Goal: Download file/media

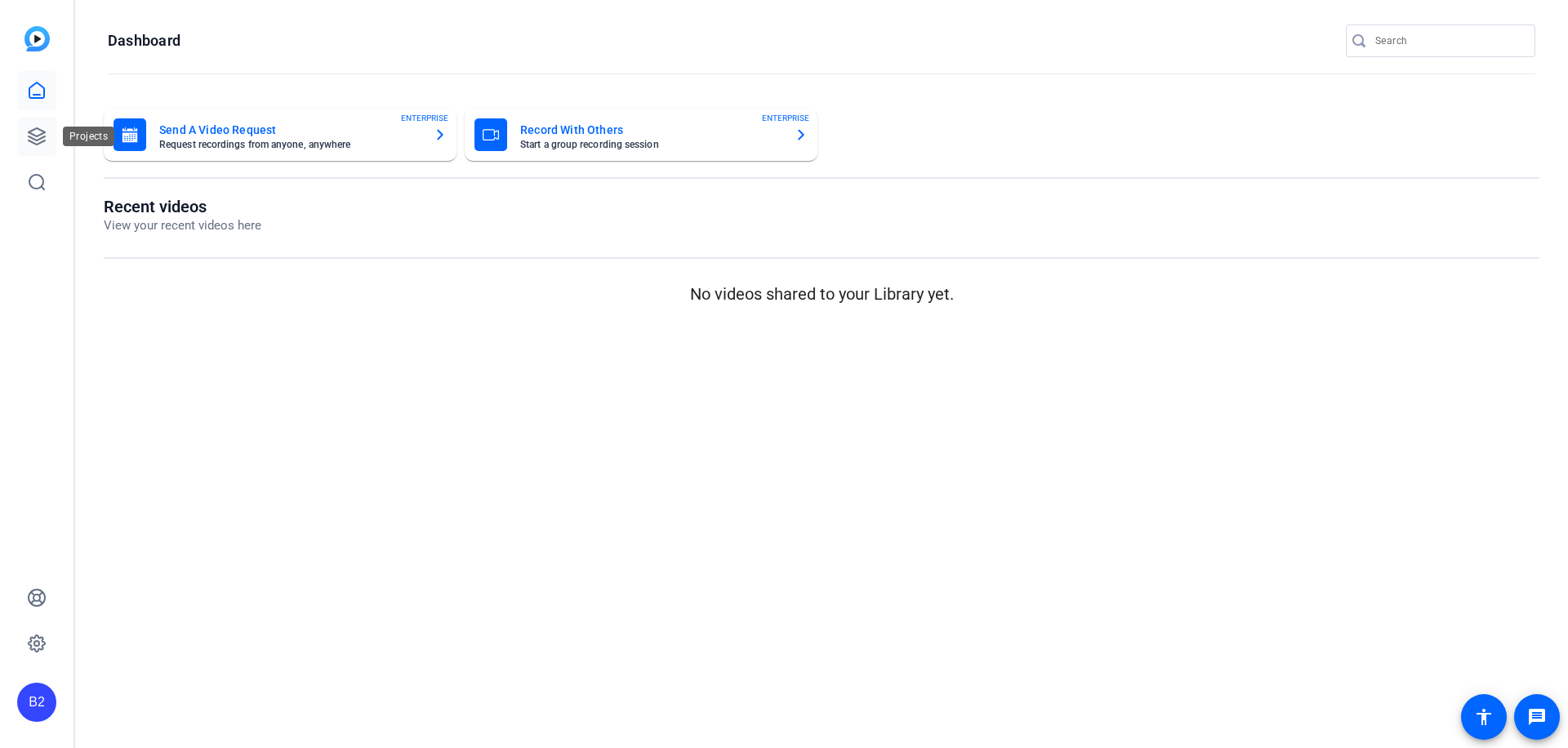
click at [32, 139] on icon at bounding box center [36, 136] width 20 height 20
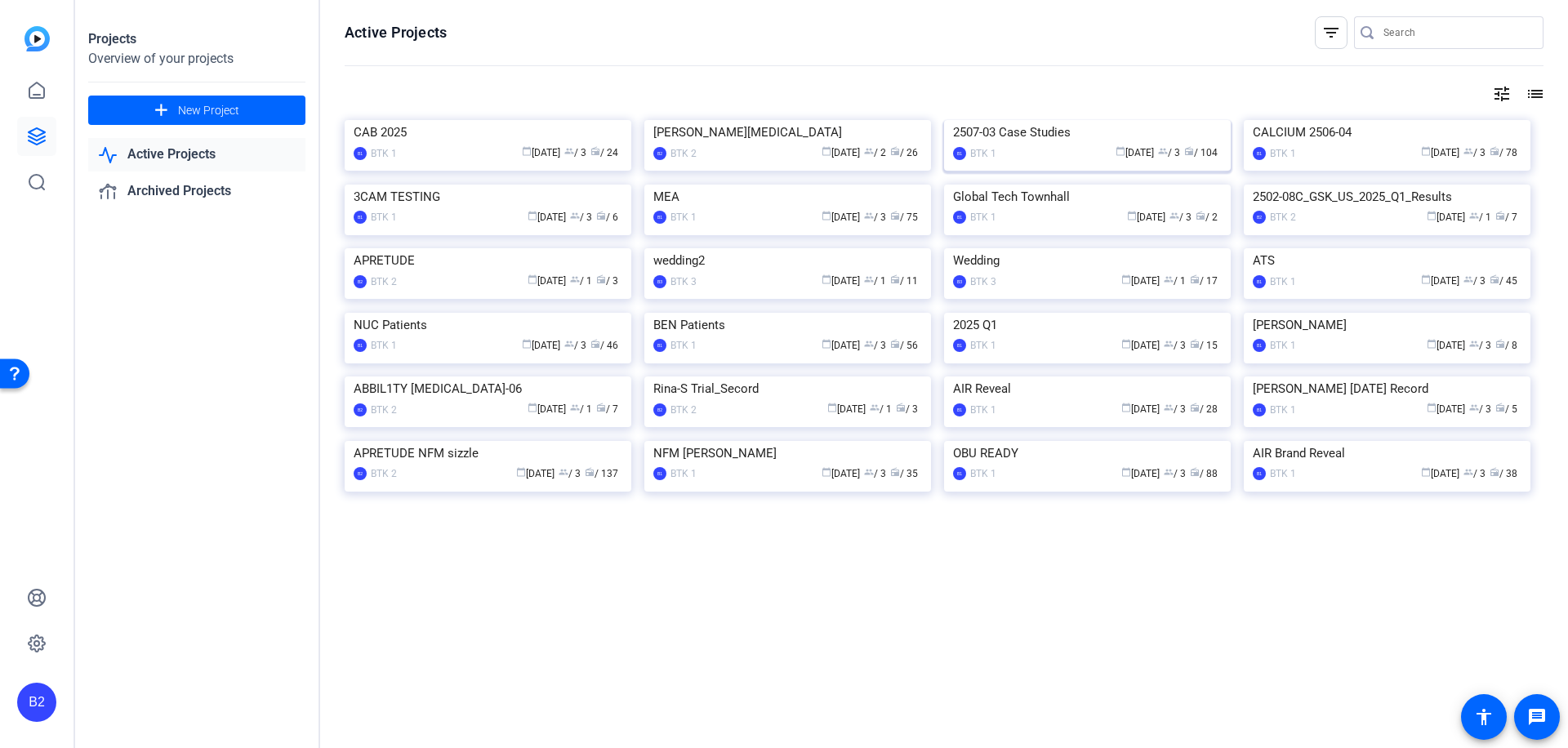
click at [1099, 120] on img at bounding box center [1087, 120] width 287 height 0
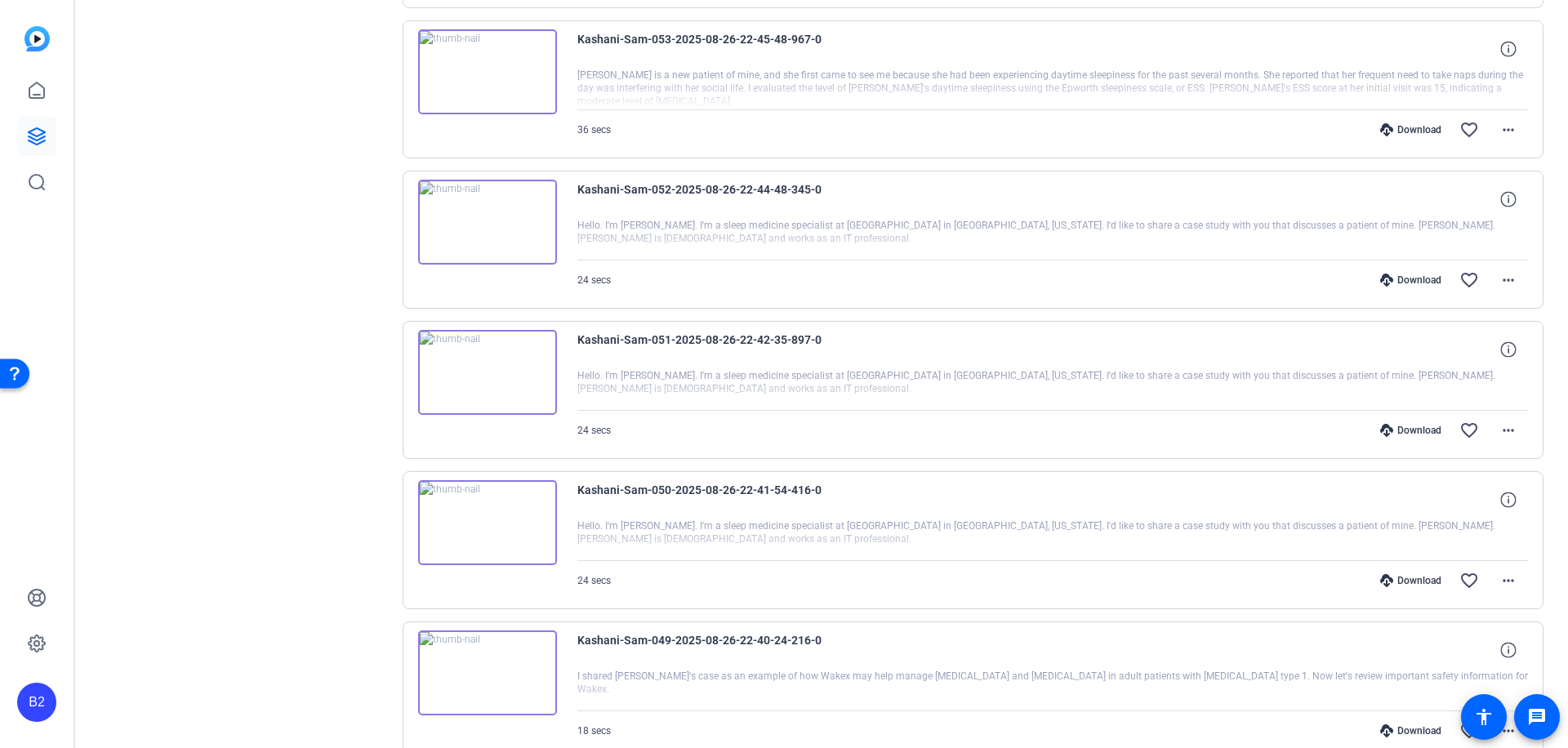
scroll to position [1058, 0]
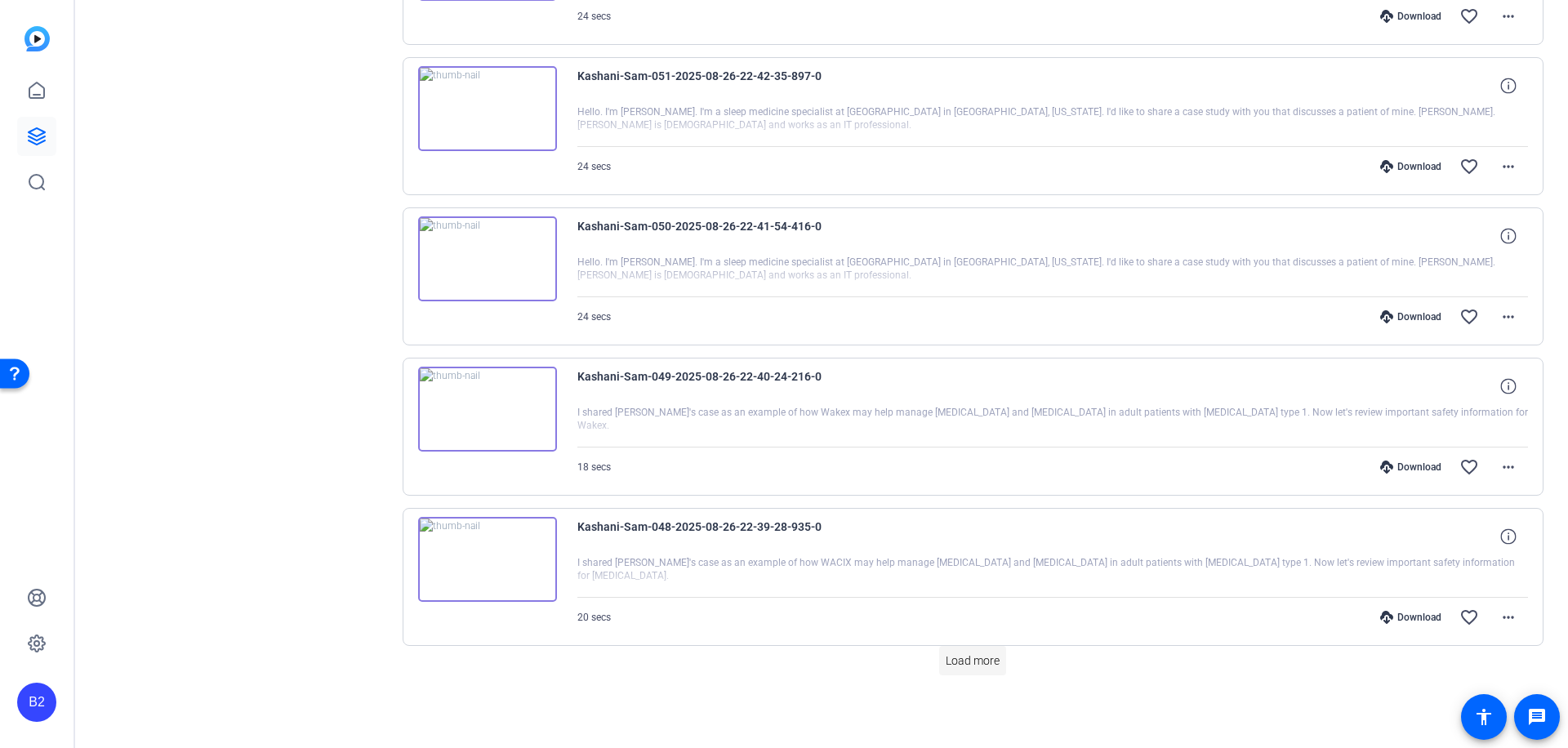
click at [979, 655] on span "Load more" at bounding box center [972, 660] width 54 height 17
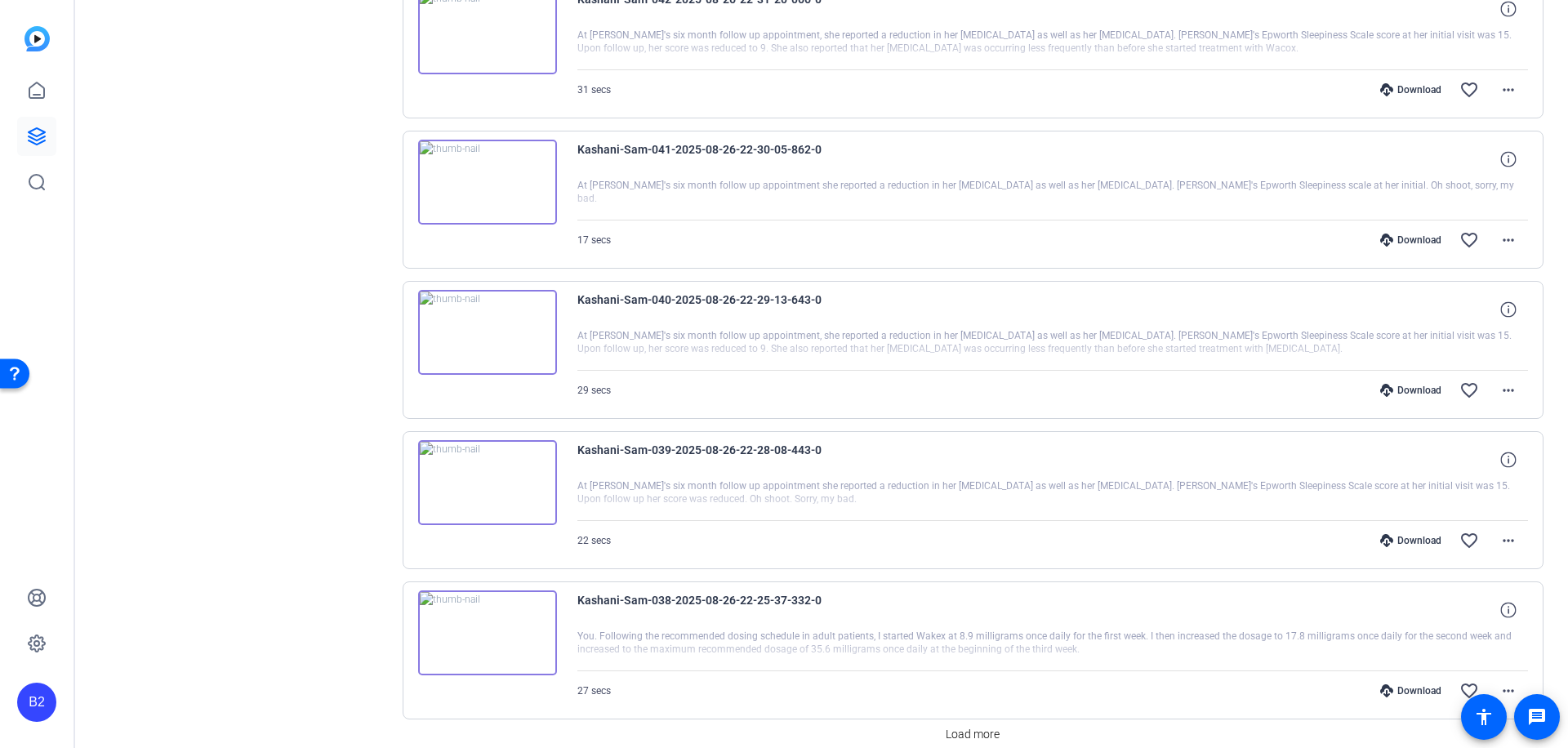
scroll to position [2560, 0]
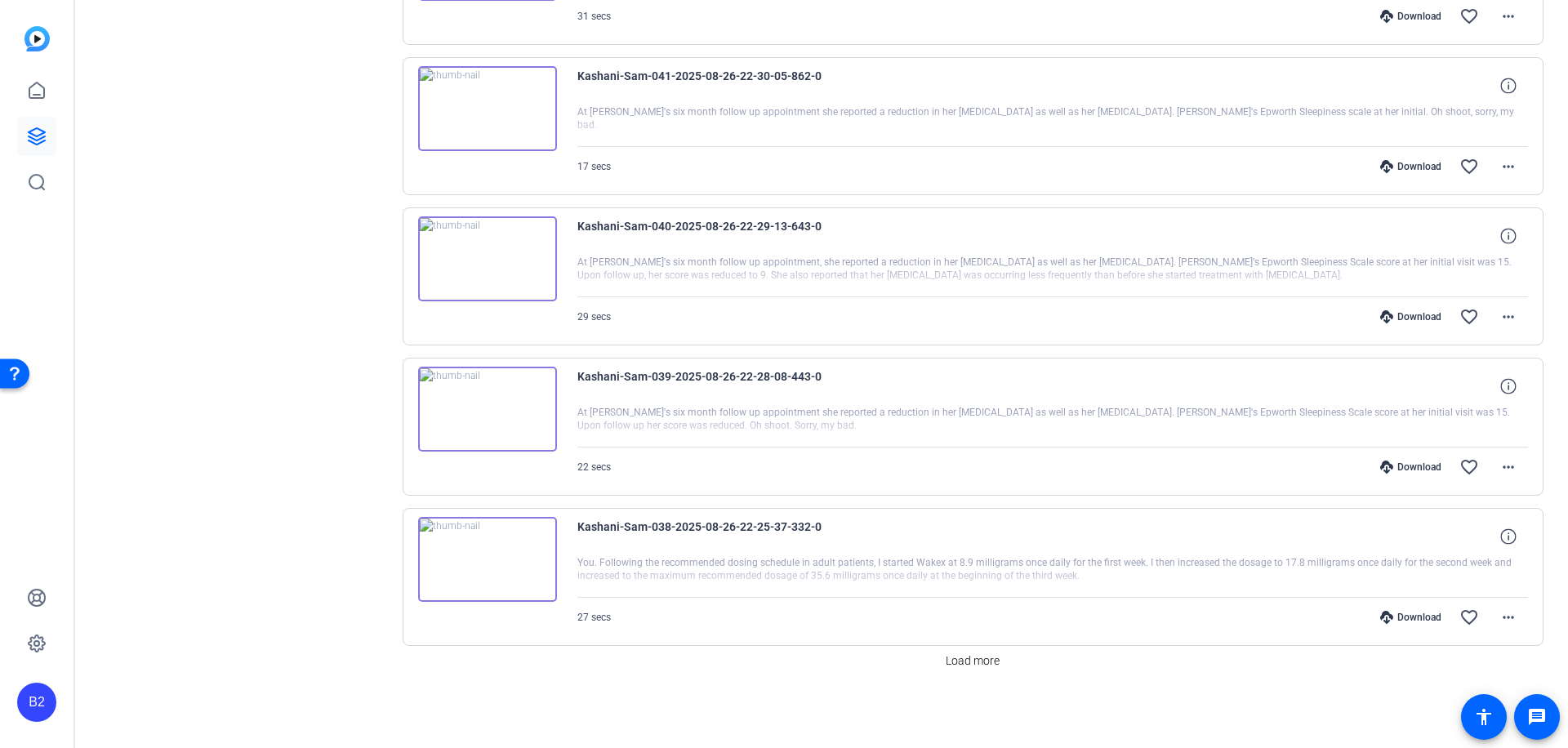
click at [980, 654] on span "Load more" at bounding box center [972, 660] width 54 height 17
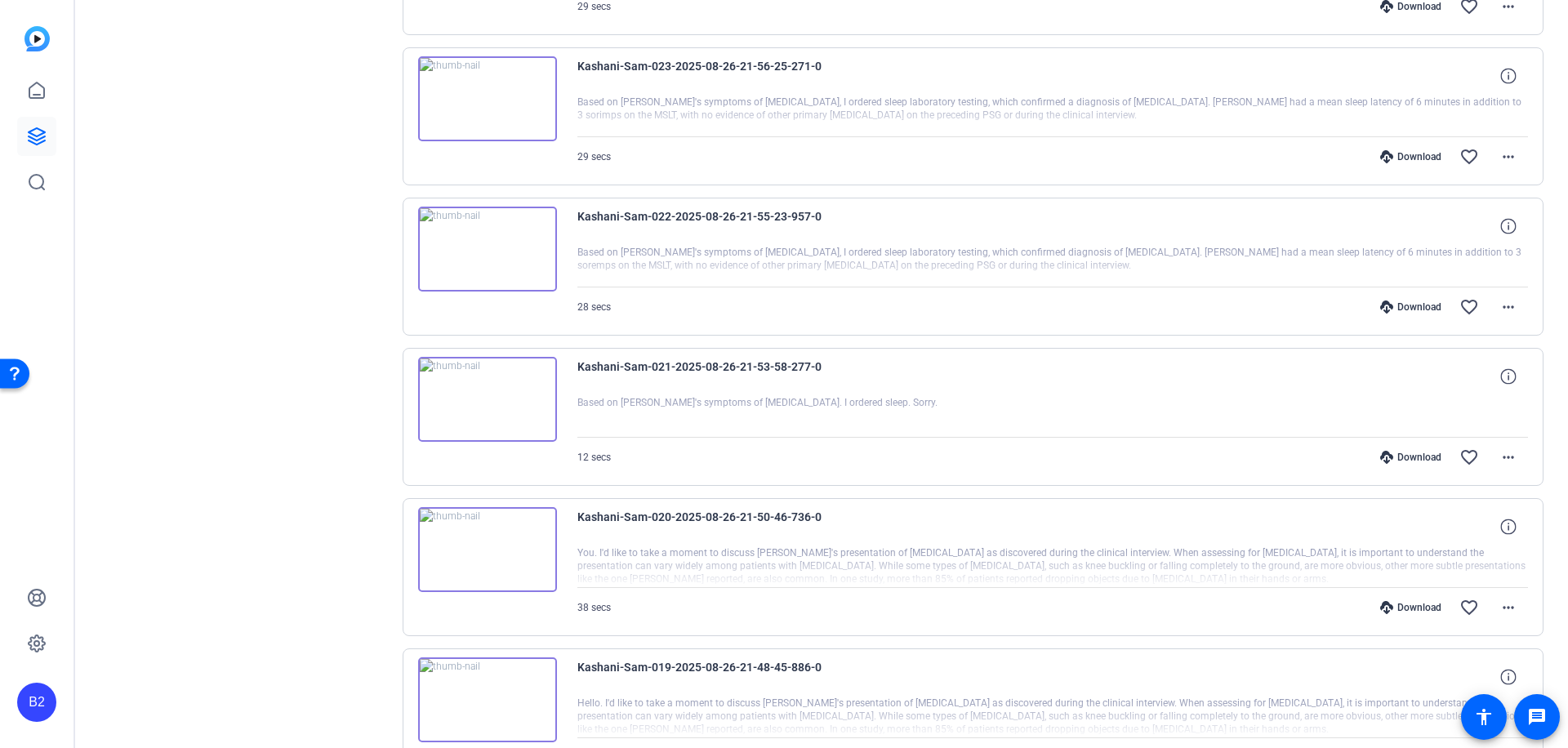
scroll to position [5564, 0]
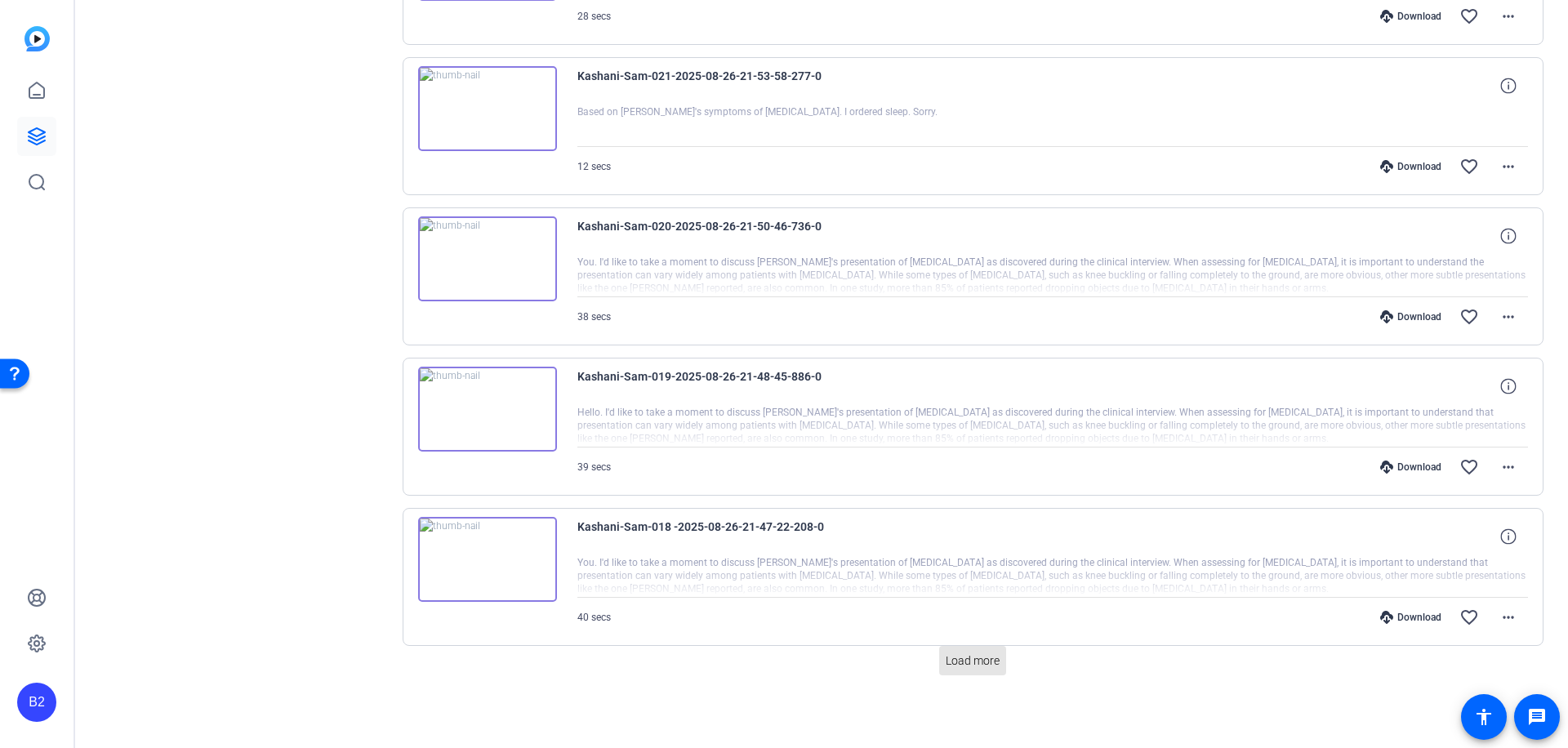
click at [980, 654] on span "Load more" at bounding box center [972, 660] width 54 height 17
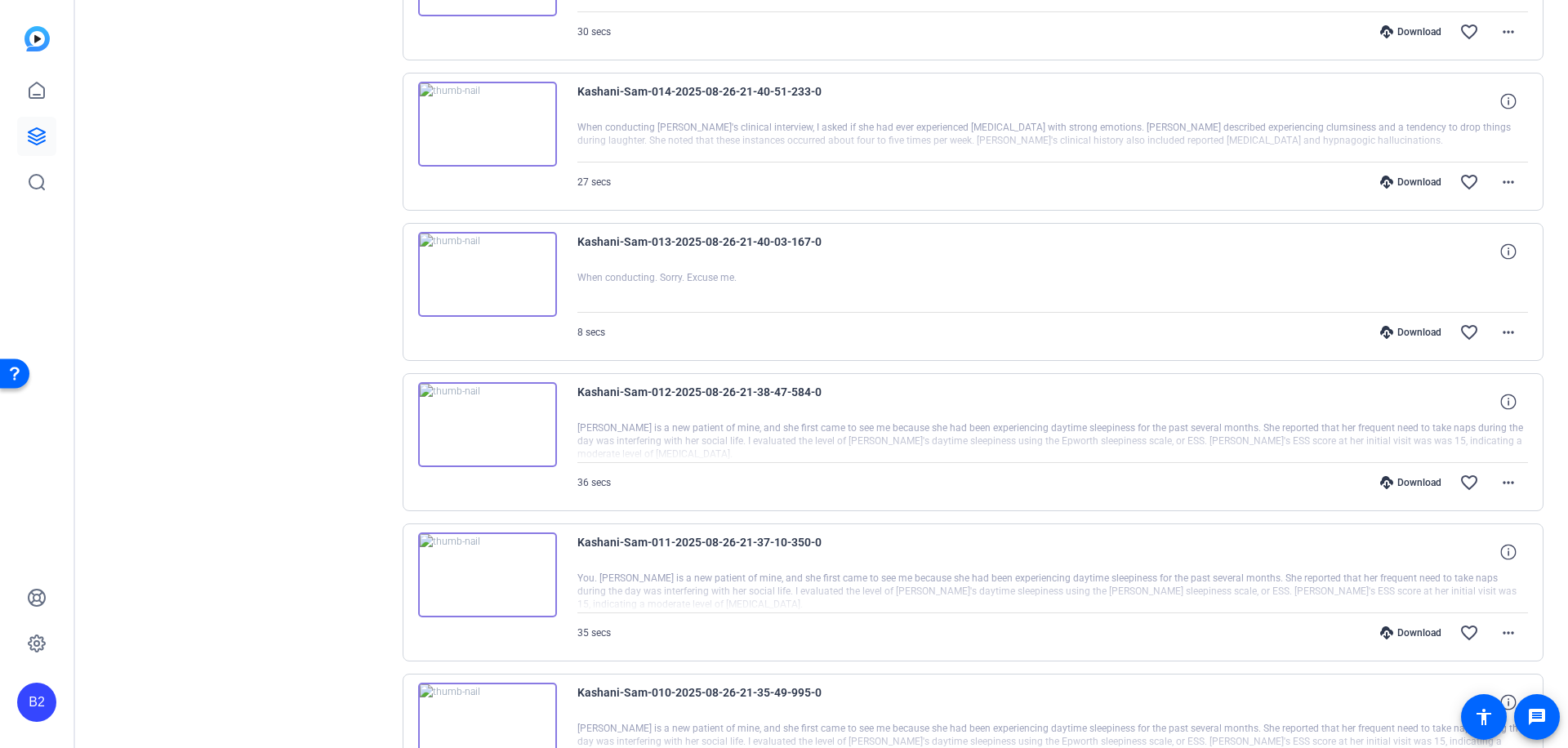
scroll to position [7066, 0]
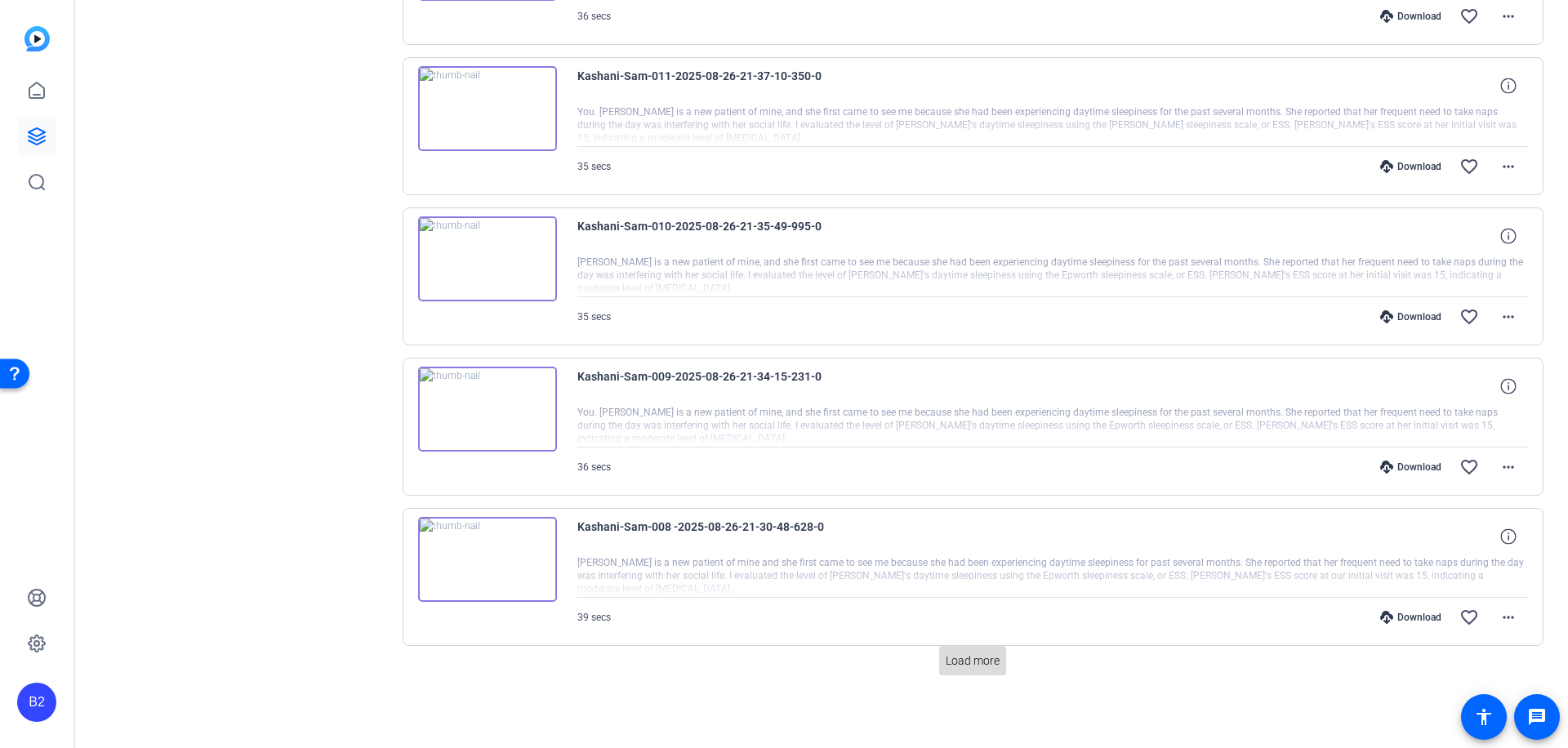
click at [976, 656] on span "Load more" at bounding box center [972, 660] width 54 height 17
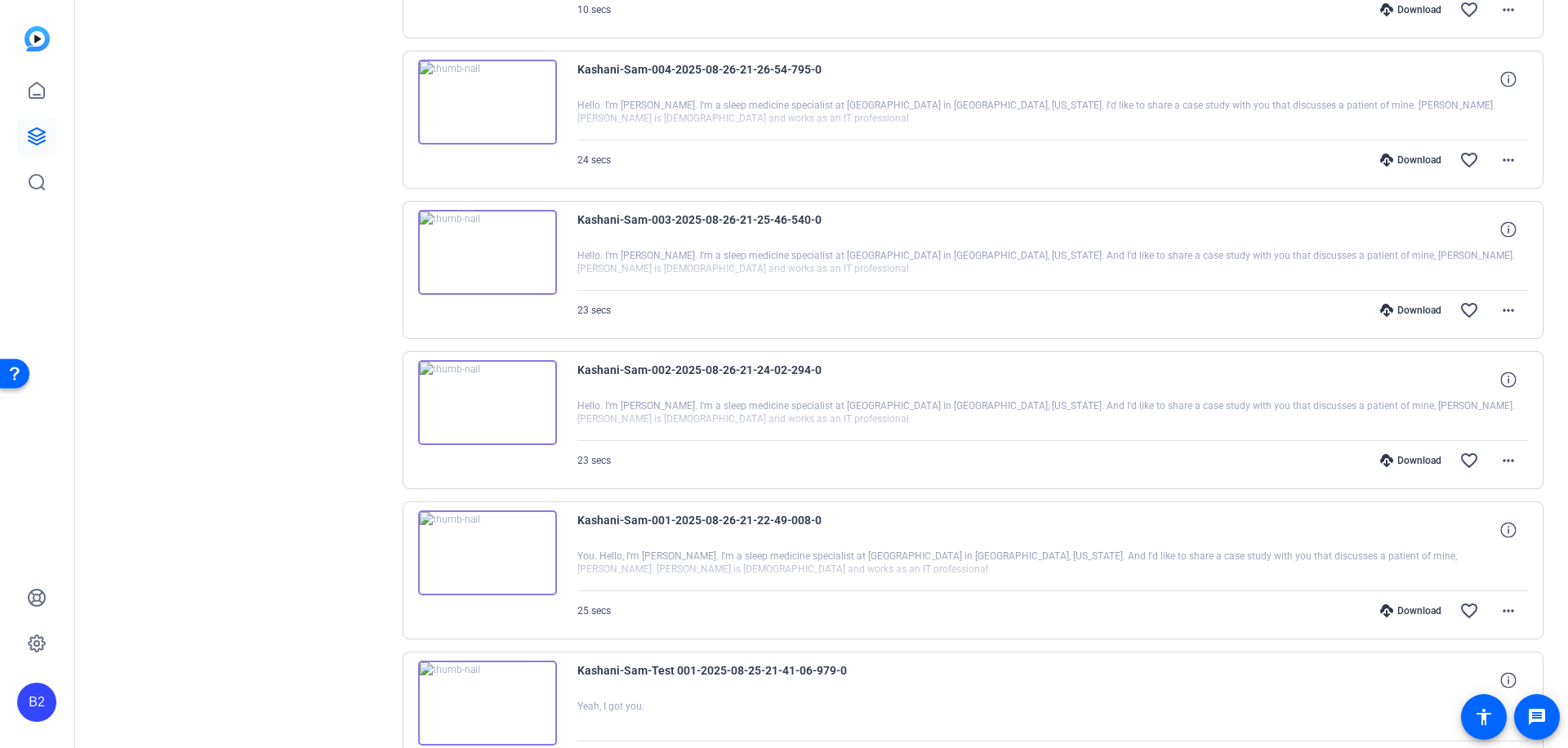
scroll to position [8121, 0]
click at [1500, 614] on mat-icon "more_horiz" at bounding box center [1508, 614] width 20 height 20
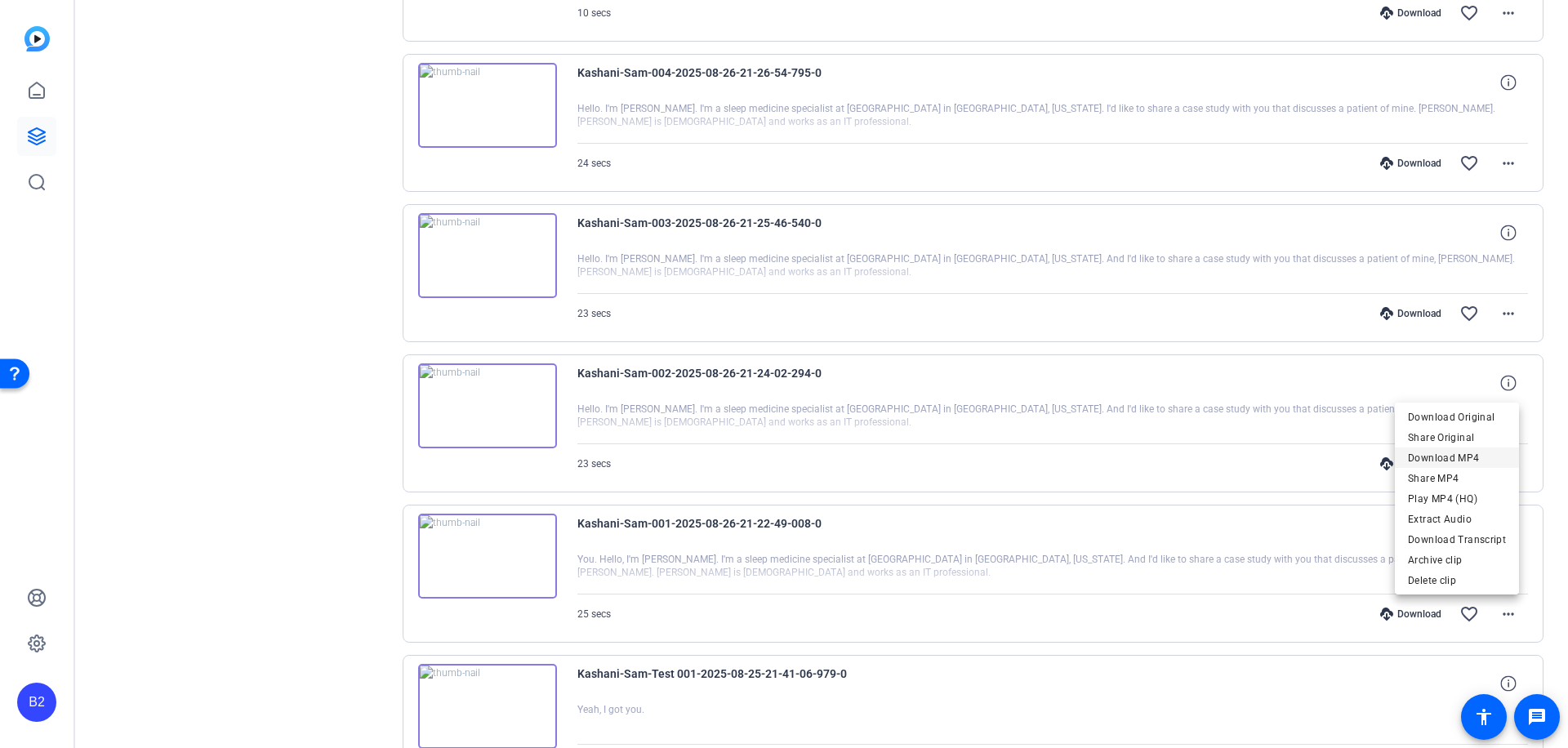
click at [1470, 459] on span "Download MP4" at bounding box center [1457, 458] width 98 height 20
click at [1418, 616] on div "Download" at bounding box center [1411, 614] width 77 height 13
click at [1507, 464] on mat-icon "more_horiz" at bounding box center [1508, 464] width 20 height 20
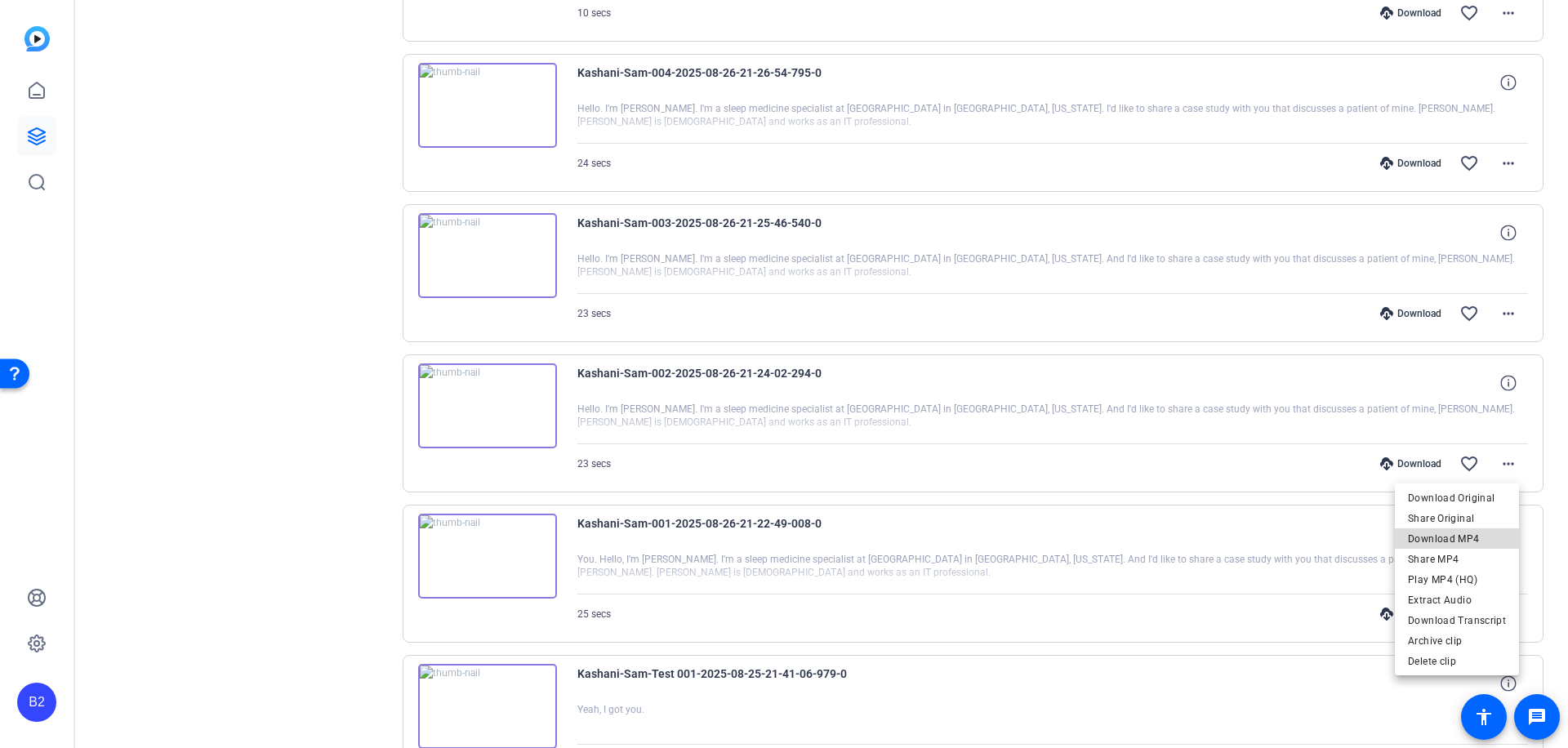
click at [1471, 535] on span "Download MP4" at bounding box center [1457, 538] width 98 height 20
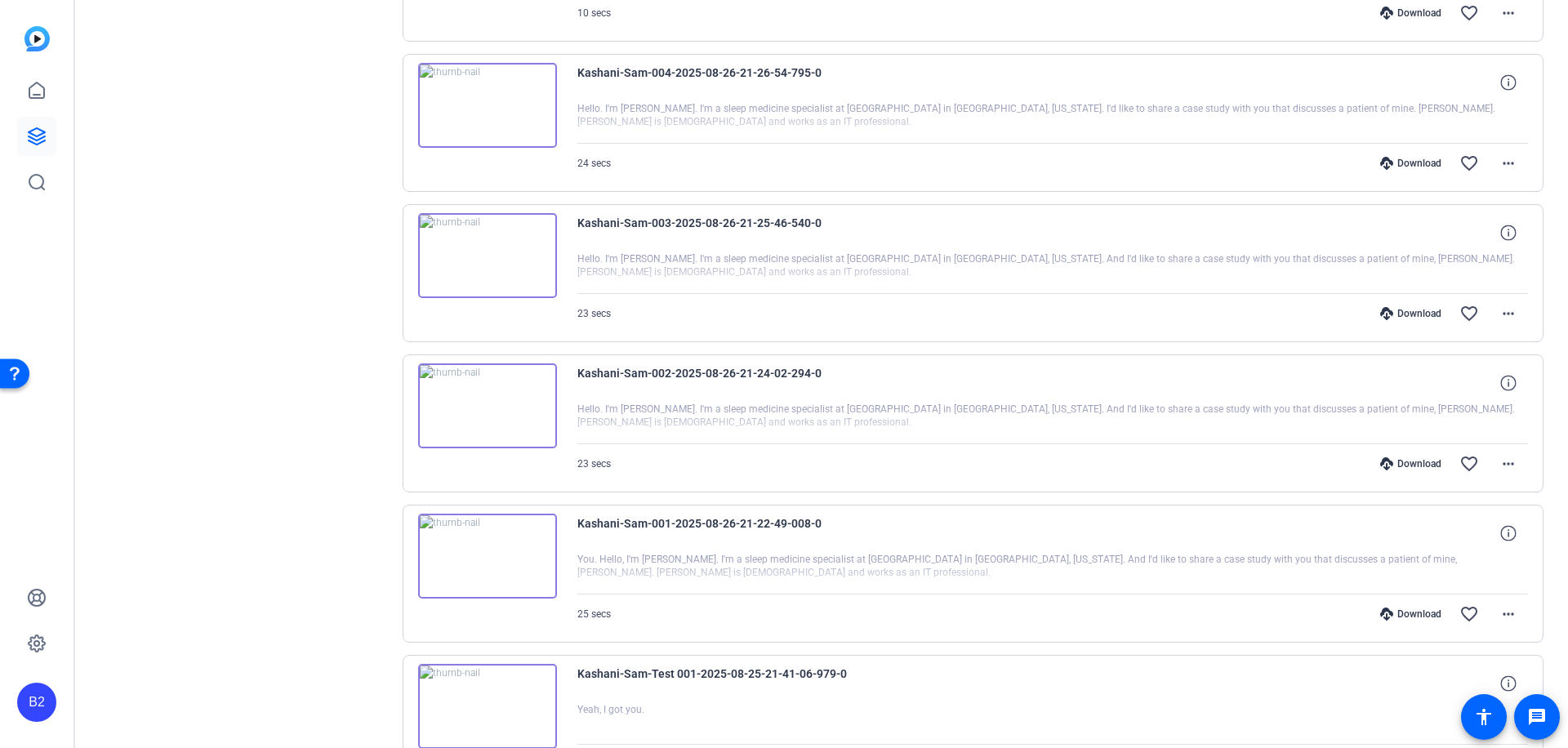
click at [1405, 462] on div "Download" at bounding box center [1411, 464] width 77 height 13
click at [1505, 308] on mat-icon "more_horiz" at bounding box center [1508, 314] width 20 height 20
click at [1535, 378] on div at bounding box center [784, 374] width 1568 height 748
click at [1504, 609] on mat-icon "more_horiz" at bounding box center [1508, 614] width 20 height 20
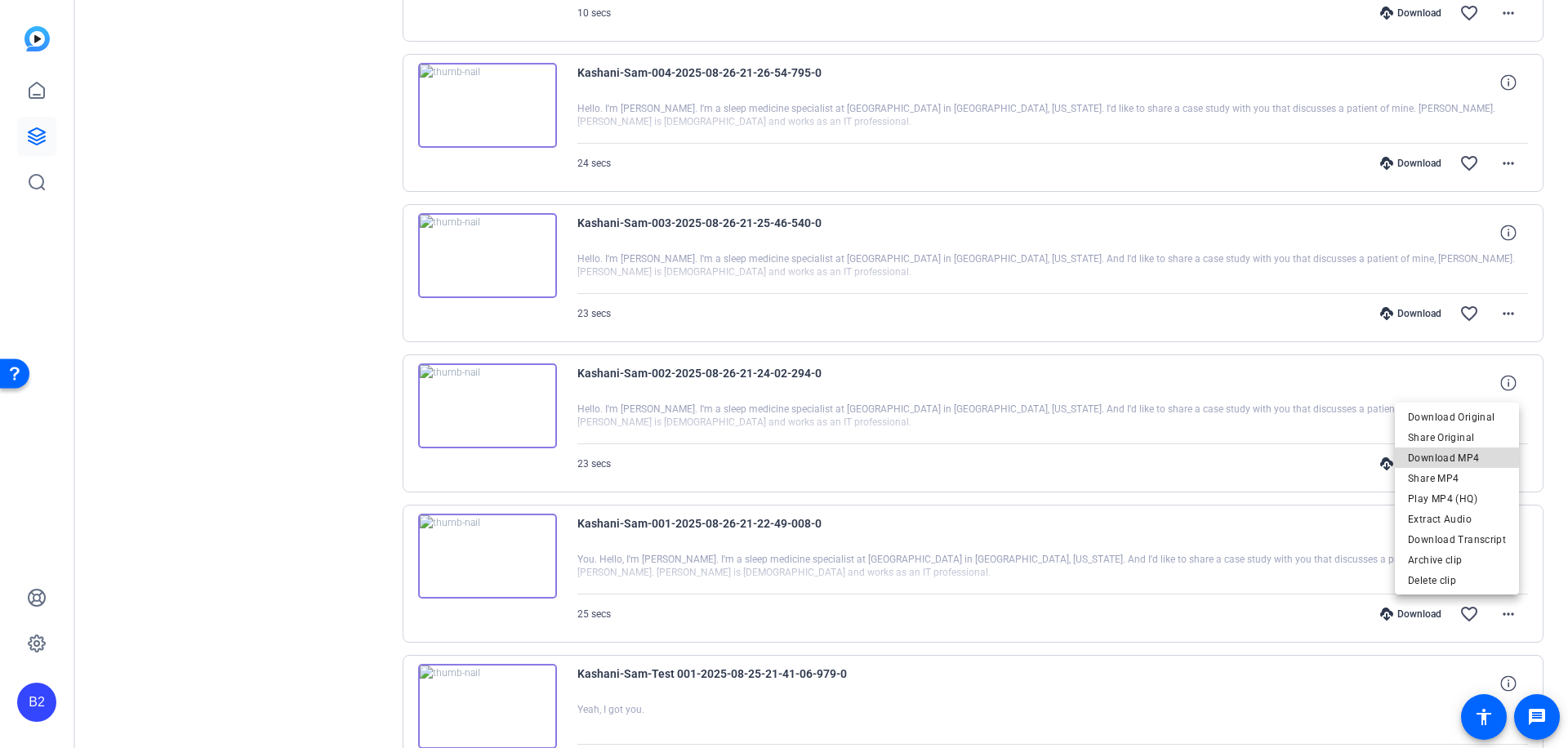
click at [1475, 457] on span "Download MP4" at bounding box center [1457, 458] width 98 height 20
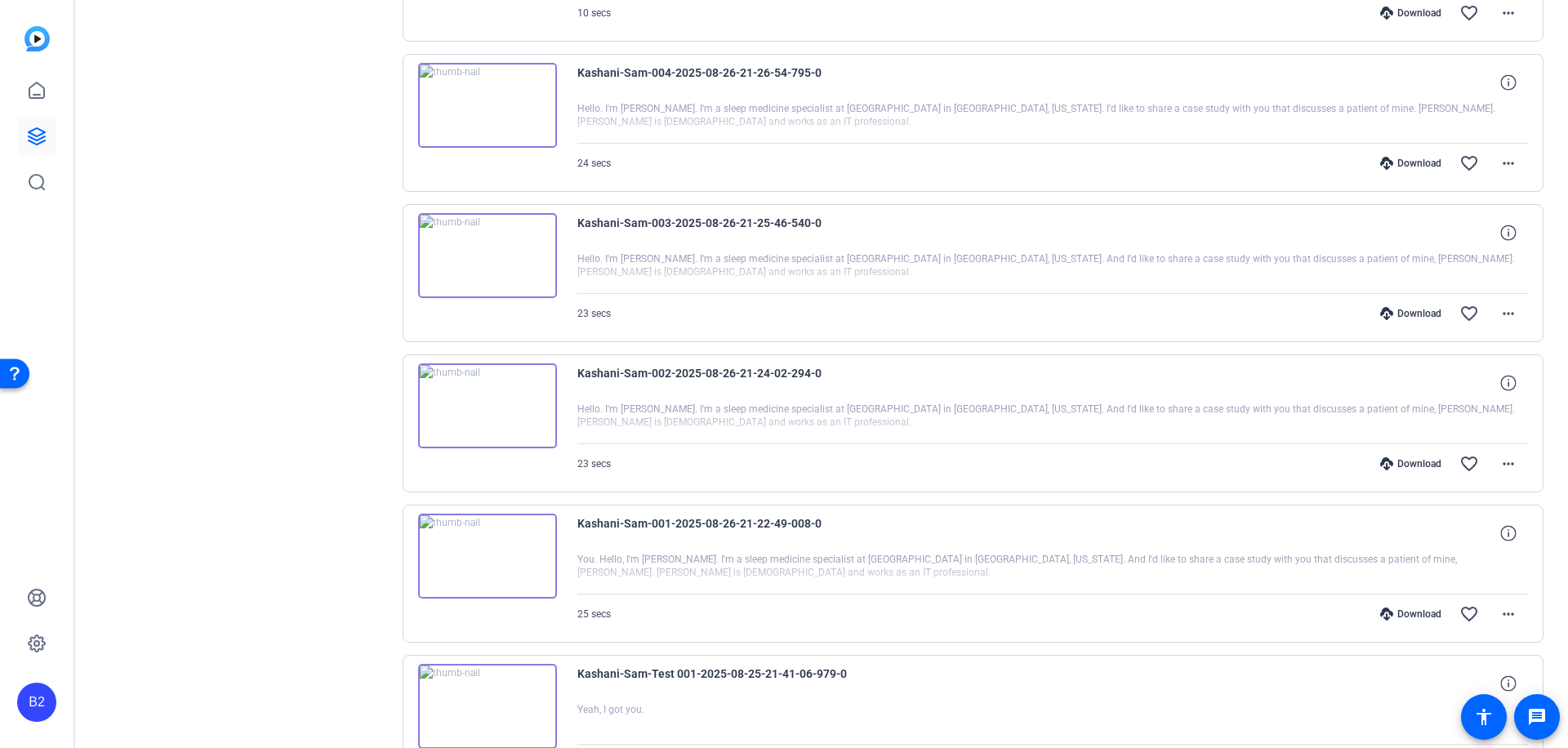
click at [1405, 614] on div "Download" at bounding box center [1411, 614] width 77 height 13
click at [1501, 464] on mat-icon "more_horiz" at bounding box center [1508, 464] width 20 height 20
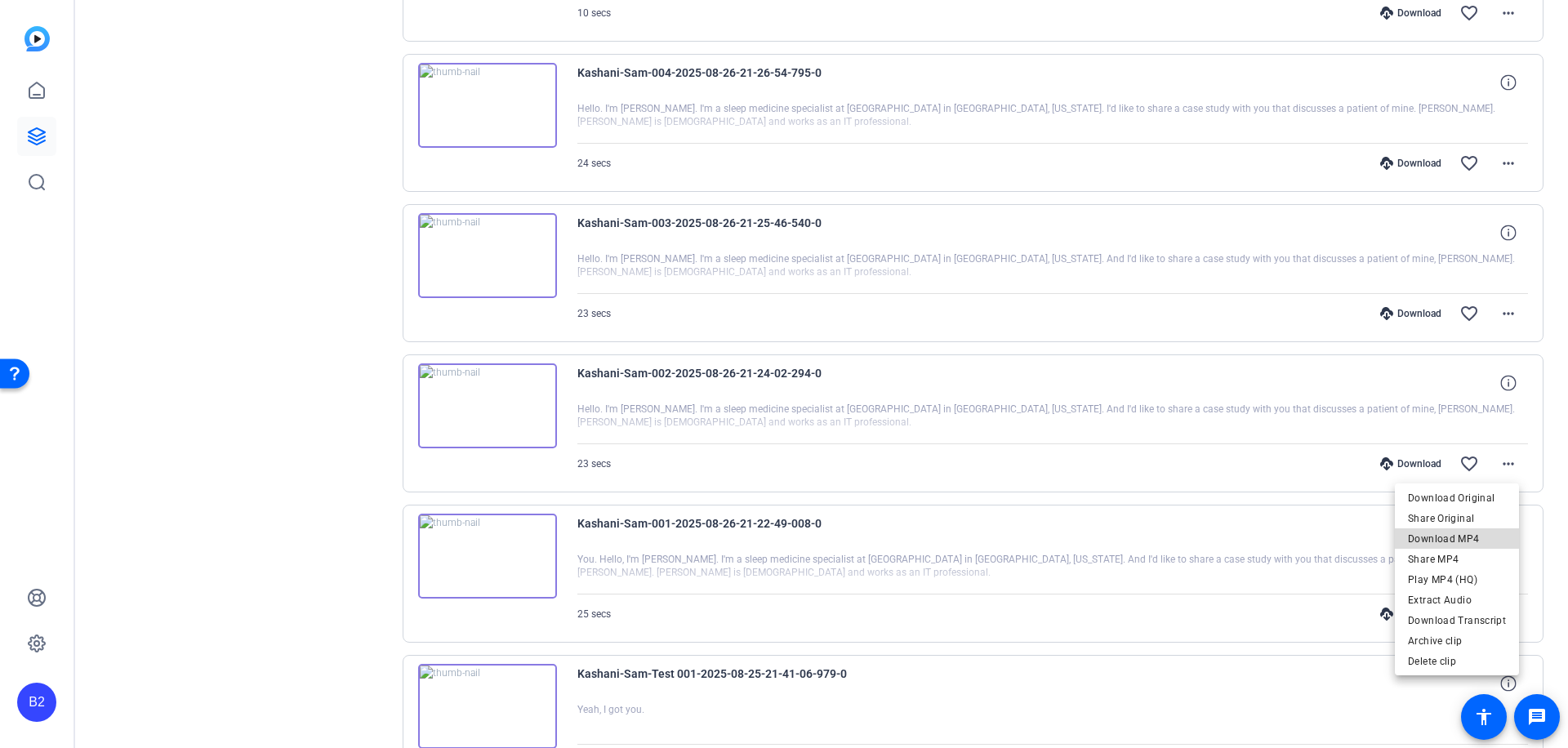
click at [1478, 533] on span "Download MP4" at bounding box center [1457, 538] width 98 height 20
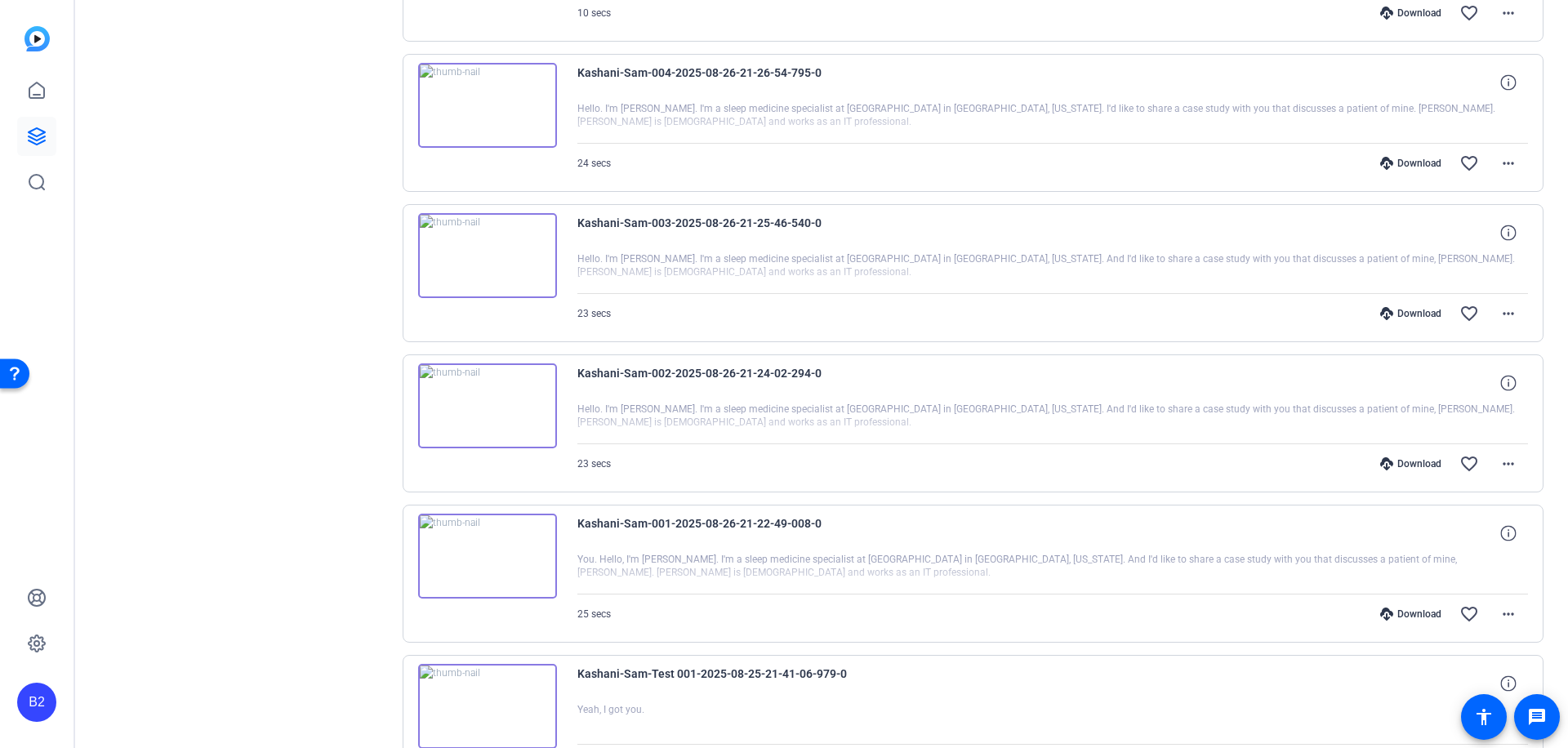
click at [1412, 460] on div "Download" at bounding box center [1411, 464] width 77 height 13
click at [1499, 309] on mat-icon "more_horiz" at bounding box center [1508, 314] width 20 height 20
click at [1478, 386] on span "Download MP4" at bounding box center [1457, 388] width 98 height 20
click at [1407, 311] on div "Download" at bounding box center [1411, 313] width 77 height 13
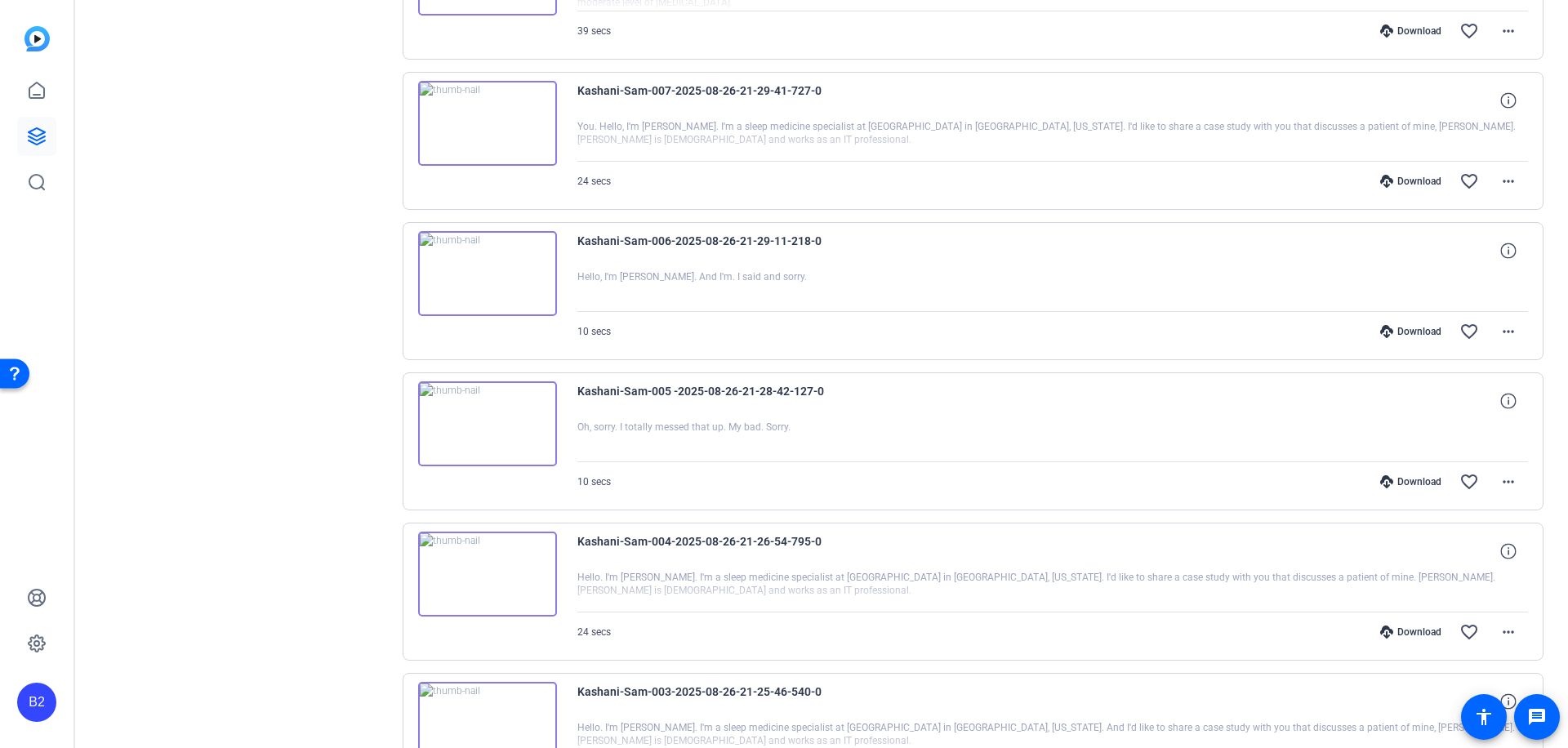
scroll to position [7651, 0]
click at [1501, 630] on mat-icon "more_horiz" at bounding box center [1508, 633] width 20 height 20
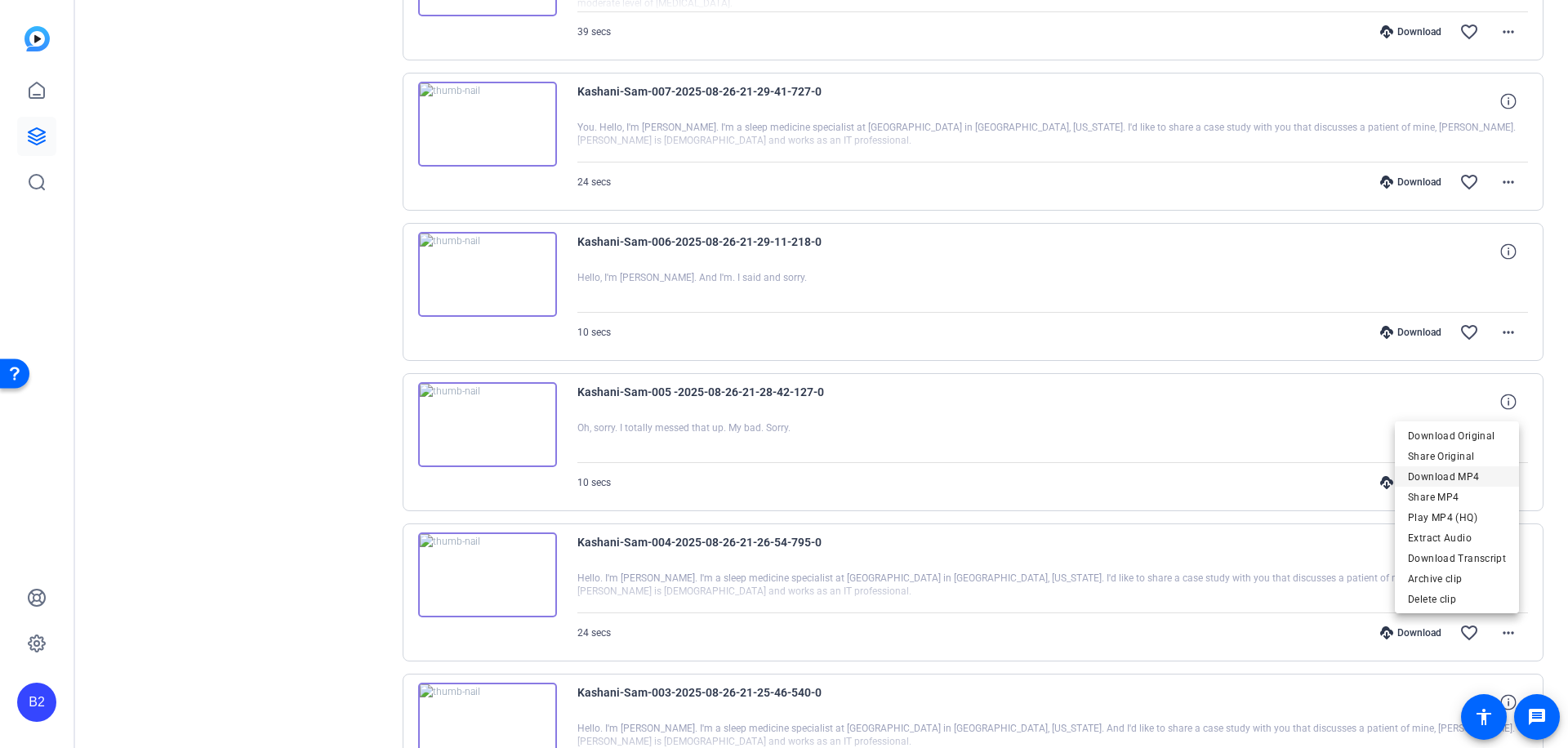
click at [1486, 475] on span "Download MP4" at bounding box center [1457, 477] width 98 height 20
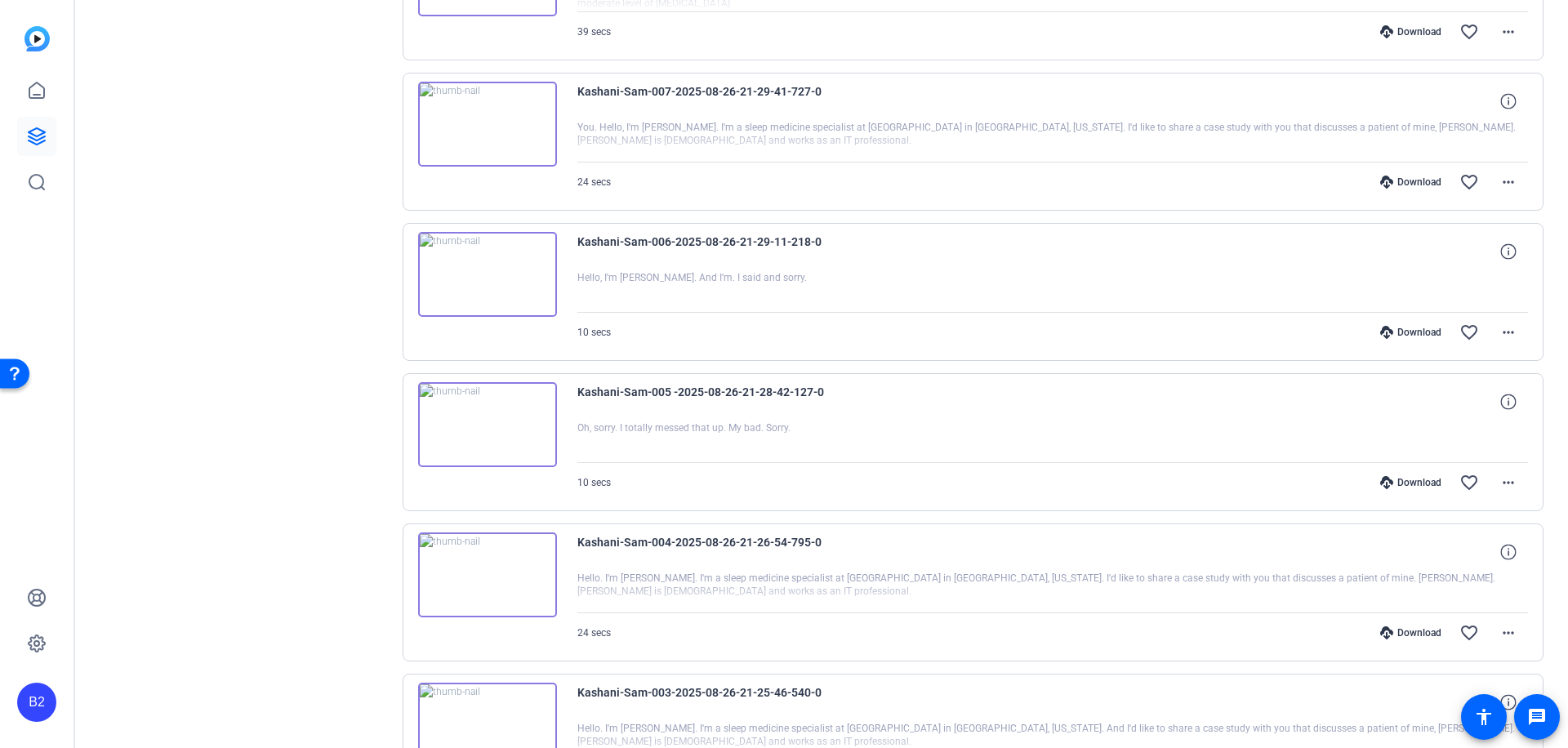
click at [1421, 630] on div "Download" at bounding box center [1411, 633] width 77 height 13
click at [1499, 484] on mat-icon "more_horiz" at bounding box center [1508, 482] width 20 height 20
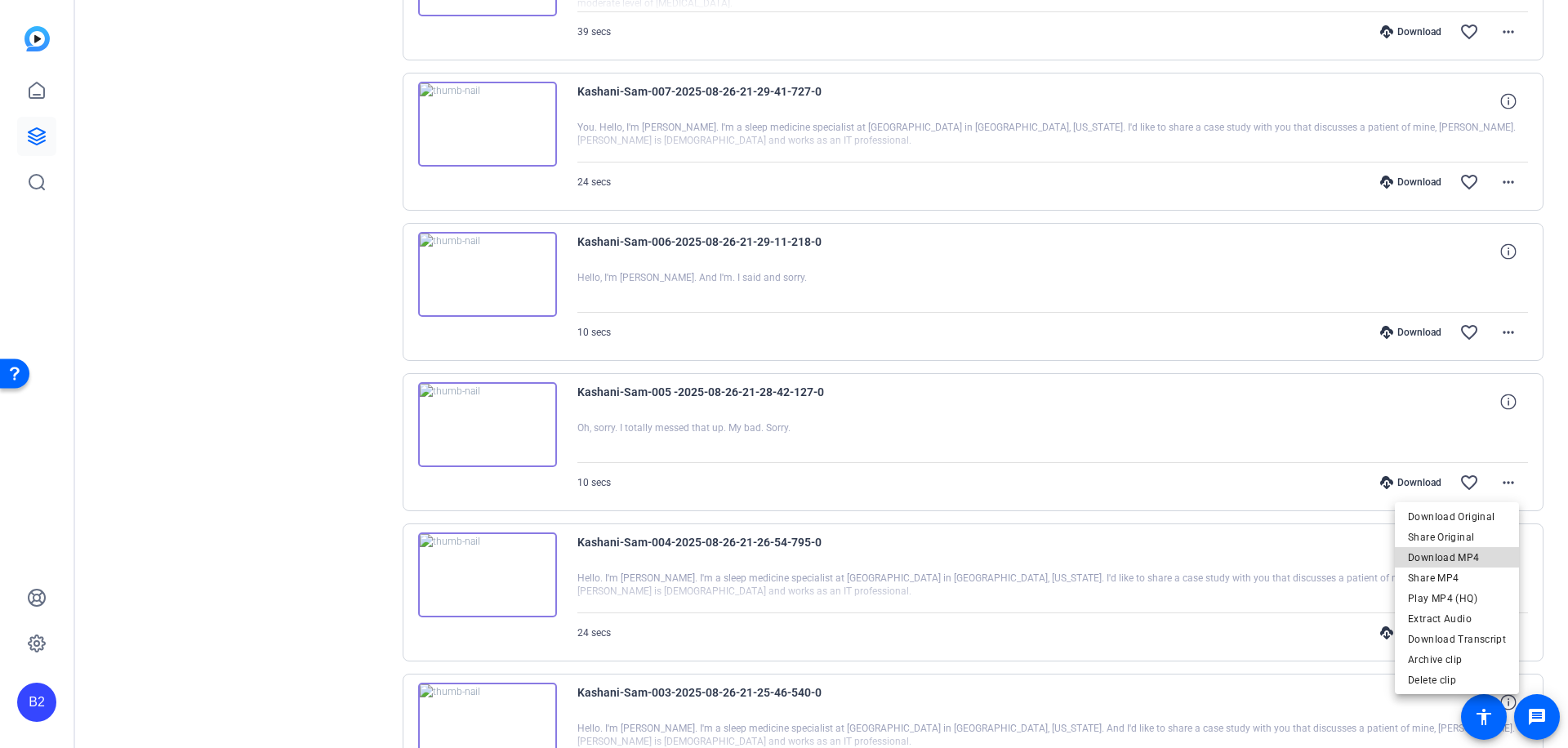
click at [1485, 551] on span "Download MP4" at bounding box center [1457, 558] width 98 height 20
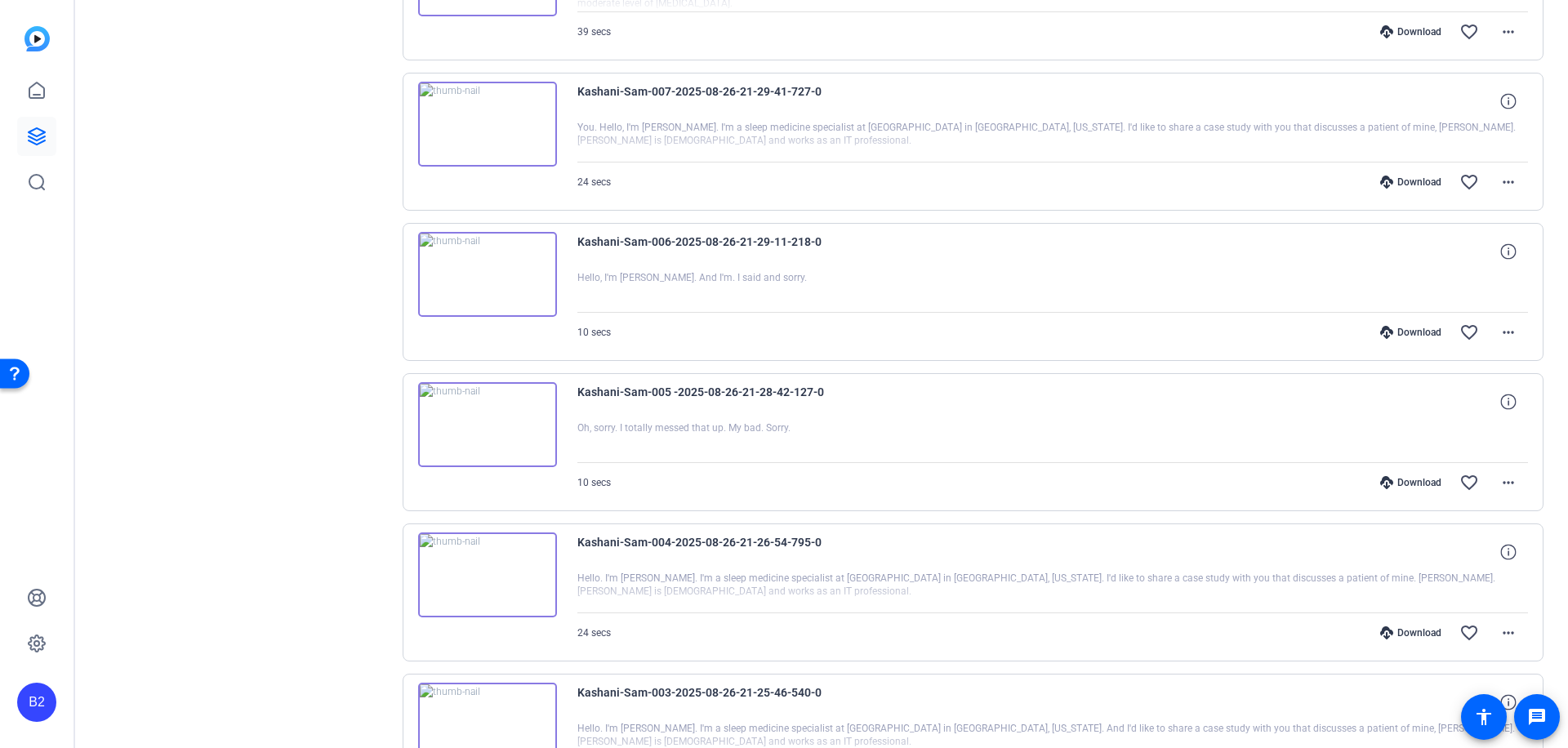
click at [1392, 478] on div "Download" at bounding box center [1411, 482] width 77 height 13
click at [1499, 327] on mat-icon "more_horiz" at bounding box center [1508, 332] width 20 height 20
click at [1483, 401] on span "Download MP4" at bounding box center [1457, 407] width 98 height 20
click at [1400, 330] on div "Download" at bounding box center [1411, 332] width 77 height 13
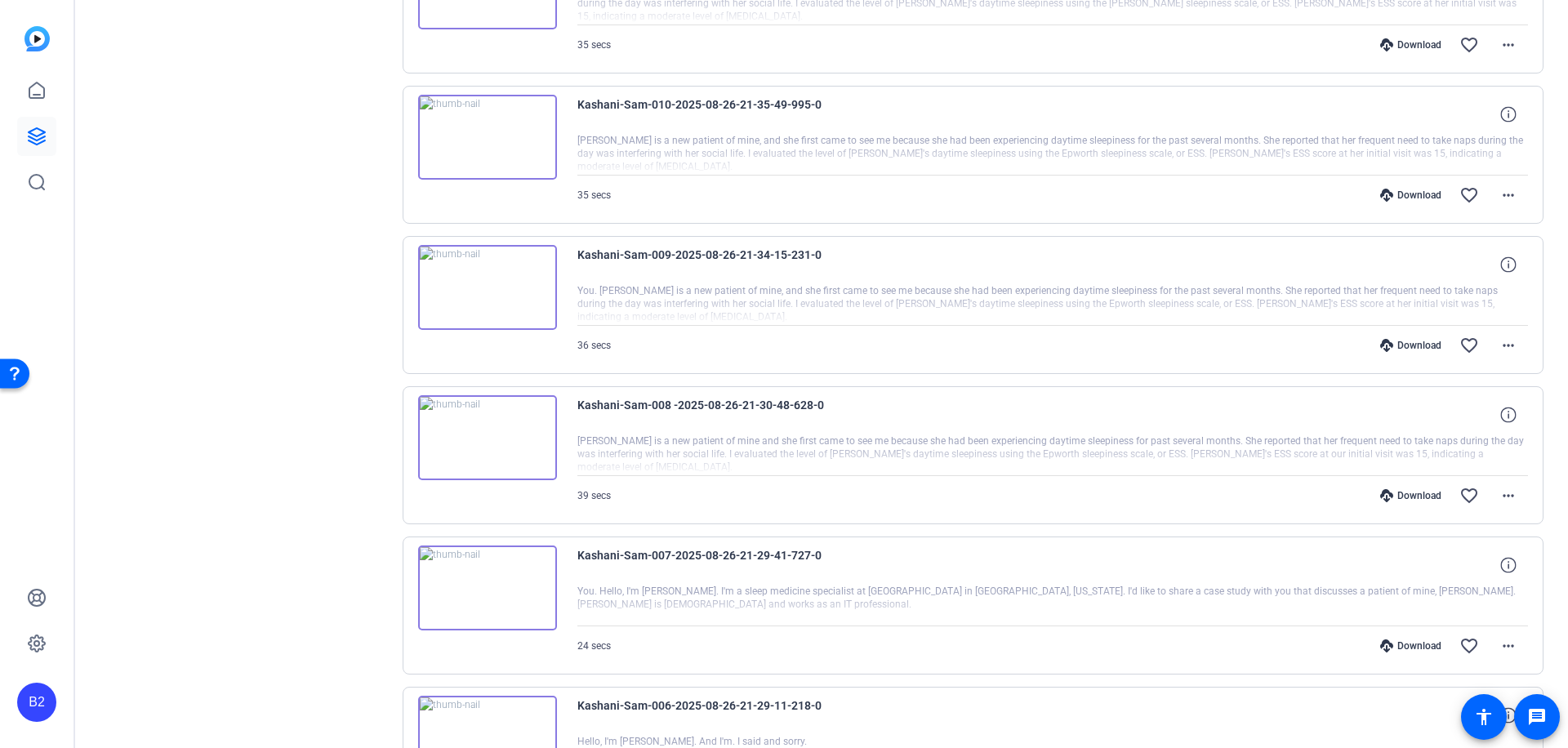
scroll to position [7188, 0]
click at [1501, 642] on mat-icon "more_horiz" at bounding box center [1508, 646] width 20 height 20
click at [1470, 485] on span "Download MP4" at bounding box center [1457, 489] width 98 height 20
click at [1419, 641] on div "Download" at bounding box center [1411, 645] width 77 height 13
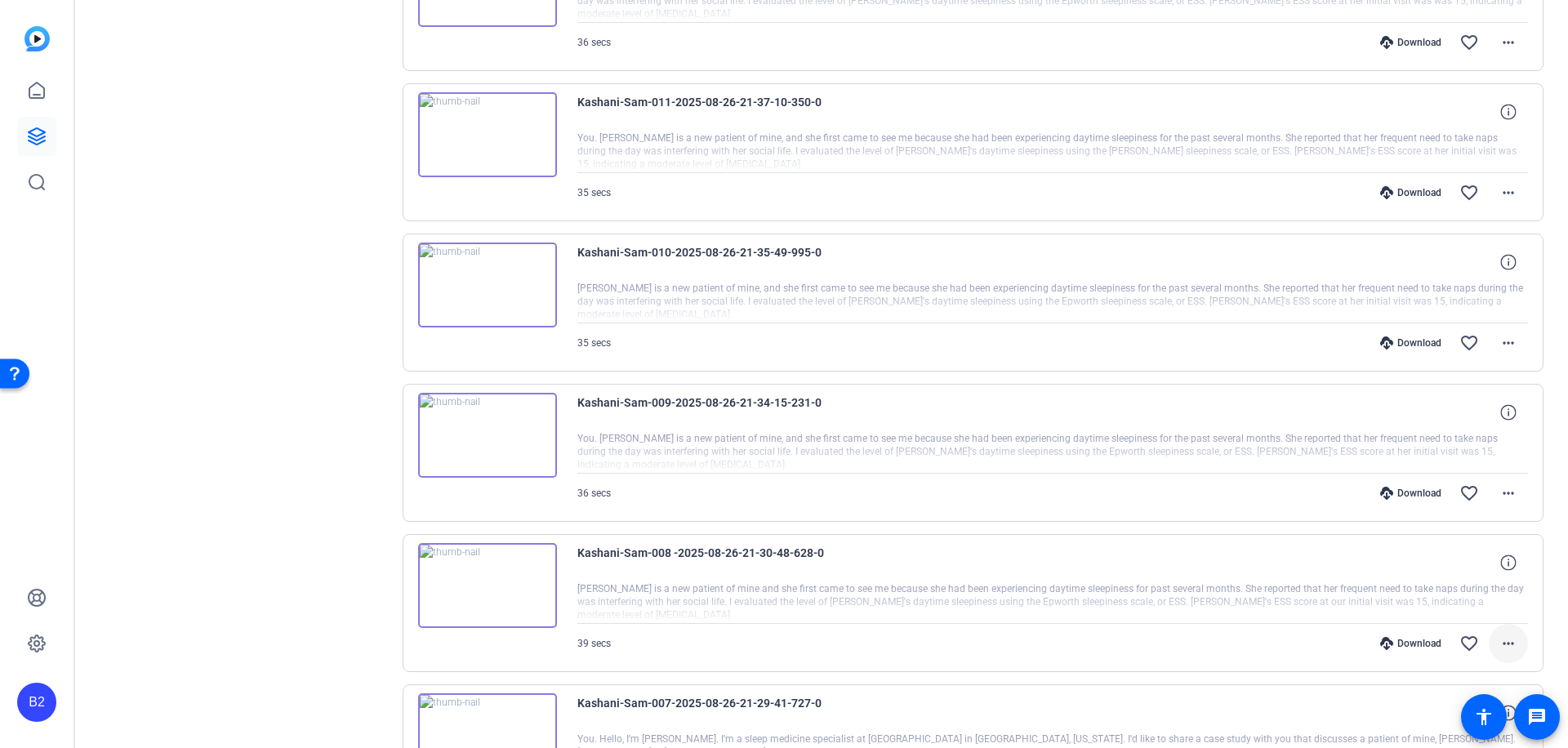
click at [1499, 639] on mat-icon "more_horiz" at bounding box center [1508, 643] width 20 height 20
click at [1485, 481] on span "Download MP4" at bounding box center [1457, 487] width 98 height 20
click at [1405, 642] on div "Download" at bounding box center [1411, 643] width 77 height 13
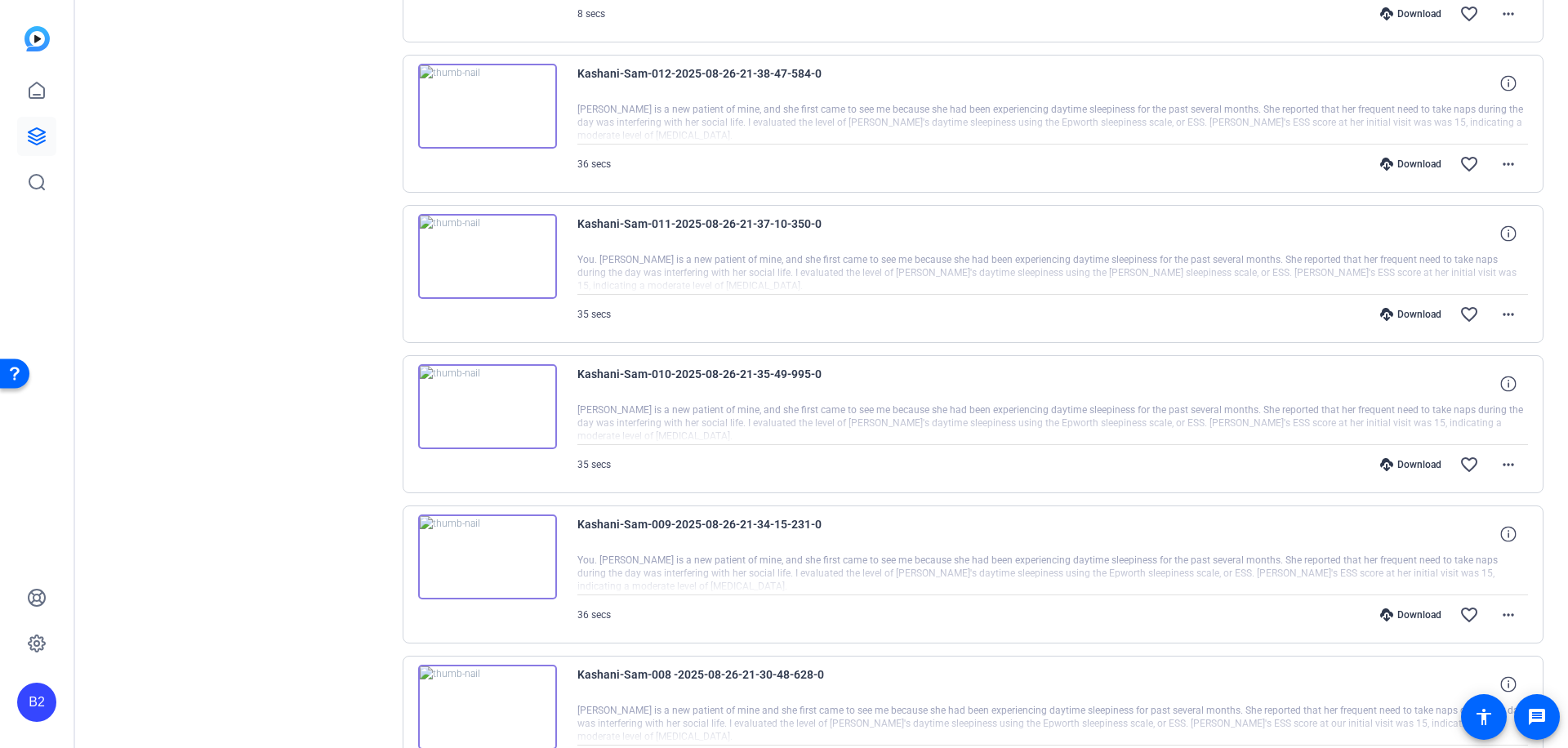
scroll to position [6921, 0]
click at [1500, 609] on mat-icon "more_horiz" at bounding box center [1508, 611] width 20 height 20
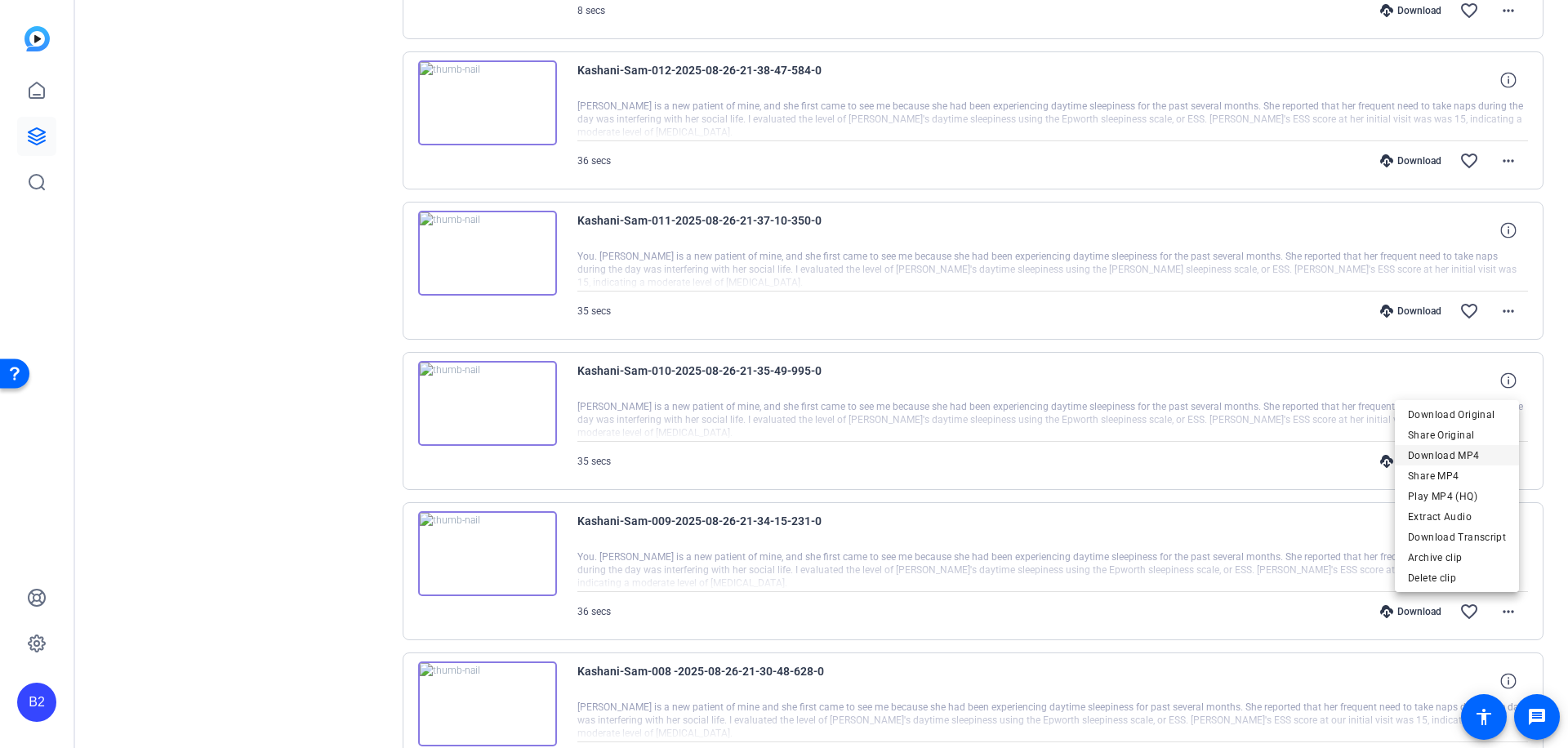
click at [1479, 453] on span "Download MP4" at bounding box center [1457, 456] width 98 height 20
click at [1410, 607] on div "Download" at bounding box center [1411, 611] width 77 height 13
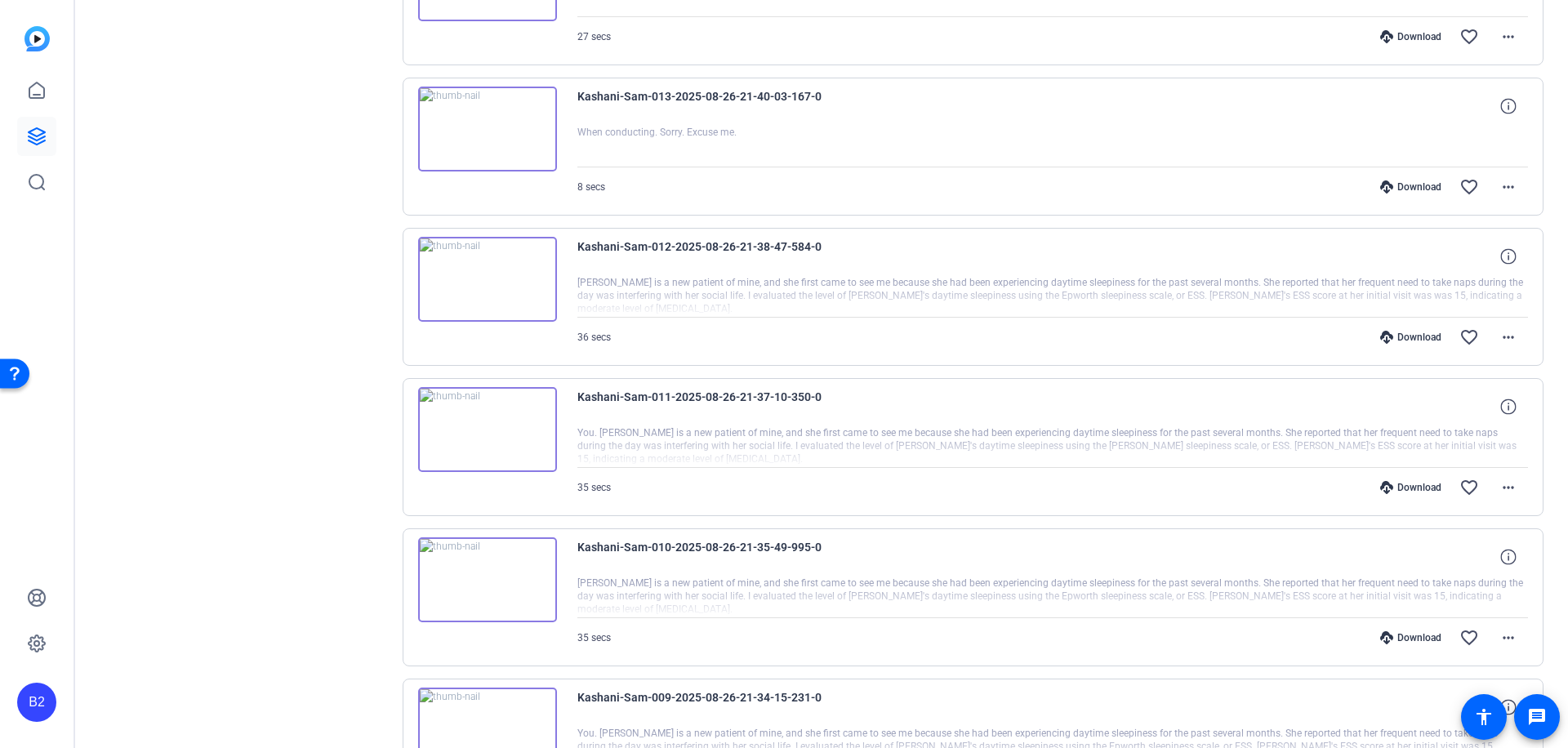
scroll to position [6742, 0]
click at [1505, 634] on mat-icon "more_horiz" at bounding box center [1508, 641] width 20 height 20
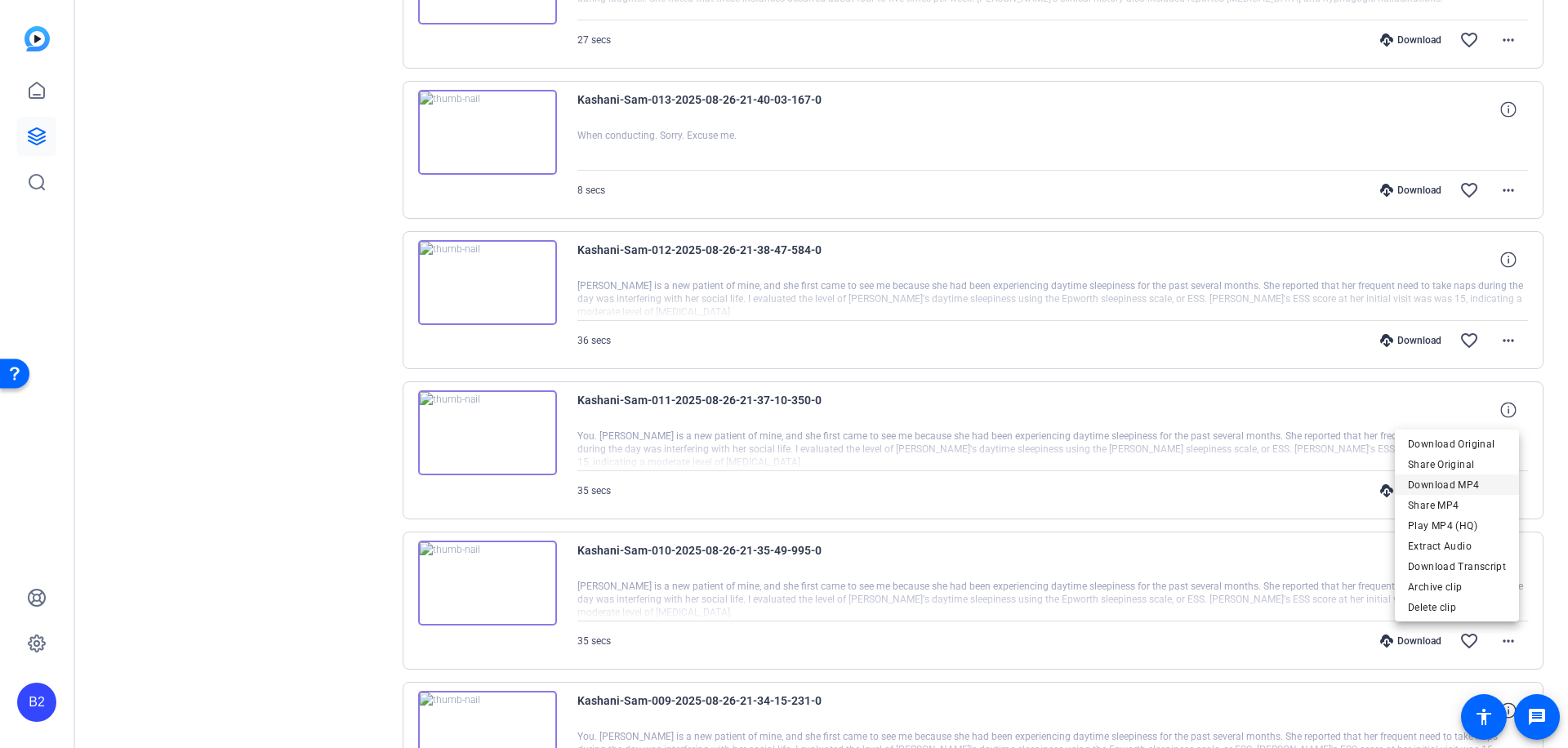
click at [1468, 488] on span "Download MP4" at bounding box center [1457, 484] width 98 height 20
click at [1403, 638] on div "Download" at bounding box center [1411, 641] width 77 height 13
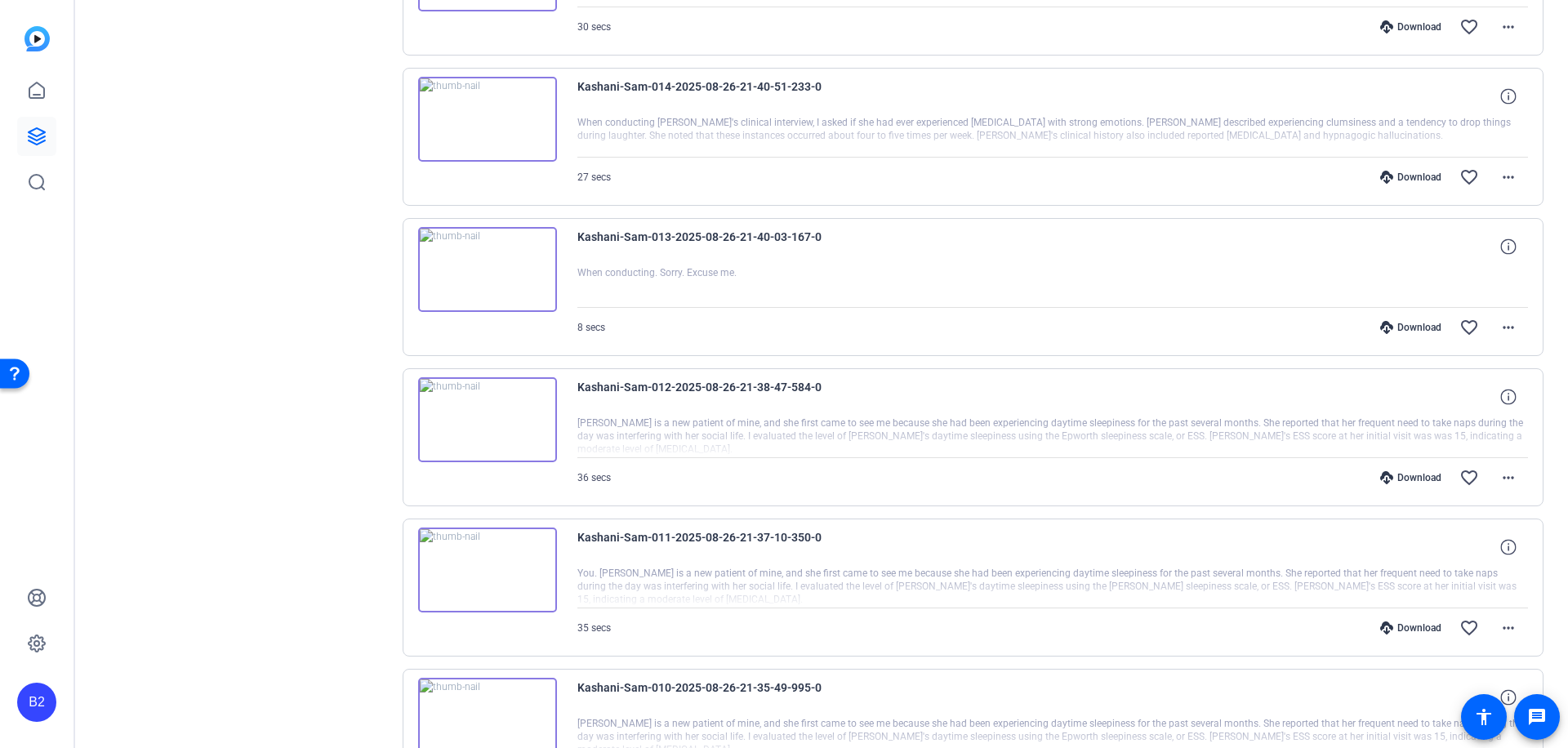
scroll to position [6579, 0]
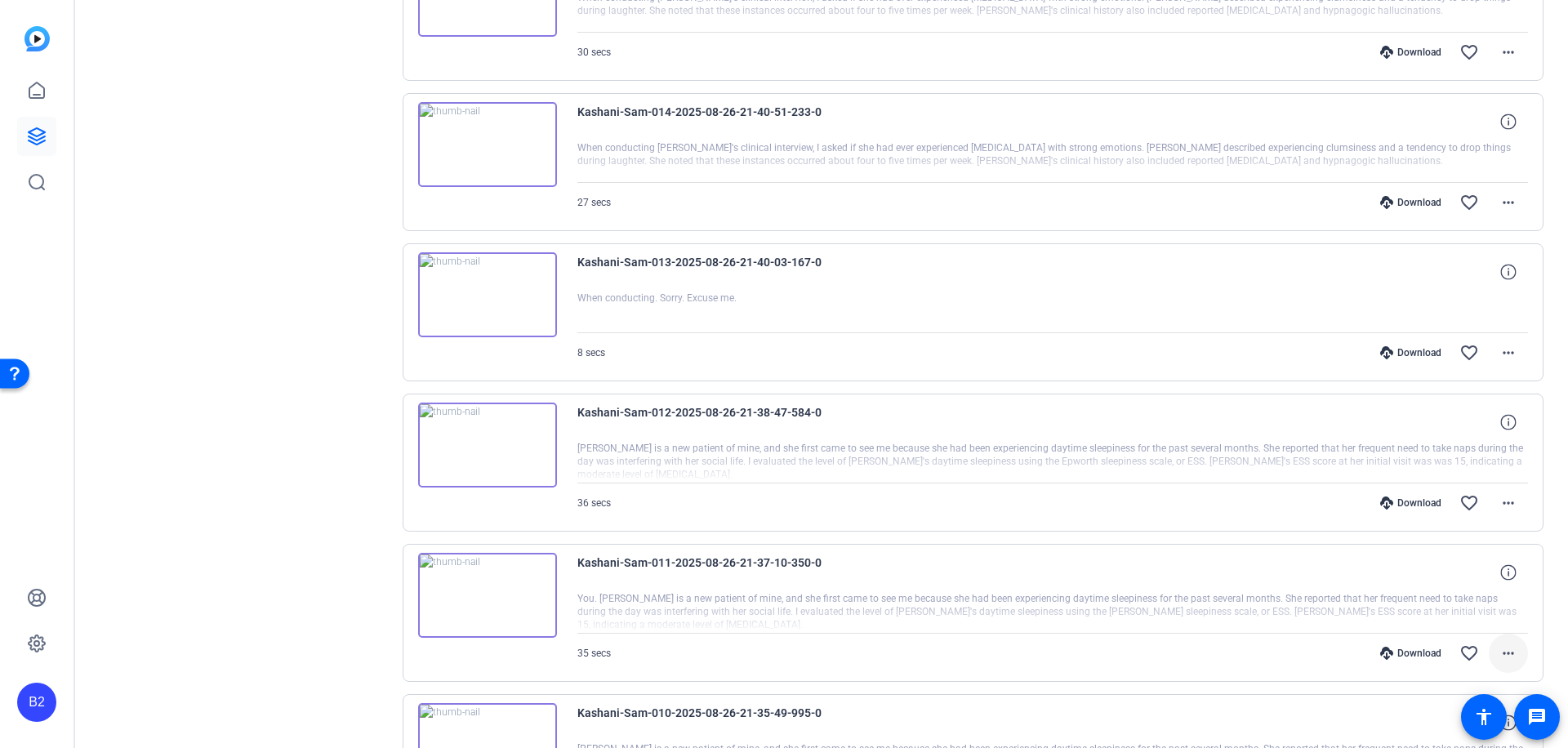
click at [1505, 652] on mat-icon "more_horiz" at bounding box center [1508, 653] width 20 height 20
click at [1472, 496] on span "Download MP4" at bounding box center [1457, 497] width 98 height 20
click at [1408, 647] on div "Download" at bounding box center [1411, 653] width 77 height 13
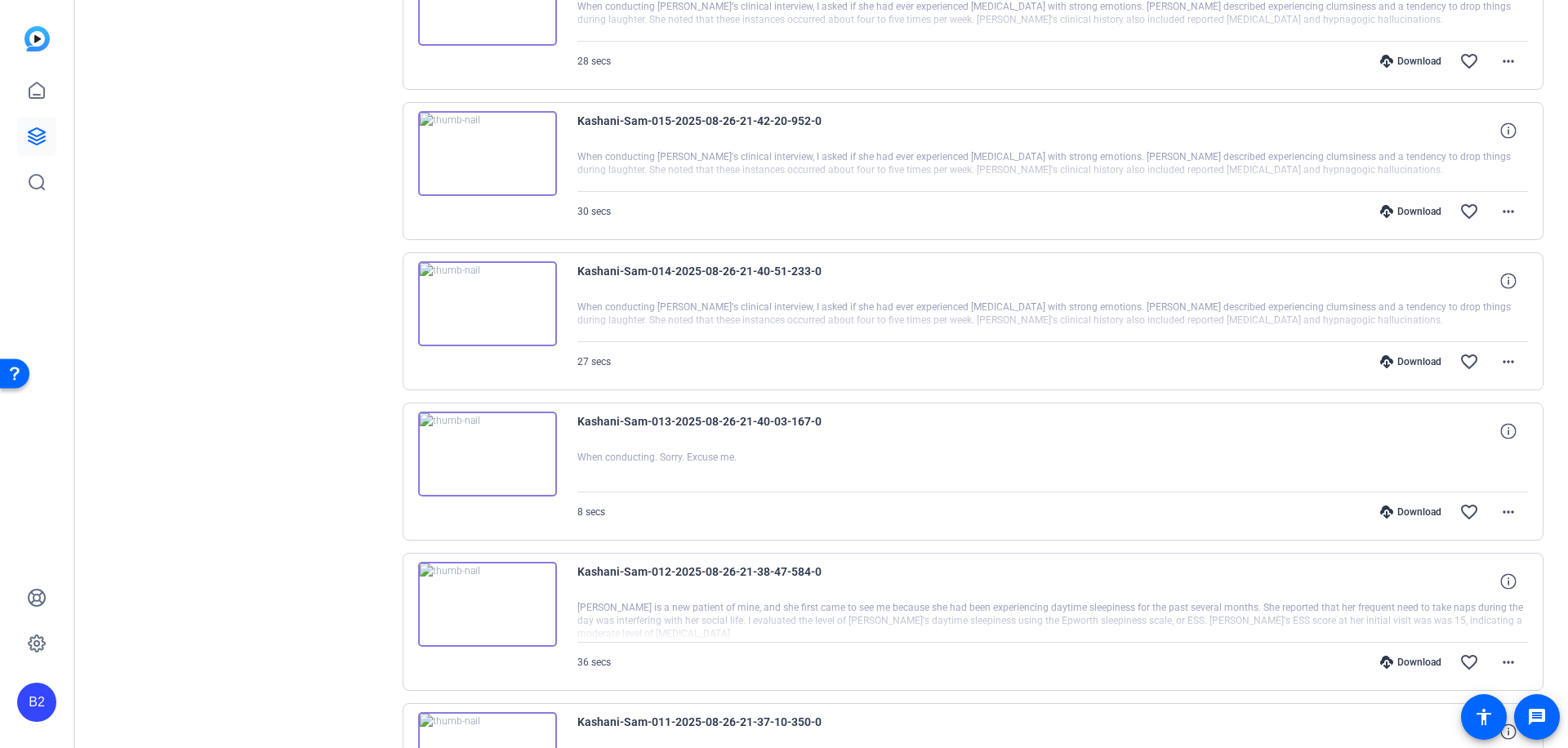
scroll to position [6419, 0]
click at [1500, 660] on mat-icon "more_horiz" at bounding box center [1508, 663] width 20 height 20
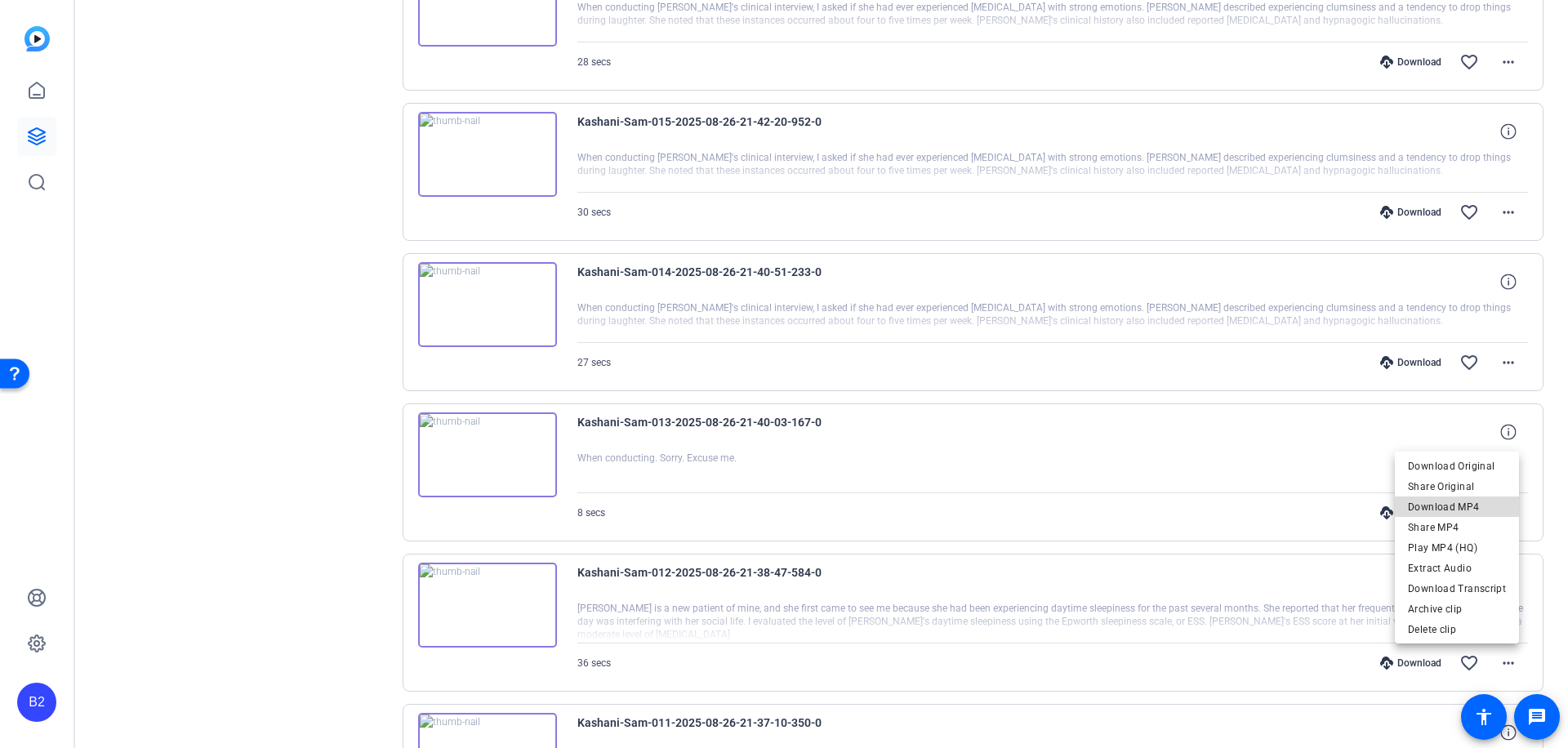
click at [1468, 503] on span "Download MP4" at bounding box center [1457, 506] width 98 height 20
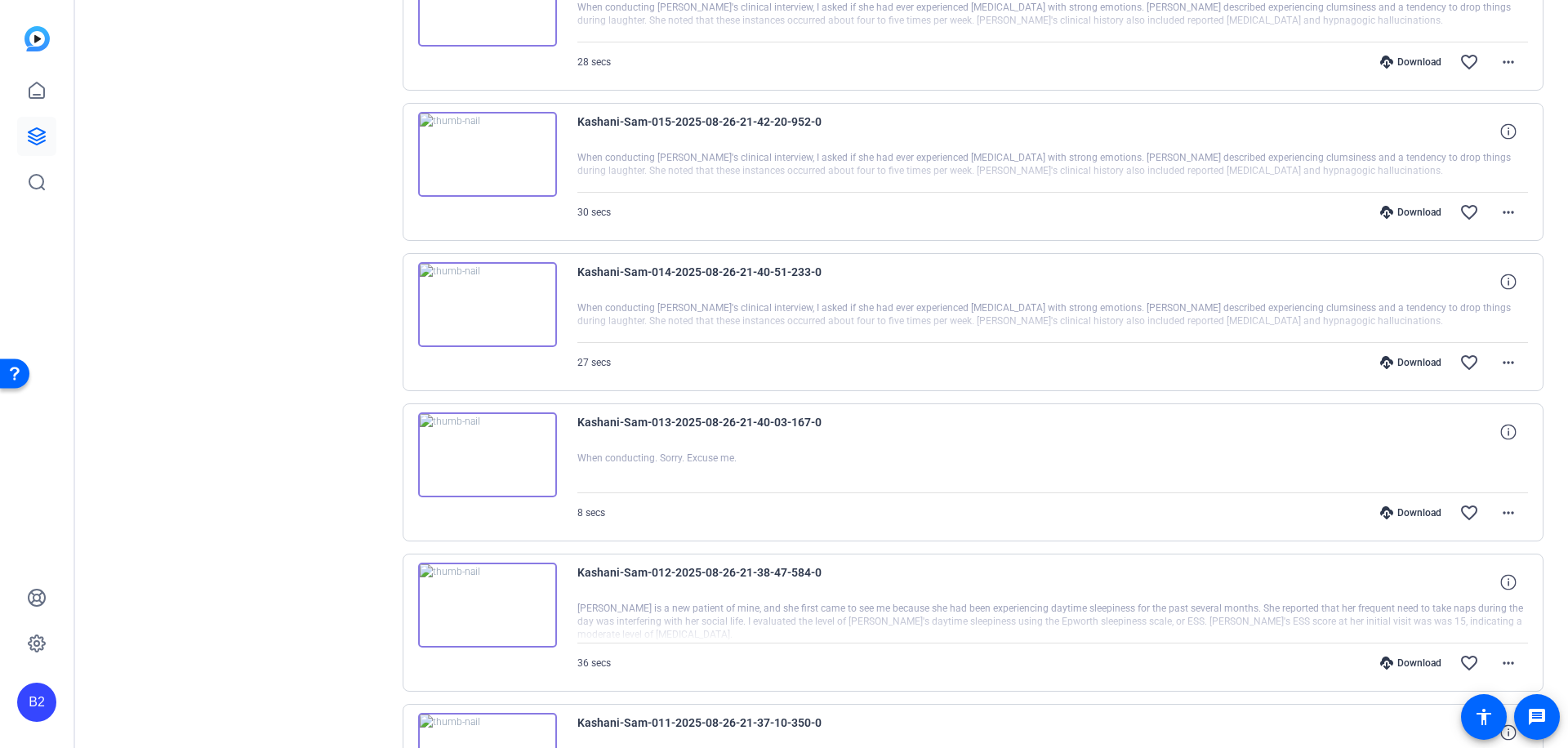
click at [1414, 663] on div "Download" at bounding box center [1411, 663] width 77 height 13
click at [1502, 510] on mat-icon "more_horiz" at bounding box center [1508, 513] width 20 height 20
click at [1480, 585] on span "Download MP4" at bounding box center [1457, 587] width 98 height 20
click at [1412, 505] on div "Download favorite_border more_horiz" at bounding box center [1195, 513] width 666 height 39
click at [1408, 508] on div "Download" at bounding box center [1411, 513] width 77 height 13
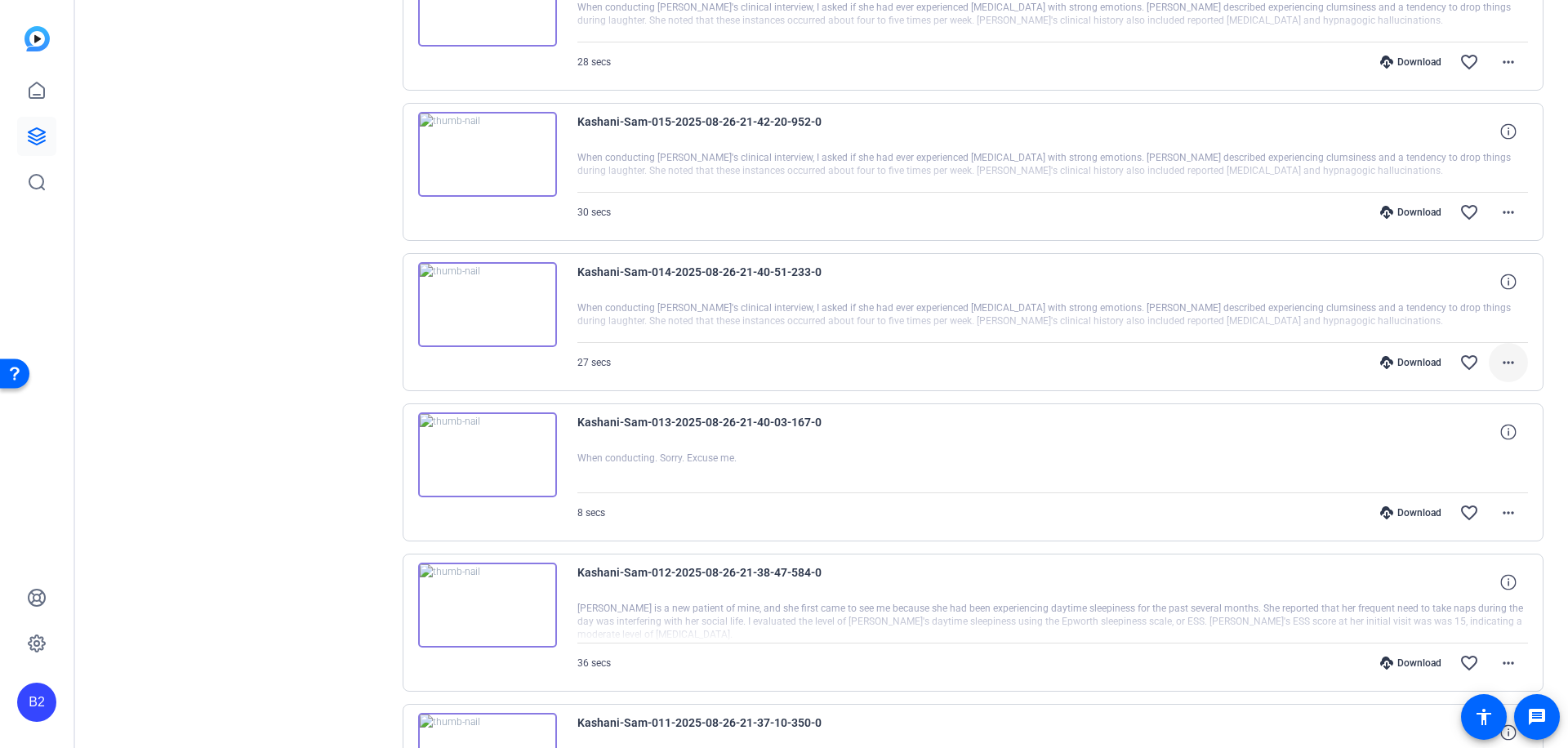
click at [1500, 355] on mat-icon "more_horiz" at bounding box center [1508, 362] width 20 height 20
click at [1482, 434] on span "Download MP4" at bounding box center [1457, 437] width 98 height 20
click at [1411, 362] on div "Download" at bounding box center [1411, 362] width 77 height 13
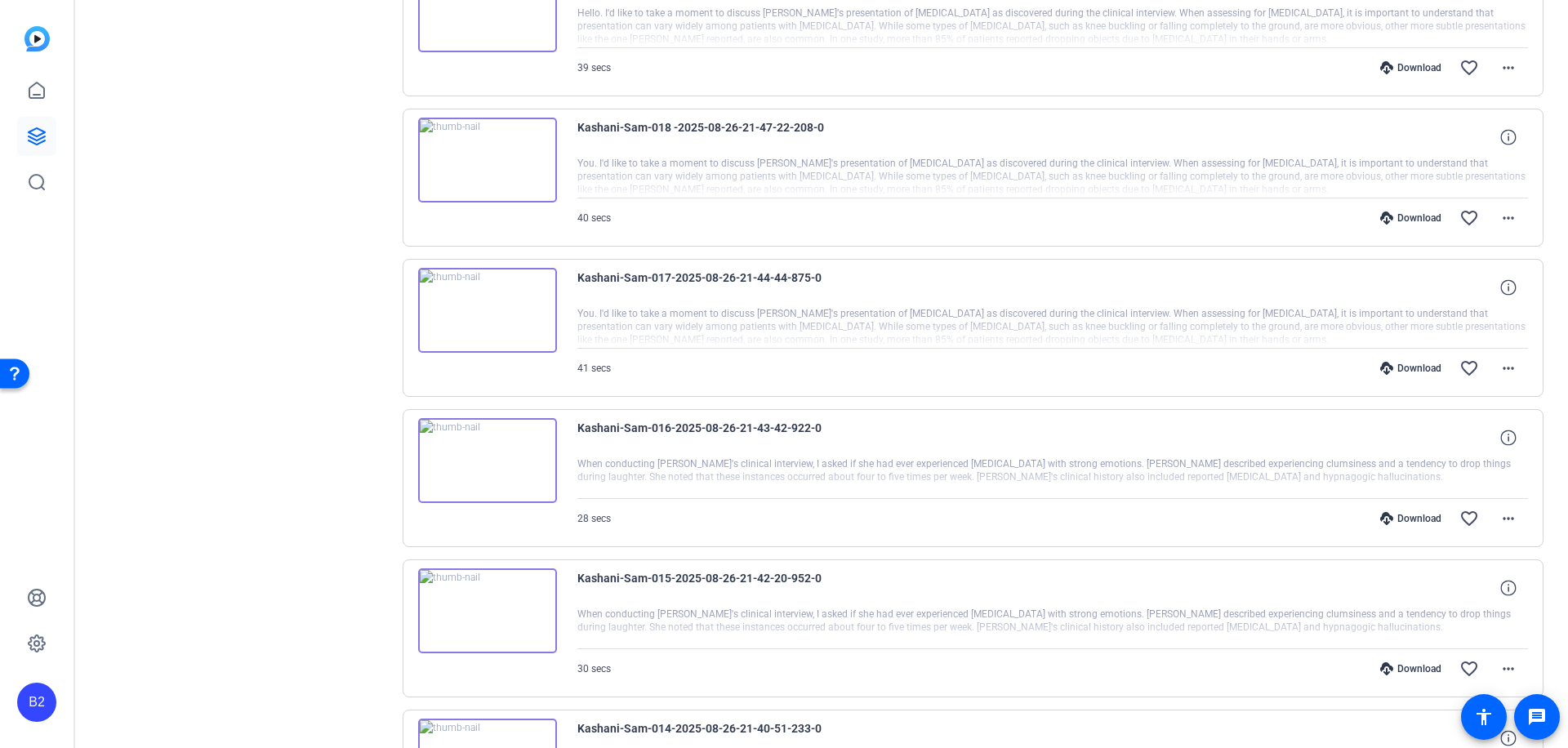
scroll to position [5965, 0]
click at [1499, 666] on mat-icon "more_horiz" at bounding box center [1508, 666] width 20 height 20
click at [1498, 508] on span "Download MP4" at bounding box center [1457, 510] width 98 height 20
click at [1409, 664] on div "Download" at bounding box center [1411, 665] width 77 height 13
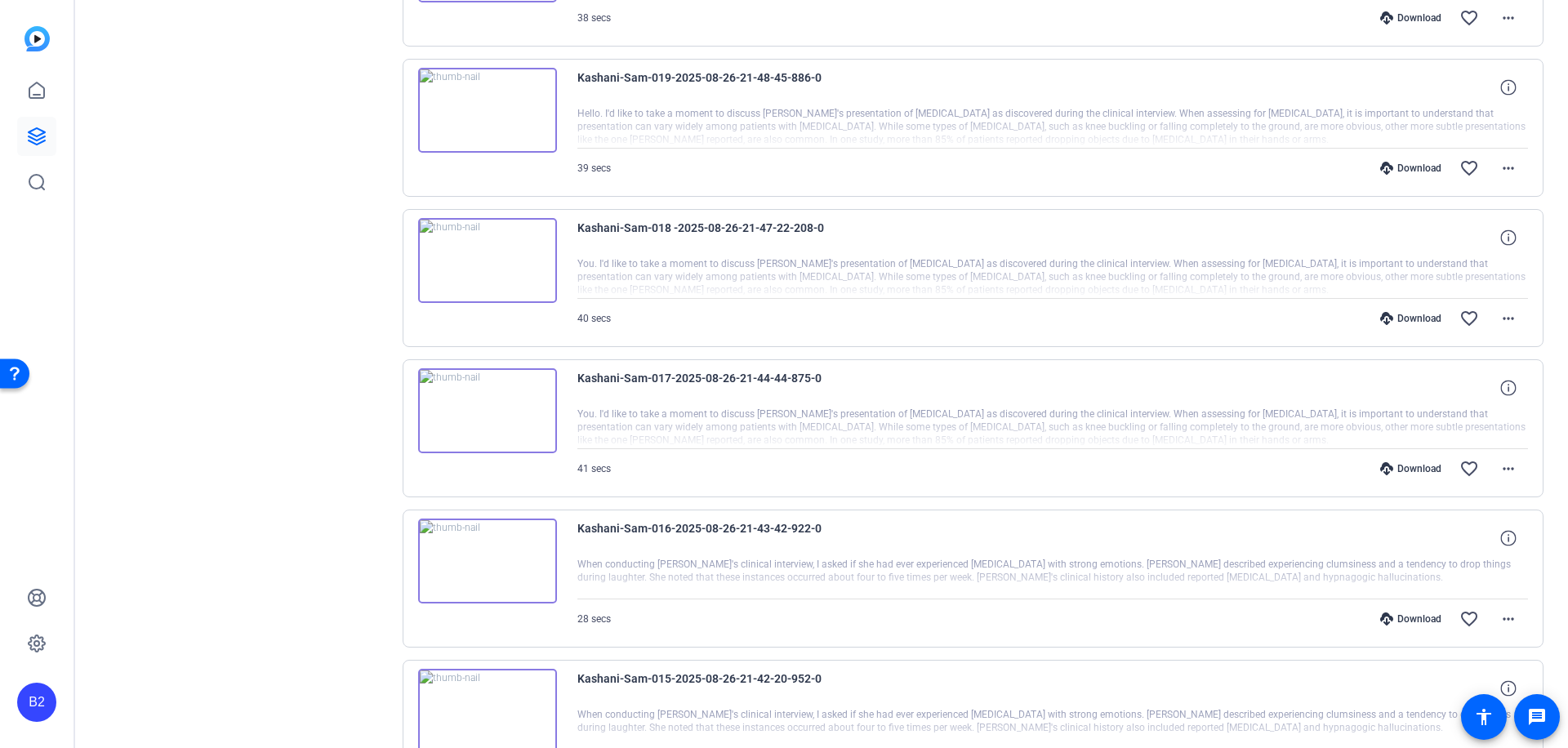
scroll to position [5836, 0]
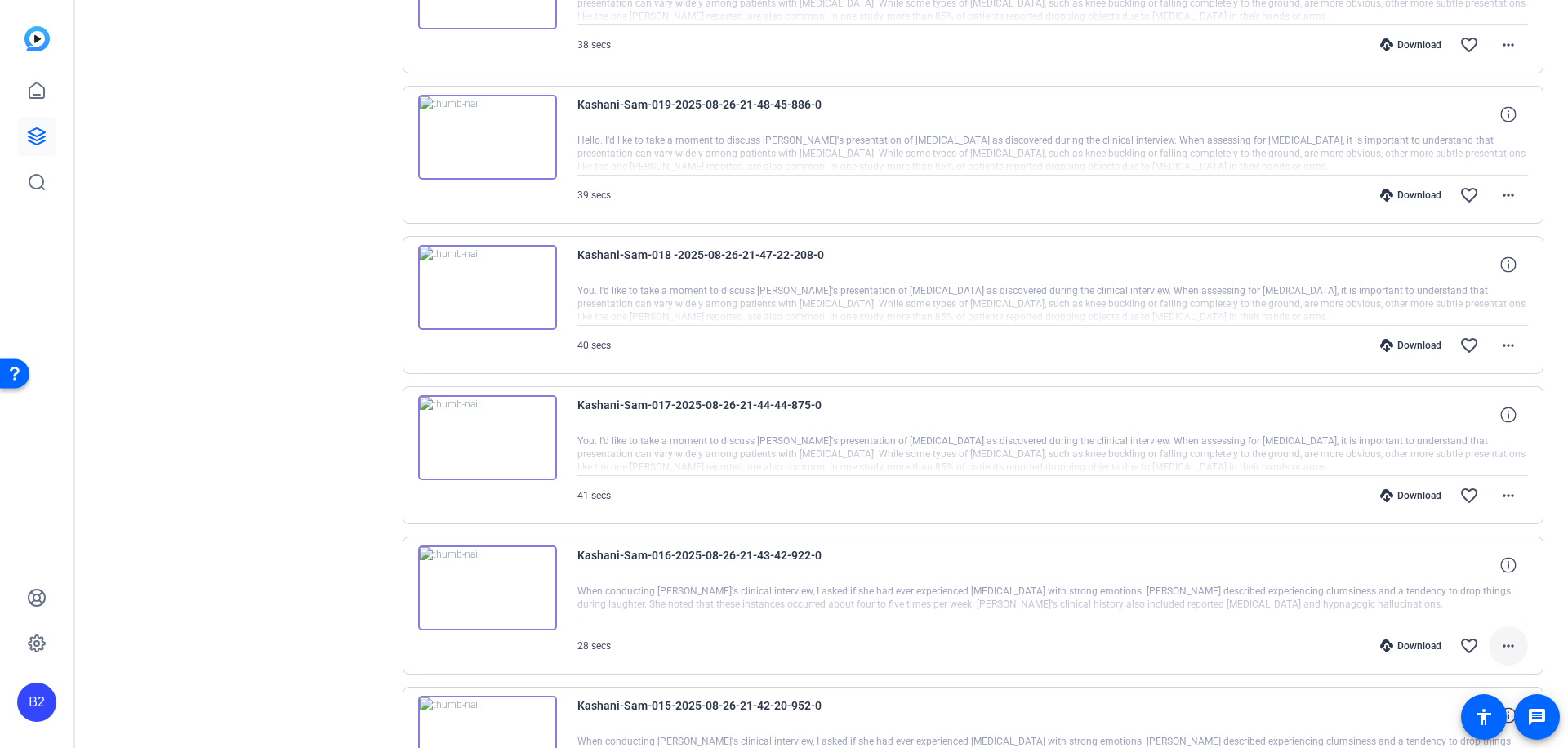
click at [1500, 644] on mat-icon "more_horiz" at bounding box center [1508, 646] width 20 height 20
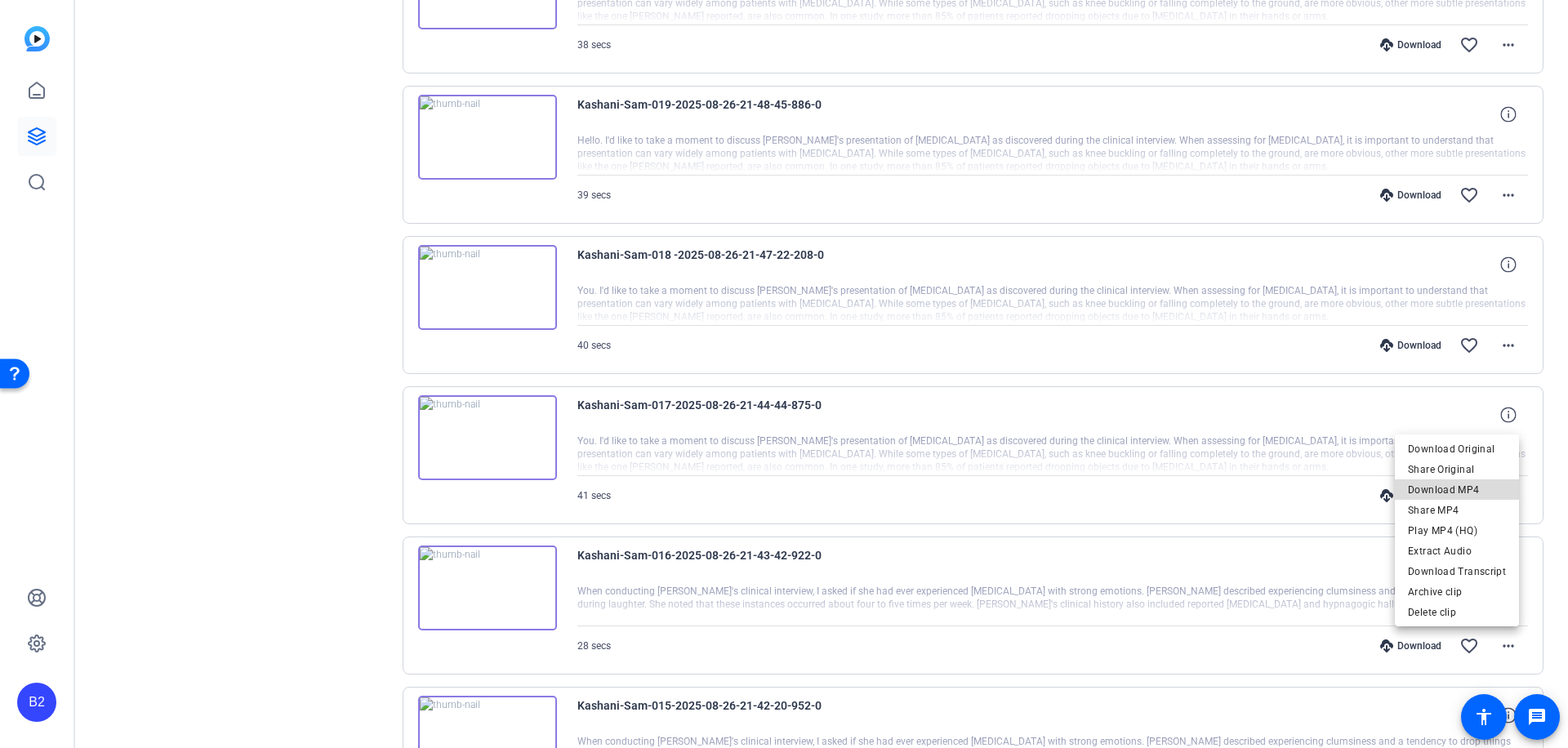
click at [1467, 489] on span "Download MP4" at bounding box center [1457, 489] width 98 height 20
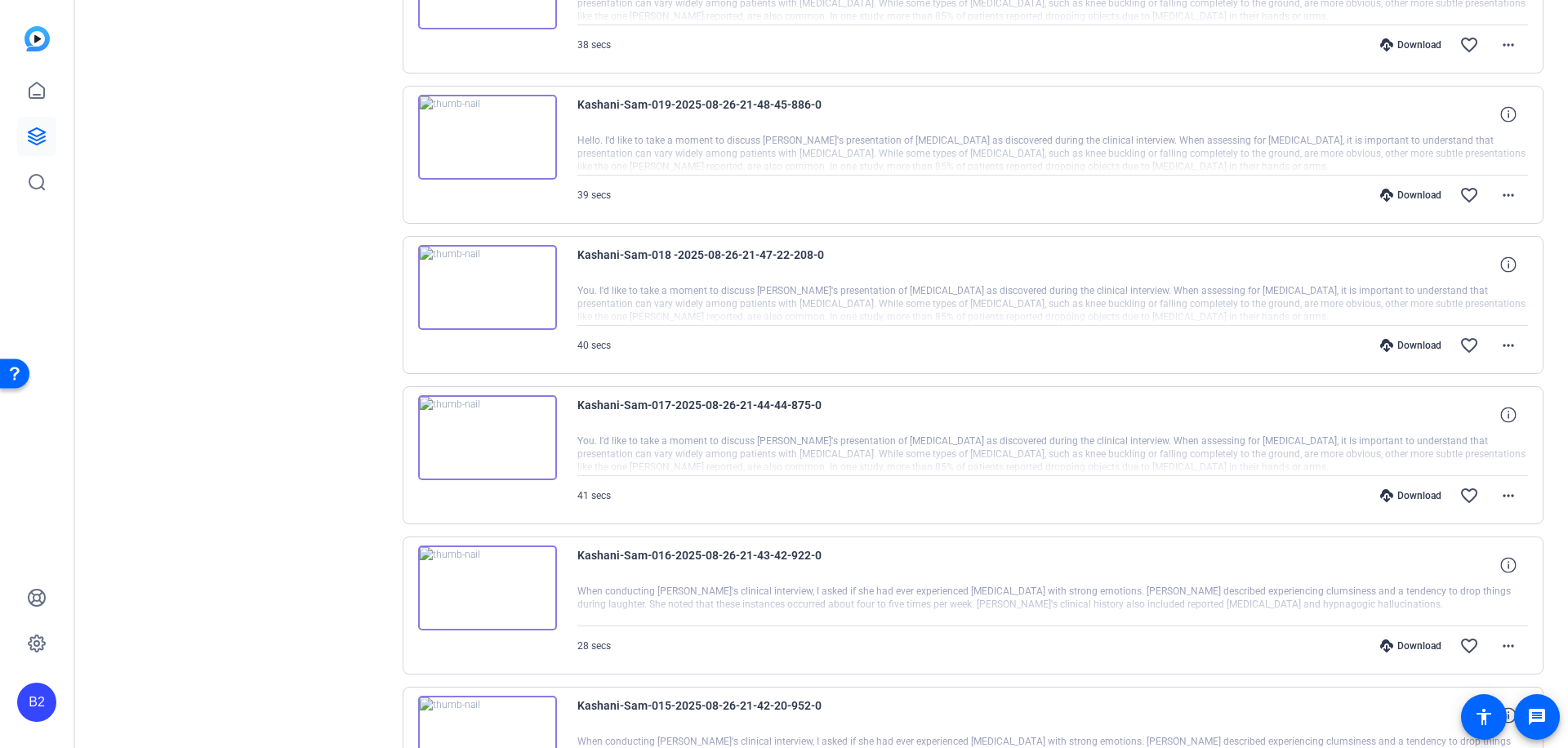
click at [1412, 643] on div "Download" at bounding box center [1411, 645] width 77 height 13
click at [1502, 492] on mat-icon "more_horiz" at bounding box center [1508, 496] width 20 height 20
click at [1473, 568] on span "Download MP4" at bounding box center [1457, 569] width 98 height 20
click at [1405, 494] on div "Download" at bounding box center [1411, 495] width 77 height 13
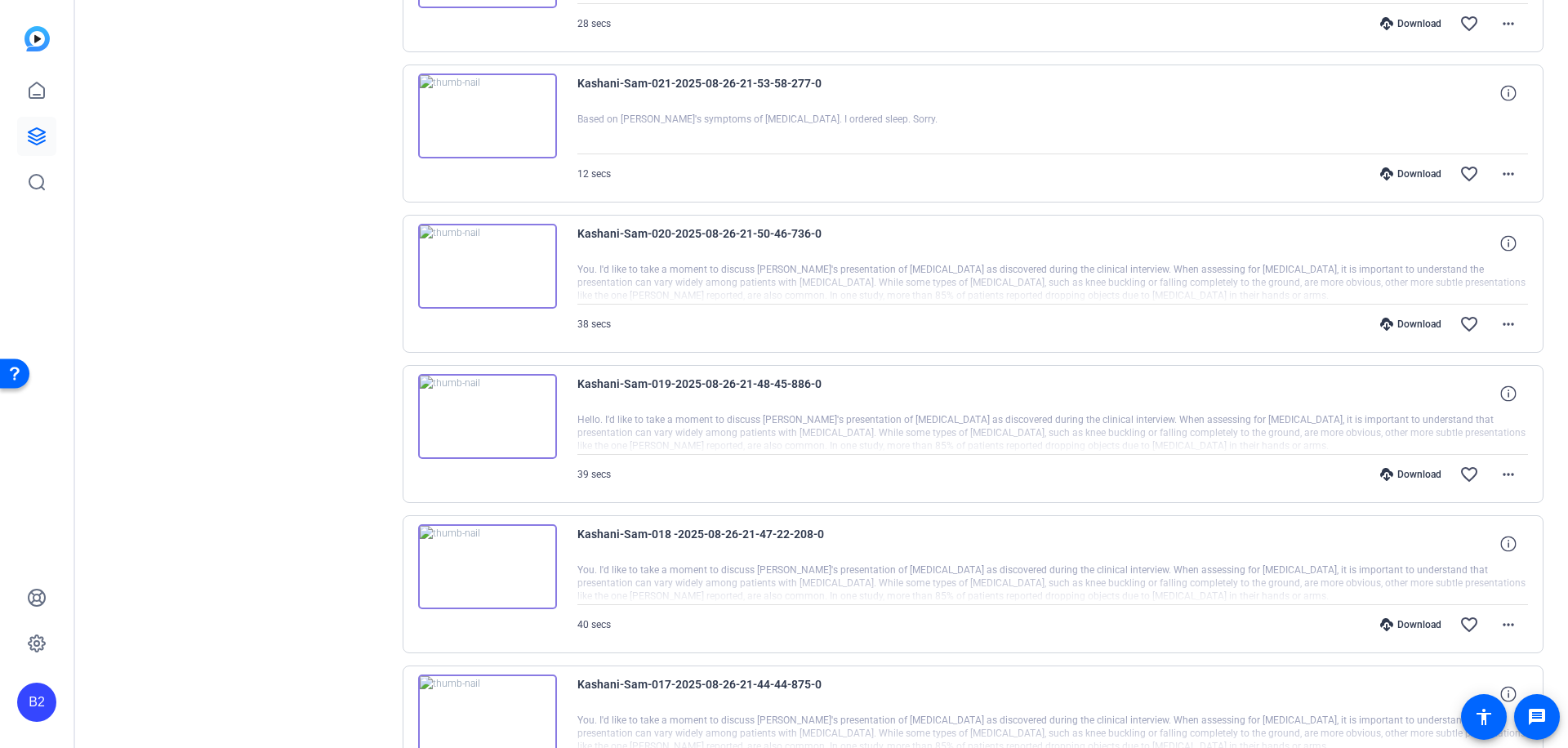
scroll to position [5559, 0]
click at [1500, 618] on mat-icon "more_horiz" at bounding box center [1508, 621] width 20 height 20
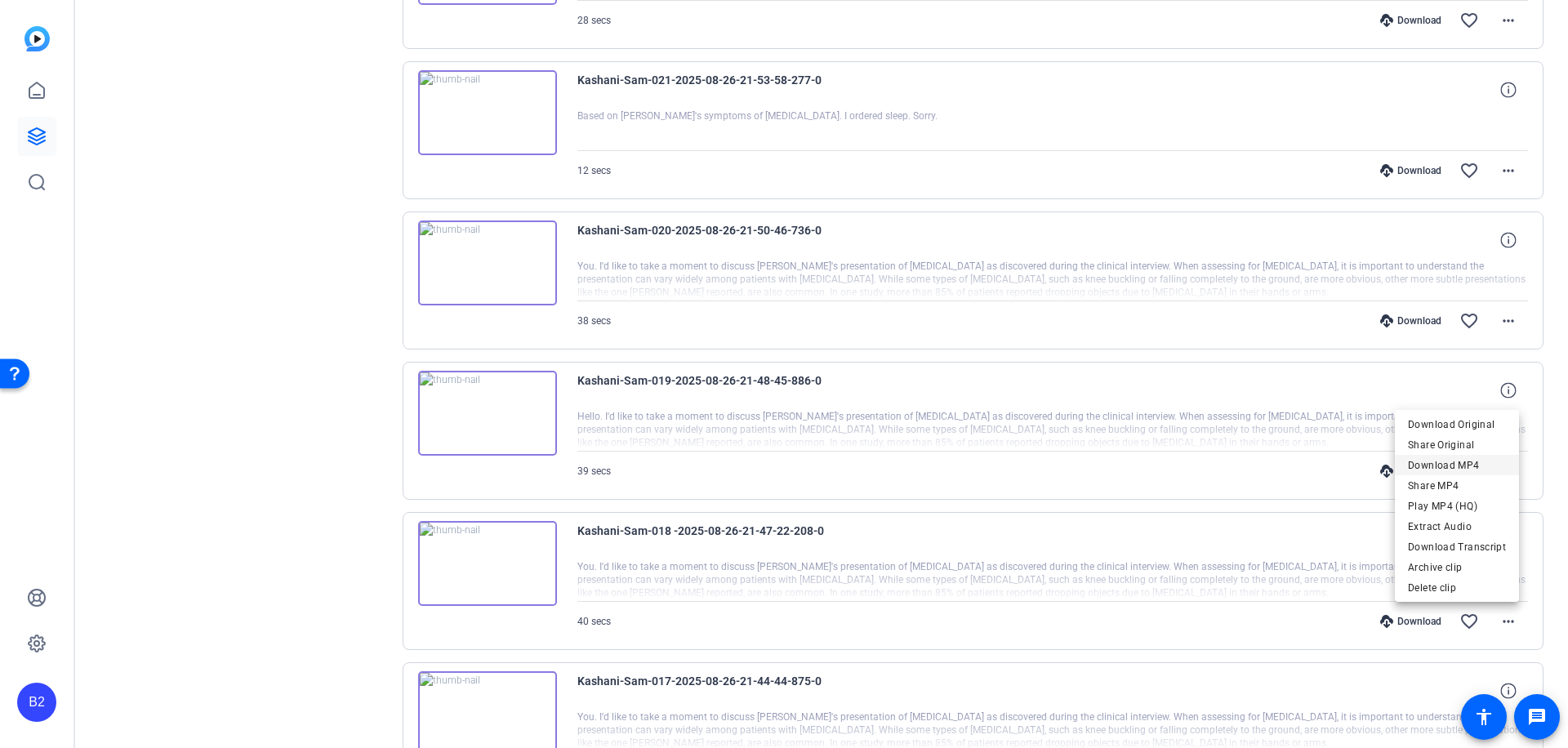
click at [1468, 462] on span "Download MP4" at bounding box center [1457, 466] width 98 height 20
click at [1413, 617] on div "Download" at bounding box center [1411, 621] width 77 height 13
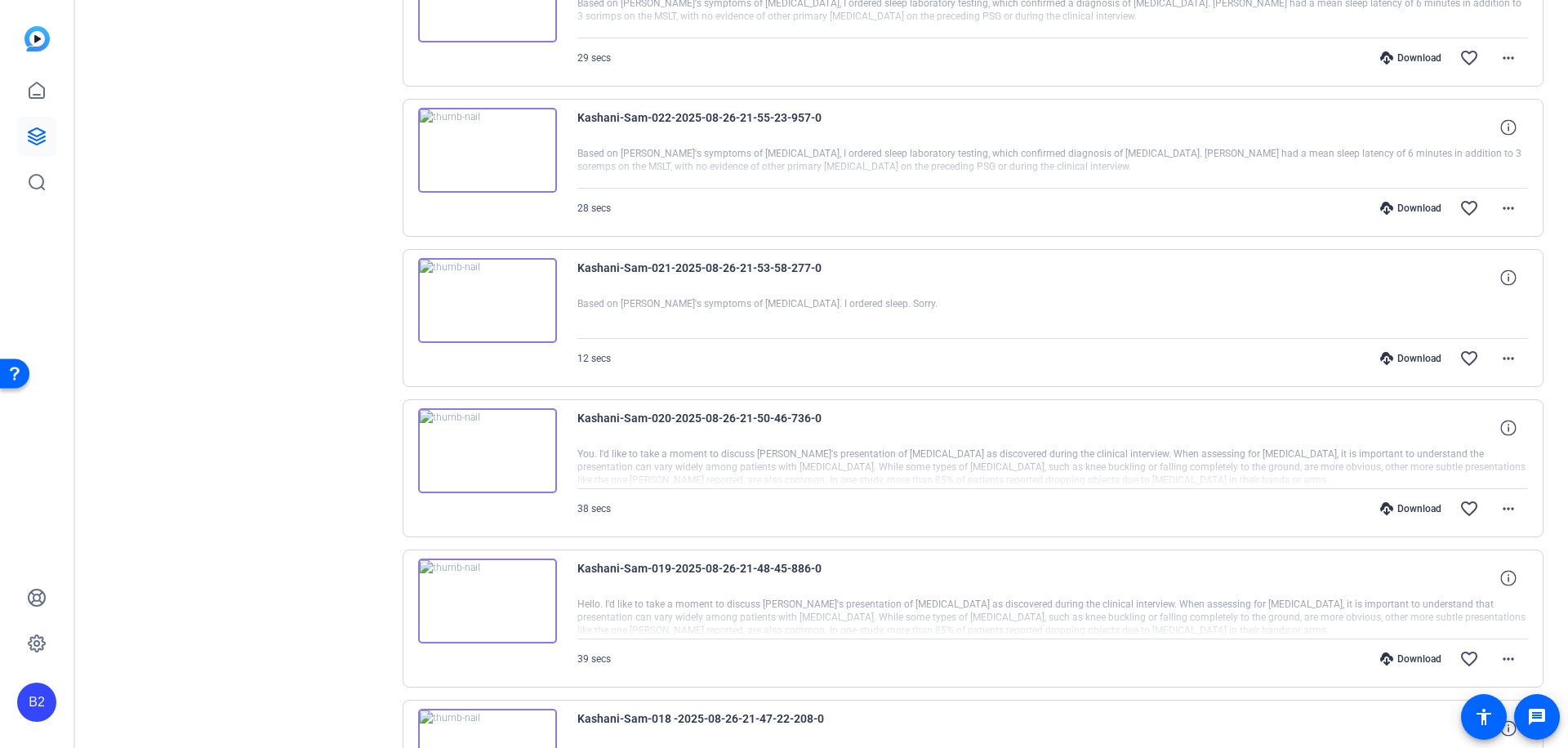
scroll to position [5372, 0]
click at [1503, 661] on mat-icon "more_horiz" at bounding box center [1508, 658] width 20 height 20
click at [1479, 502] on span "Download MP4" at bounding box center [1457, 503] width 98 height 20
click at [1416, 656] on div "Download" at bounding box center [1411, 658] width 77 height 13
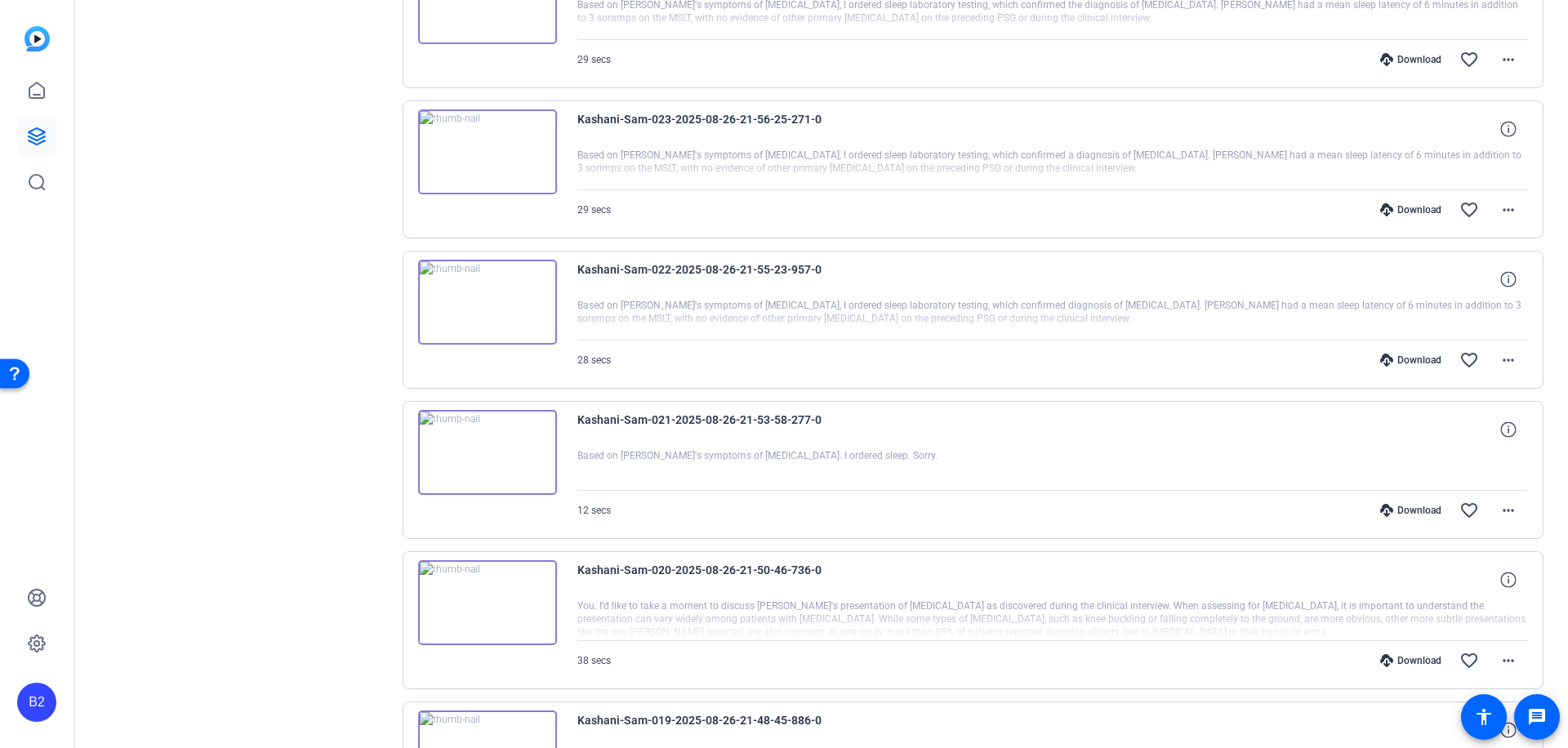
scroll to position [5223, 0]
click at [1503, 654] on mat-icon "more_horiz" at bounding box center [1508, 658] width 20 height 20
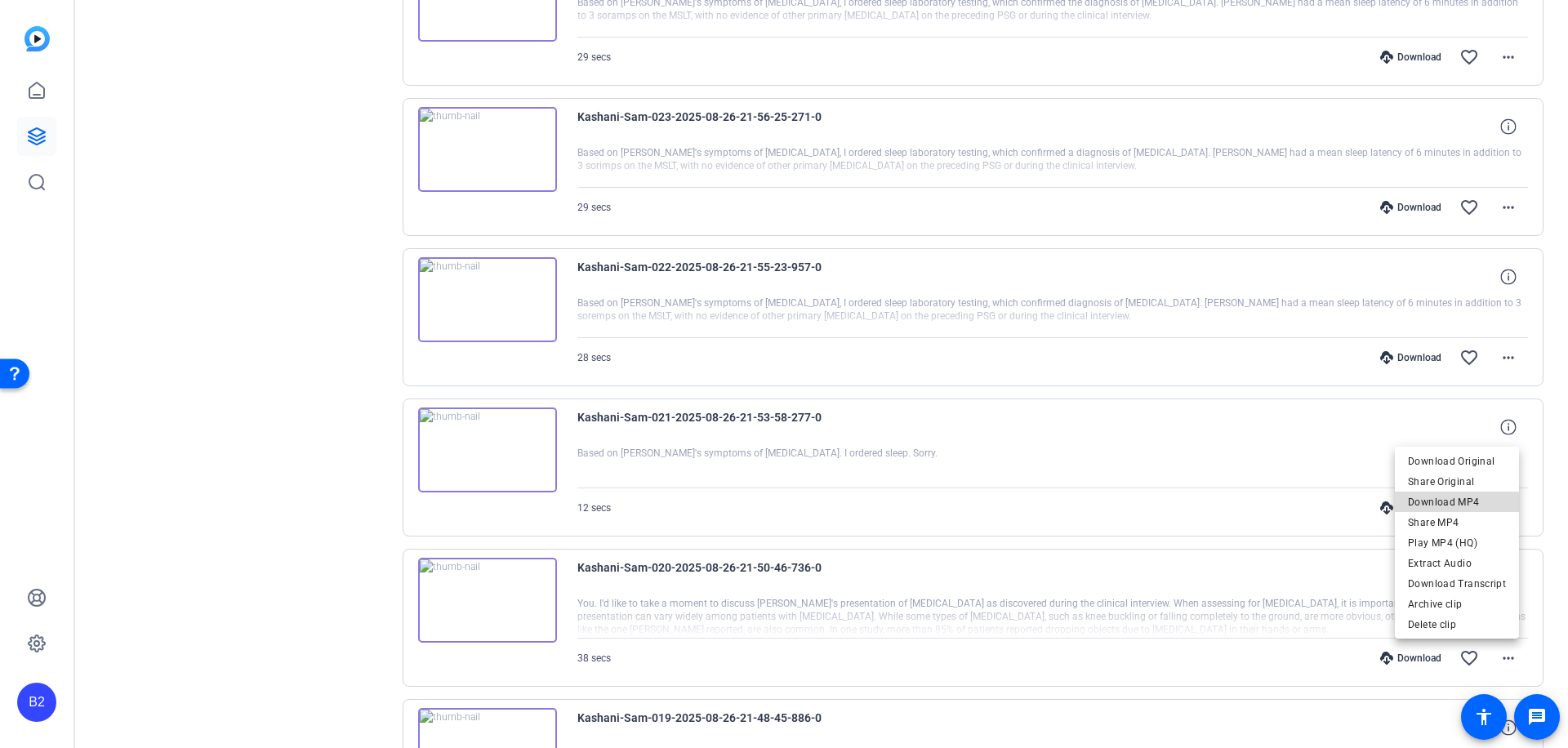
click at [1473, 497] on span "Download MP4" at bounding box center [1457, 502] width 98 height 20
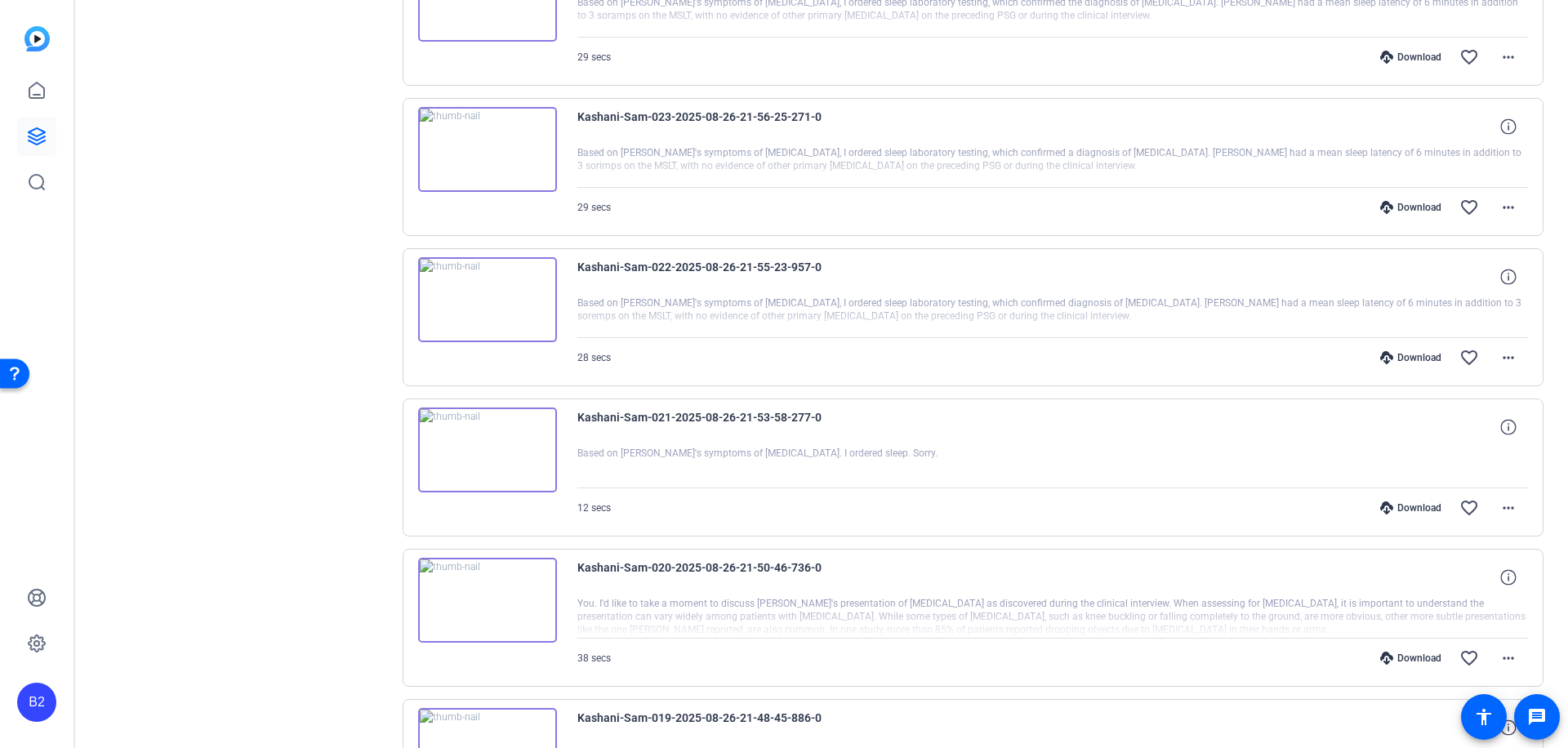
click at [1410, 656] on div "Download" at bounding box center [1411, 657] width 77 height 13
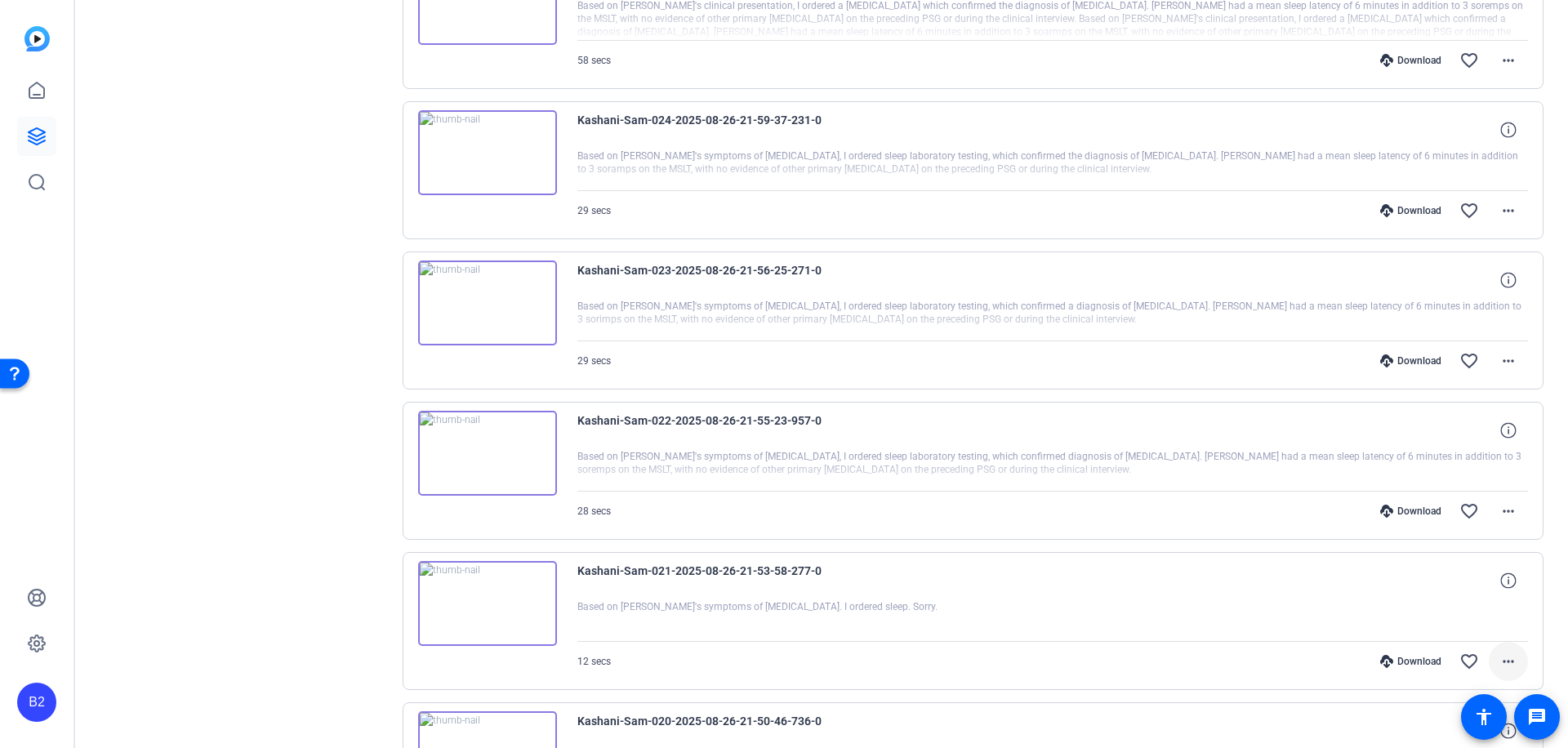
click at [1500, 660] on mat-icon "more_horiz" at bounding box center [1508, 661] width 20 height 20
click at [1480, 499] on span "Download MP4" at bounding box center [1457, 505] width 98 height 20
click at [1413, 657] on div "Download" at bounding box center [1411, 661] width 77 height 13
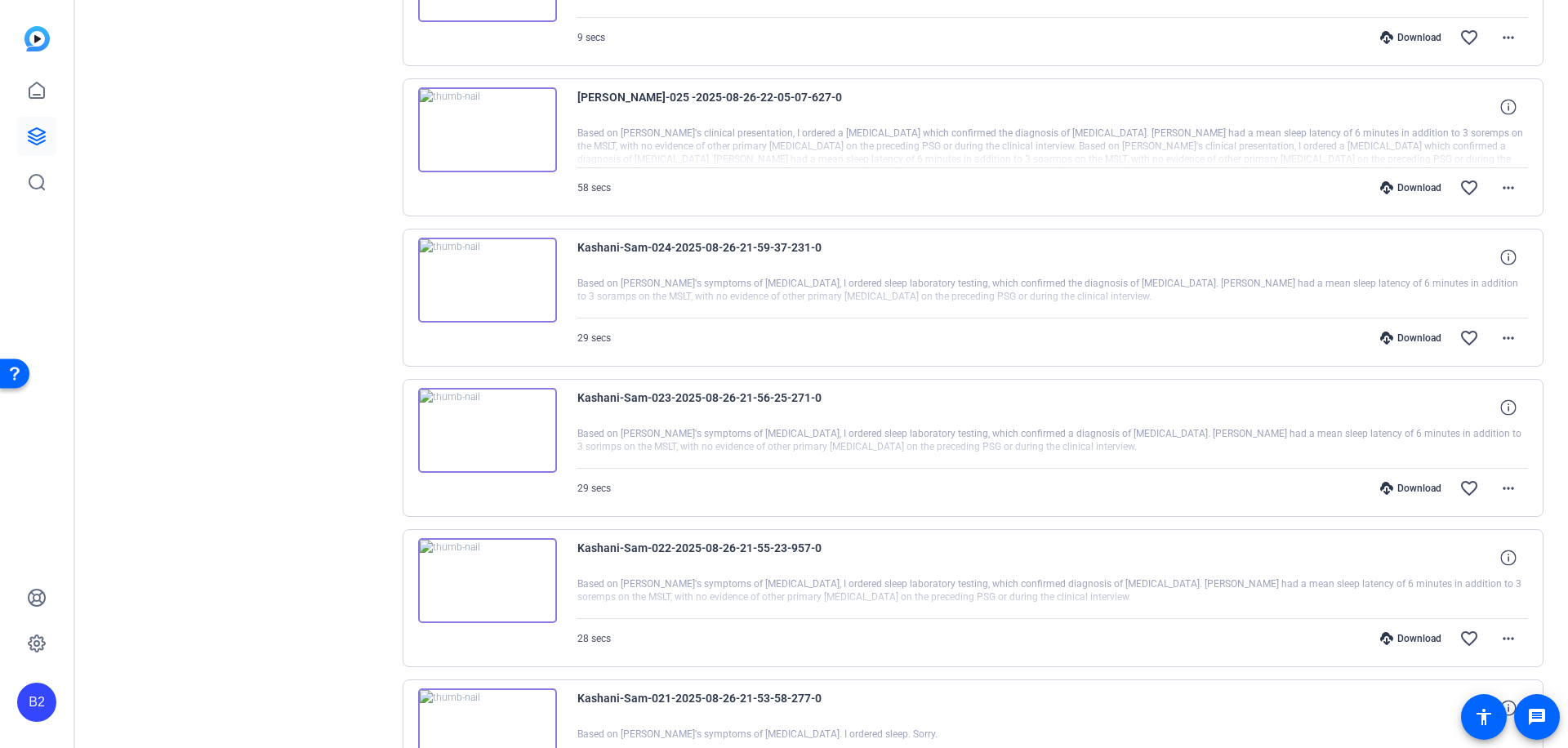
scroll to position [4938, 0]
click at [1505, 639] on mat-icon "more_horiz" at bounding box center [1508, 641] width 20 height 20
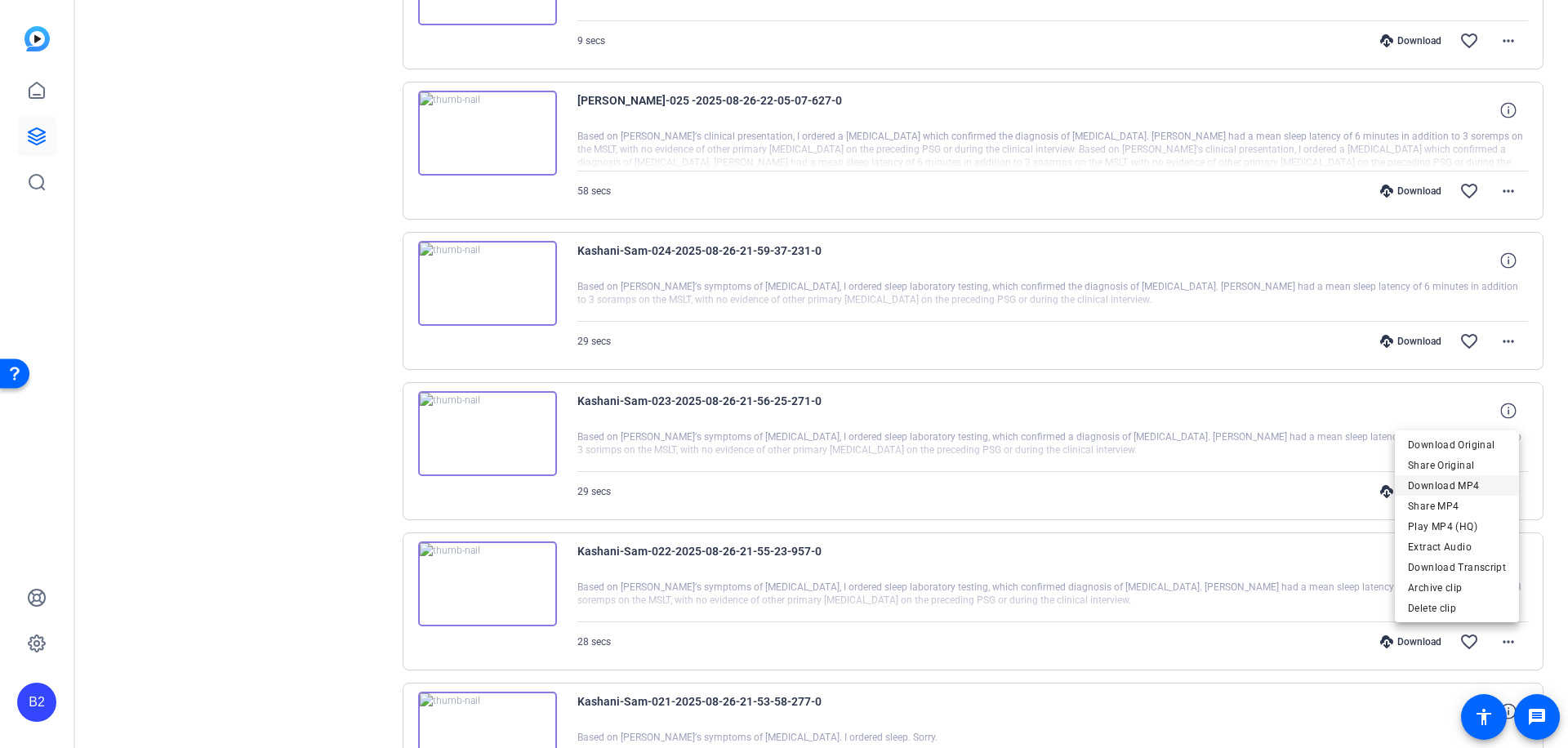
click at [1490, 485] on span "Download MP4" at bounding box center [1457, 485] width 98 height 20
click at [1416, 638] on div "Download" at bounding box center [1411, 641] width 77 height 13
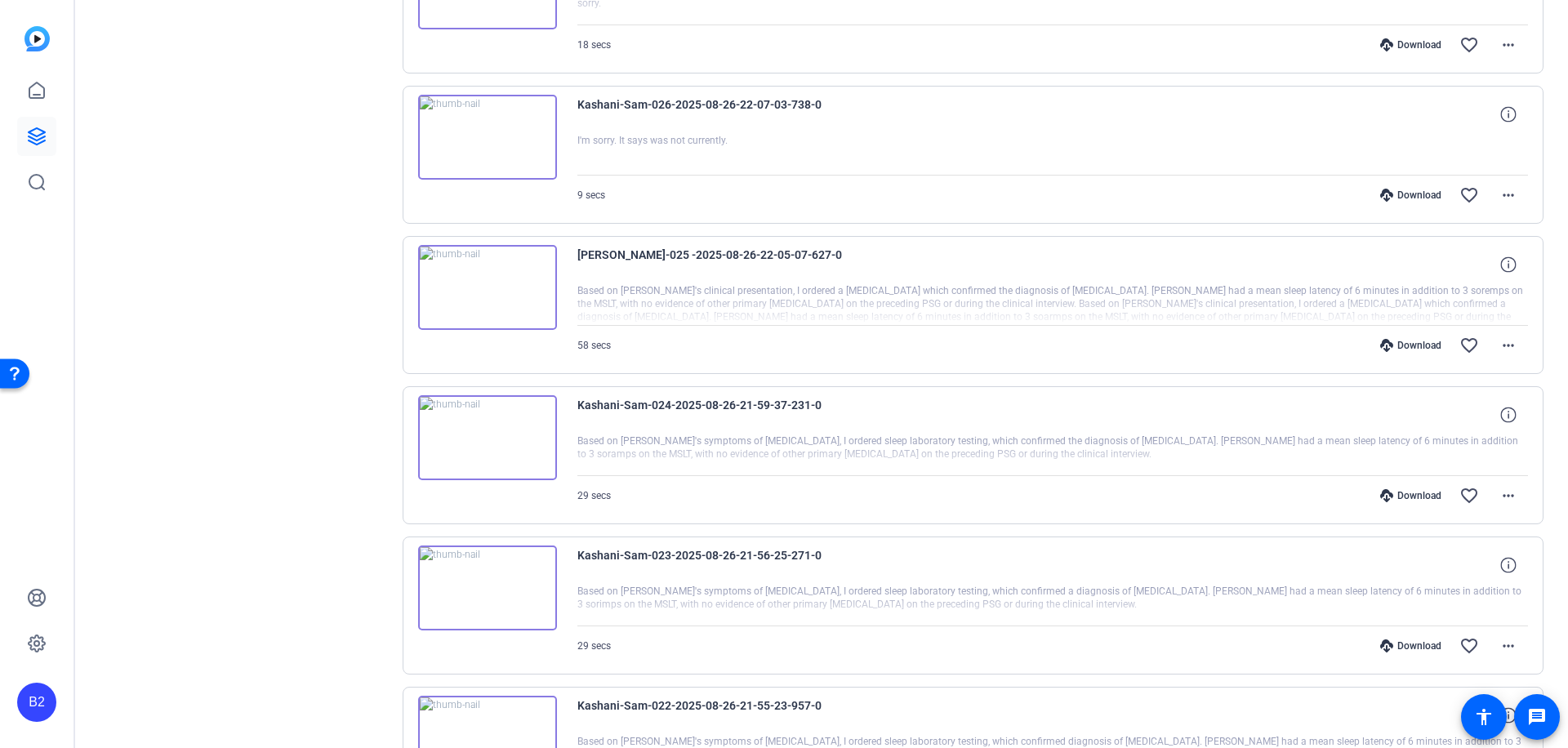
scroll to position [4784, 0]
click at [1502, 639] on mat-icon "more_horiz" at bounding box center [1508, 646] width 20 height 20
click at [1479, 488] on span "Download MP4" at bounding box center [1457, 489] width 98 height 20
click at [1413, 643] on div "Download" at bounding box center [1411, 645] width 77 height 13
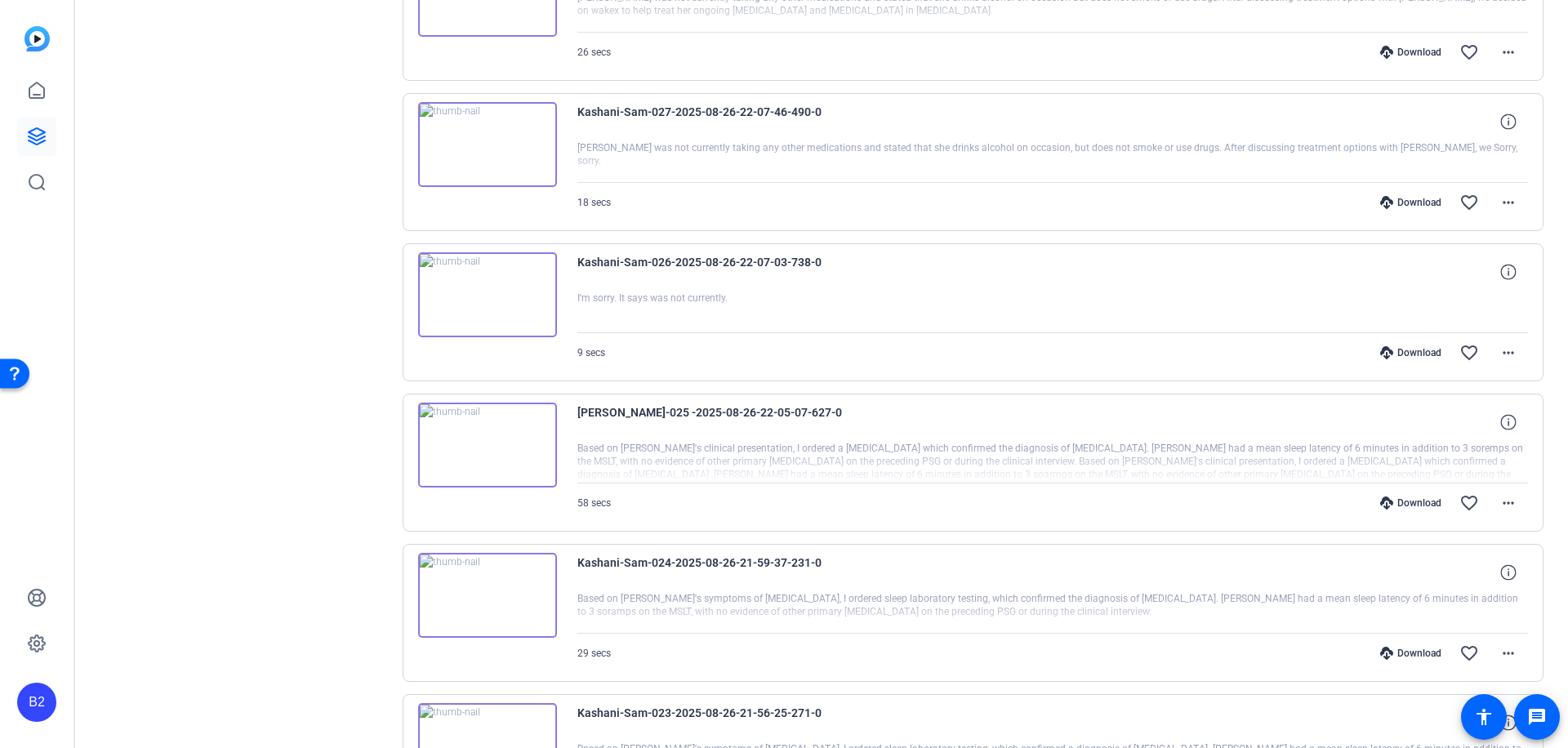
scroll to position [4625, 0]
click at [1499, 650] on mat-icon "more_horiz" at bounding box center [1508, 655] width 20 height 20
click at [1475, 501] on span "Download MP4" at bounding box center [1457, 498] width 98 height 20
click at [1405, 649] on div "Download" at bounding box center [1411, 655] width 77 height 13
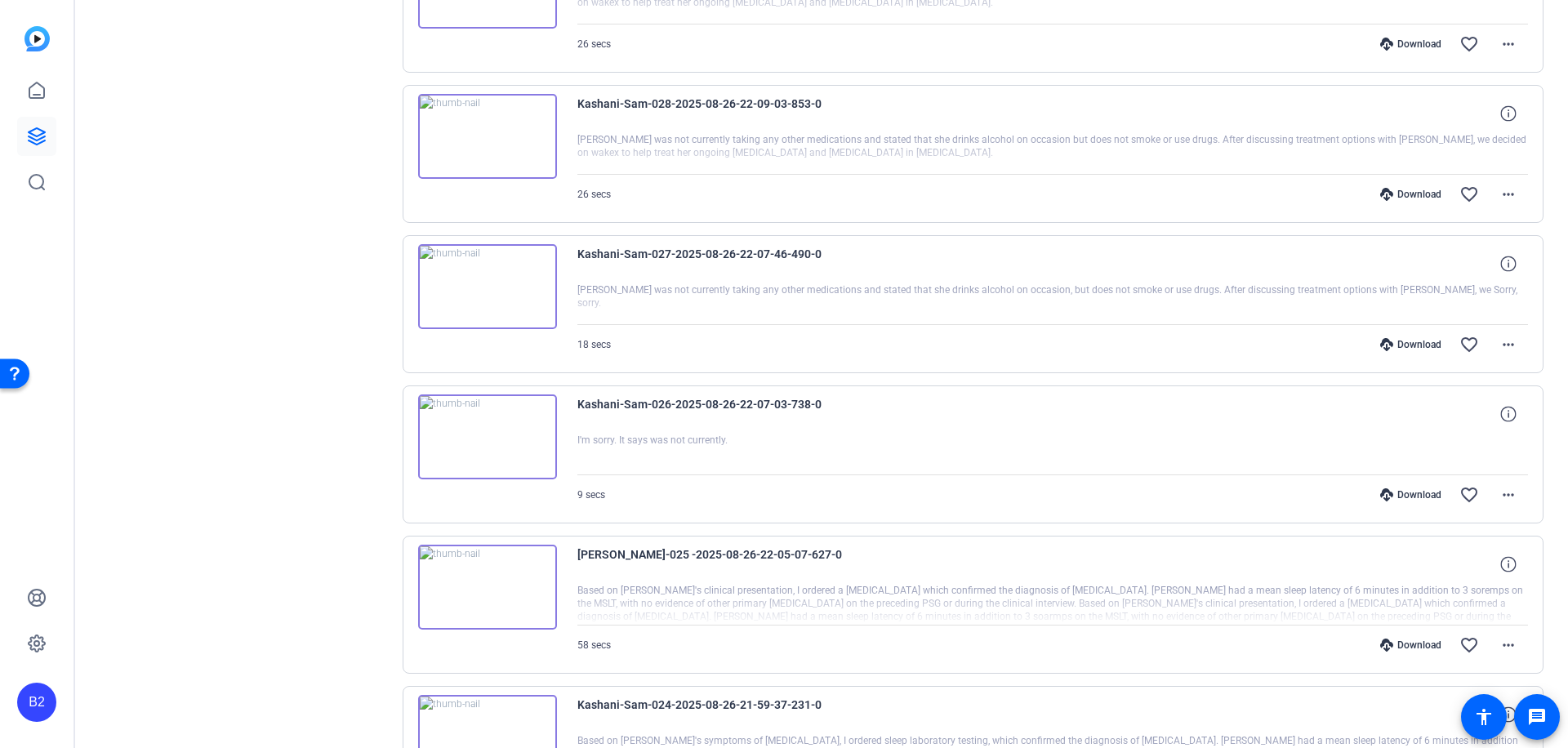
scroll to position [4486, 0]
click at [1502, 642] on mat-icon "more_horiz" at bounding box center [1508, 643] width 20 height 20
click at [1465, 489] on span "Download MP4" at bounding box center [1457, 487] width 98 height 20
click at [1414, 641] on div "Download" at bounding box center [1411, 643] width 77 height 13
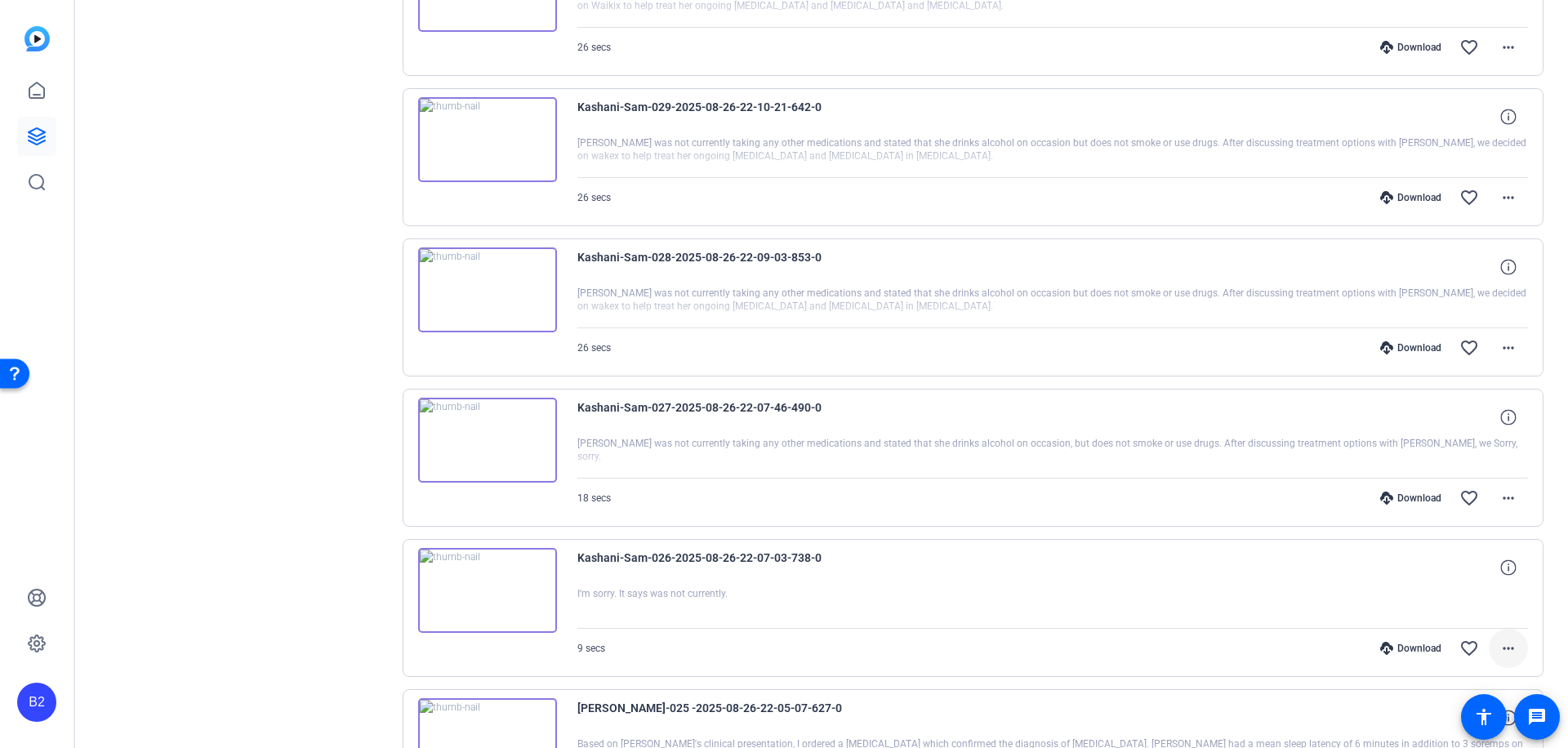
click at [1500, 645] on mat-icon "more_horiz" at bounding box center [1508, 649] width 20 height 20
click at [1463, 493] on span "Download MP4" at bounding box center [1457, 491] width 98 height 20
click at [1408, 642] on div "Download" at bounding box center [1411, 648] width 77 height 13
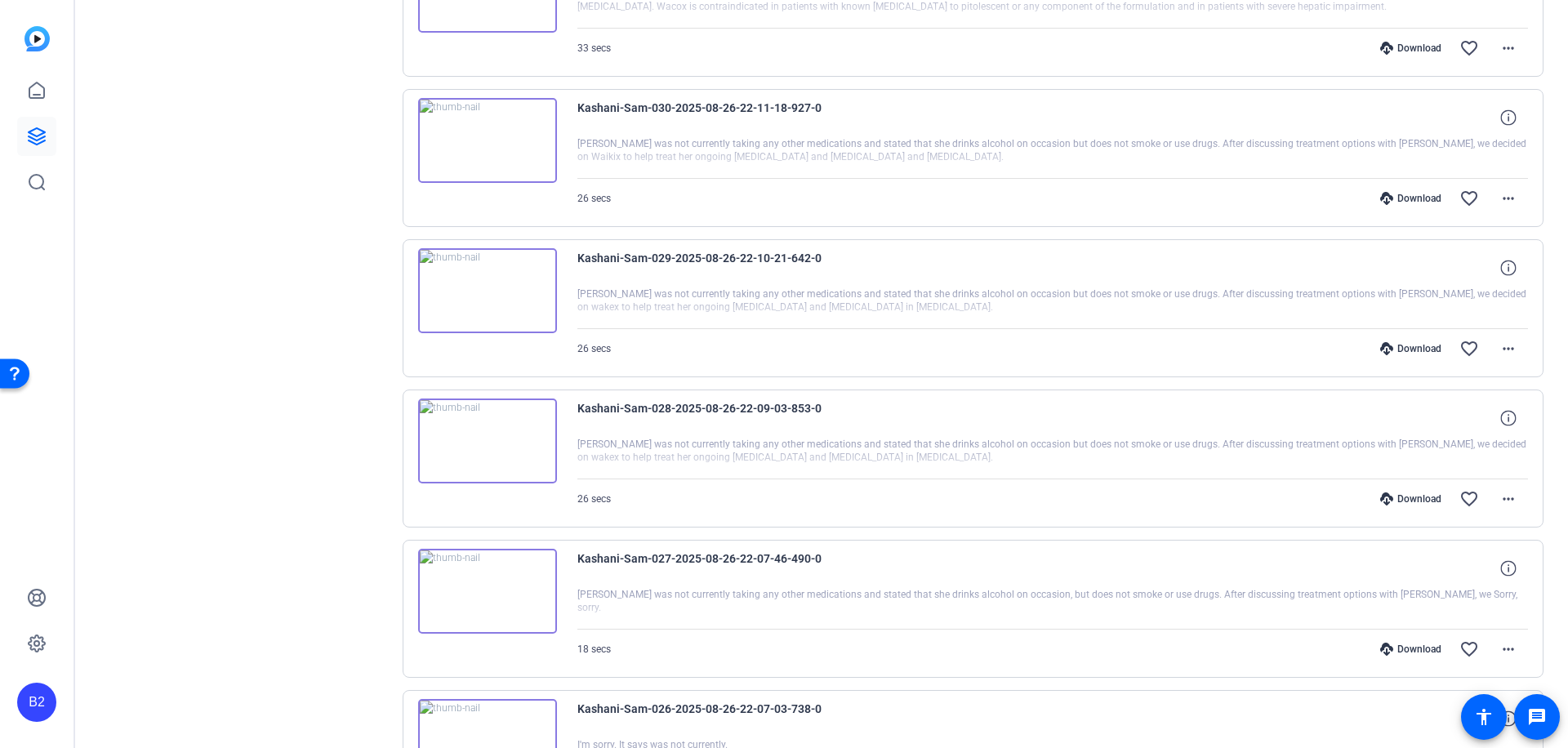
scroll to position [4167, 0]
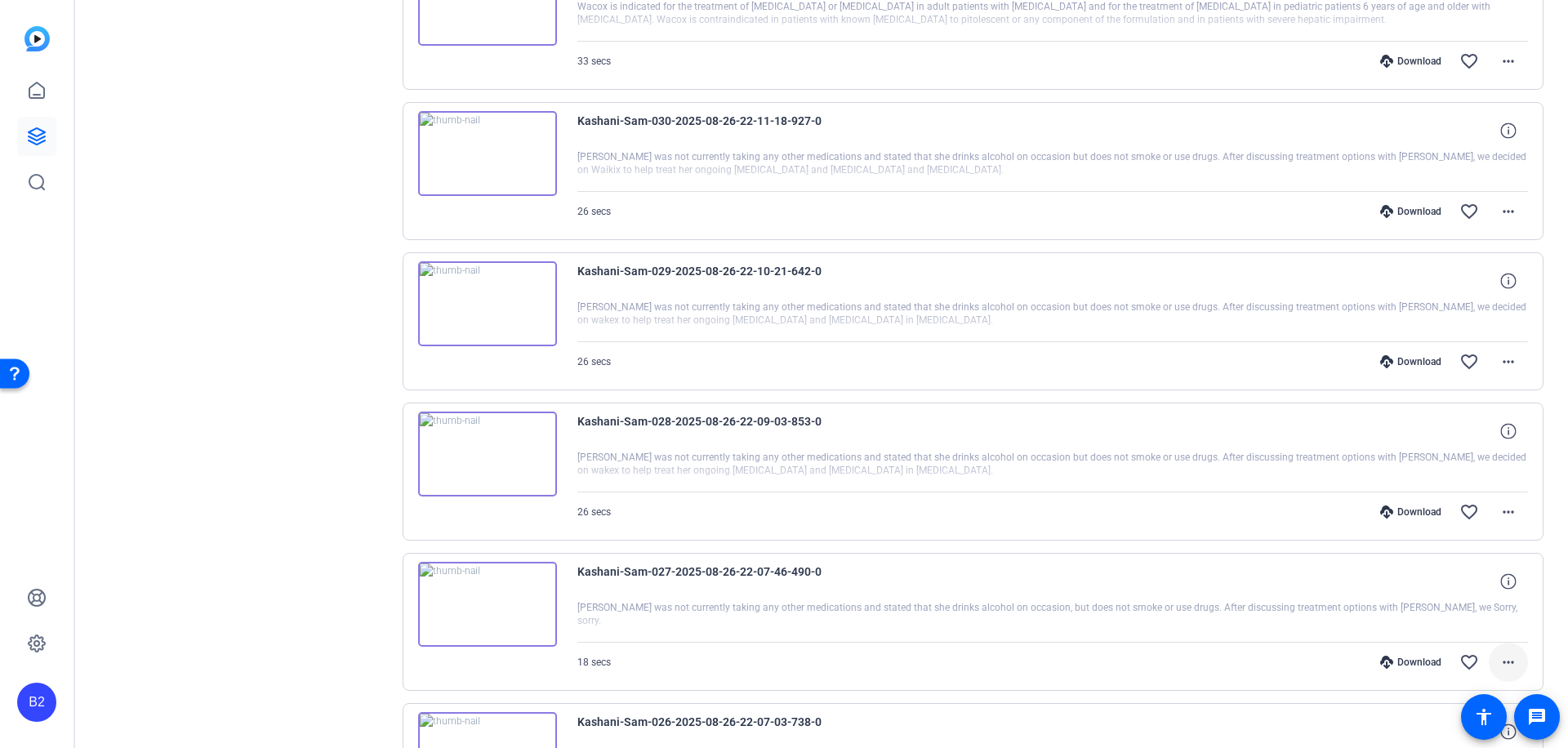
click at [1504, 659] on mat-icon "more_horiz" at bounding box center [1508, 662] width 20 height 20
click at [1474, 505] on span "Download MP4" at bounding box center [1457, 505] width 98 height 20
click at [1405, 662] on div "Download" at bounding box center [1411, 662] width 77 height 13
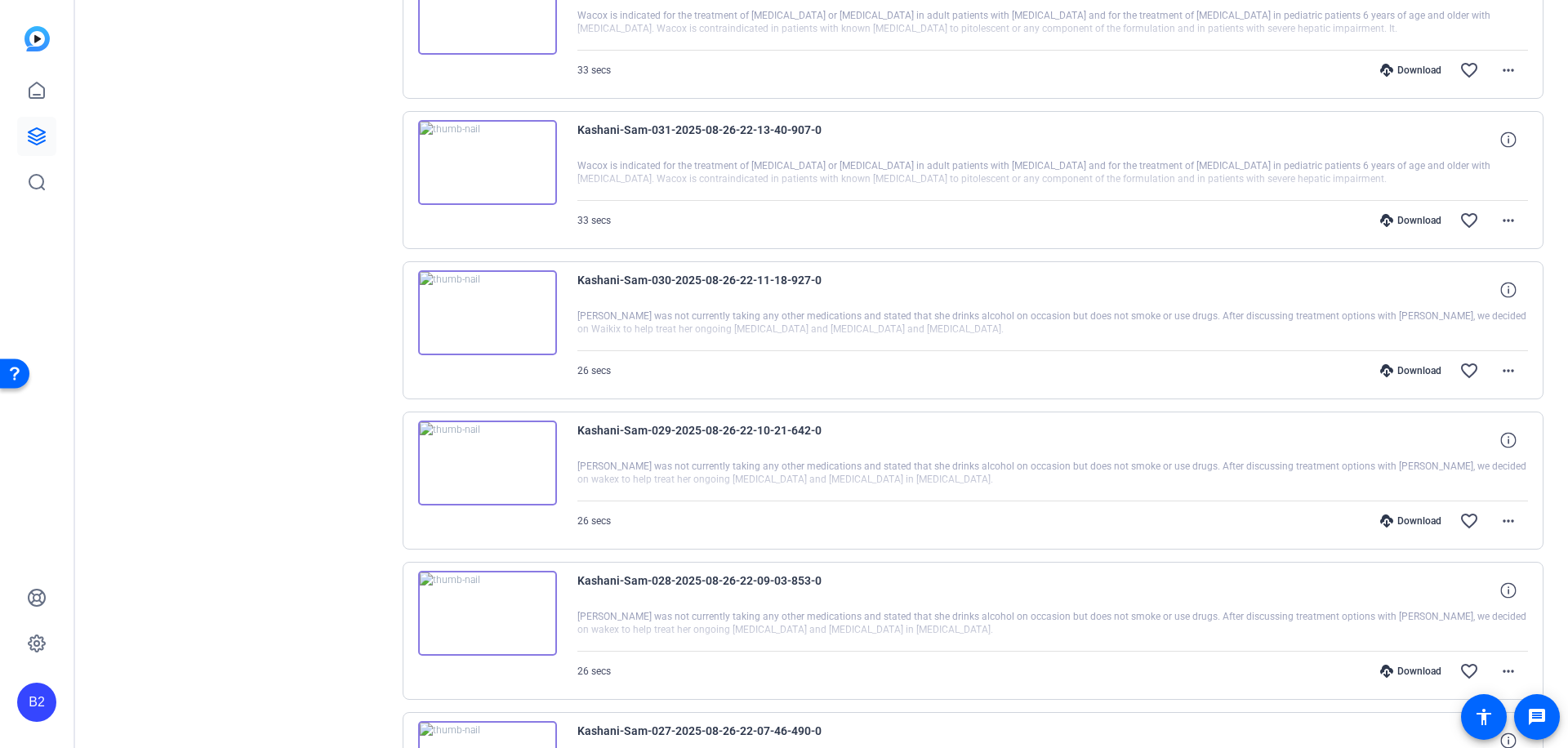
scroll to position [4007, 0]
click at [1499, 668] on mat-icon "more_horiz" at bounding box center [1508, 672] width 20 height 20
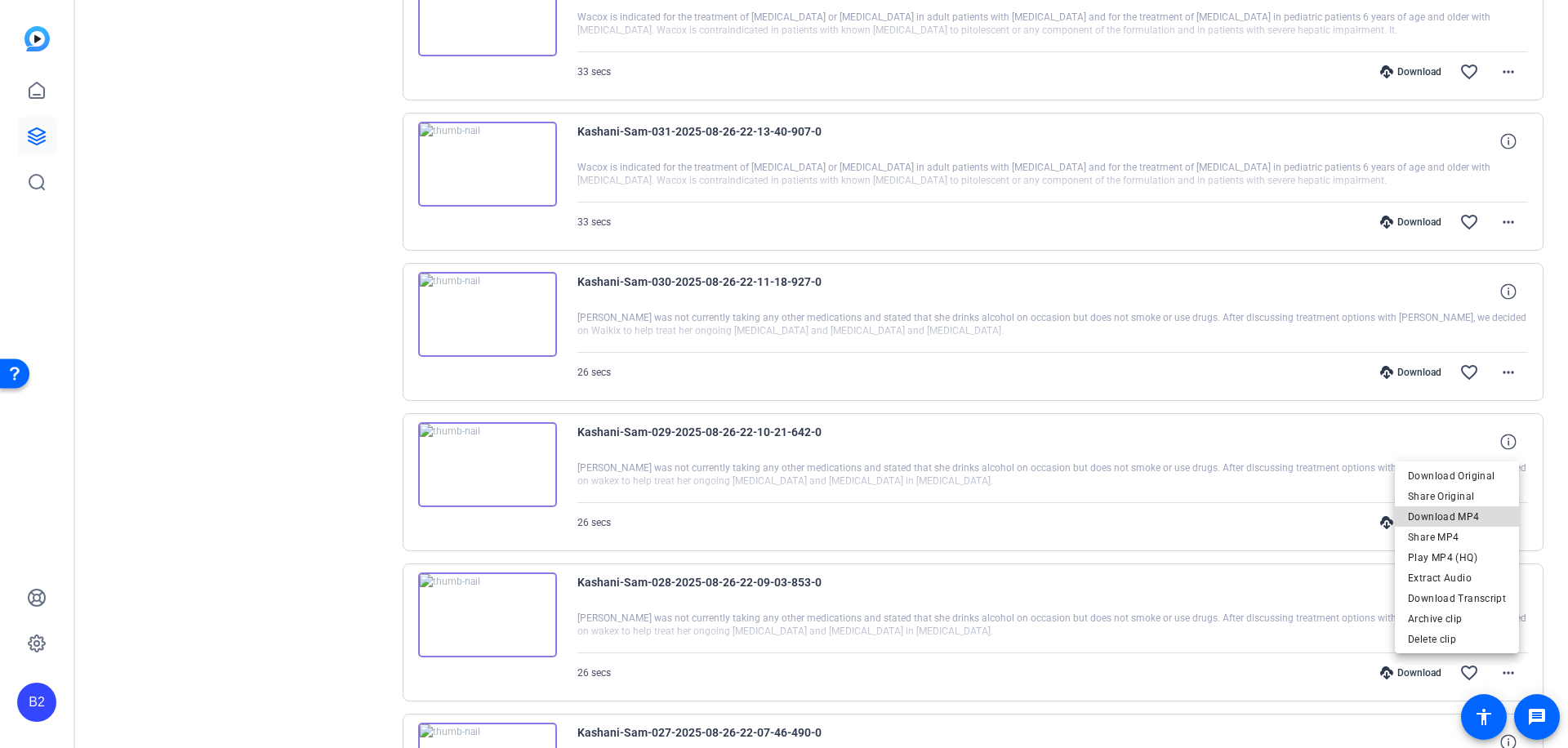
click at [1490, 513] on span "Download MP4" at bounding box center [1457, 516] width 98 height 20
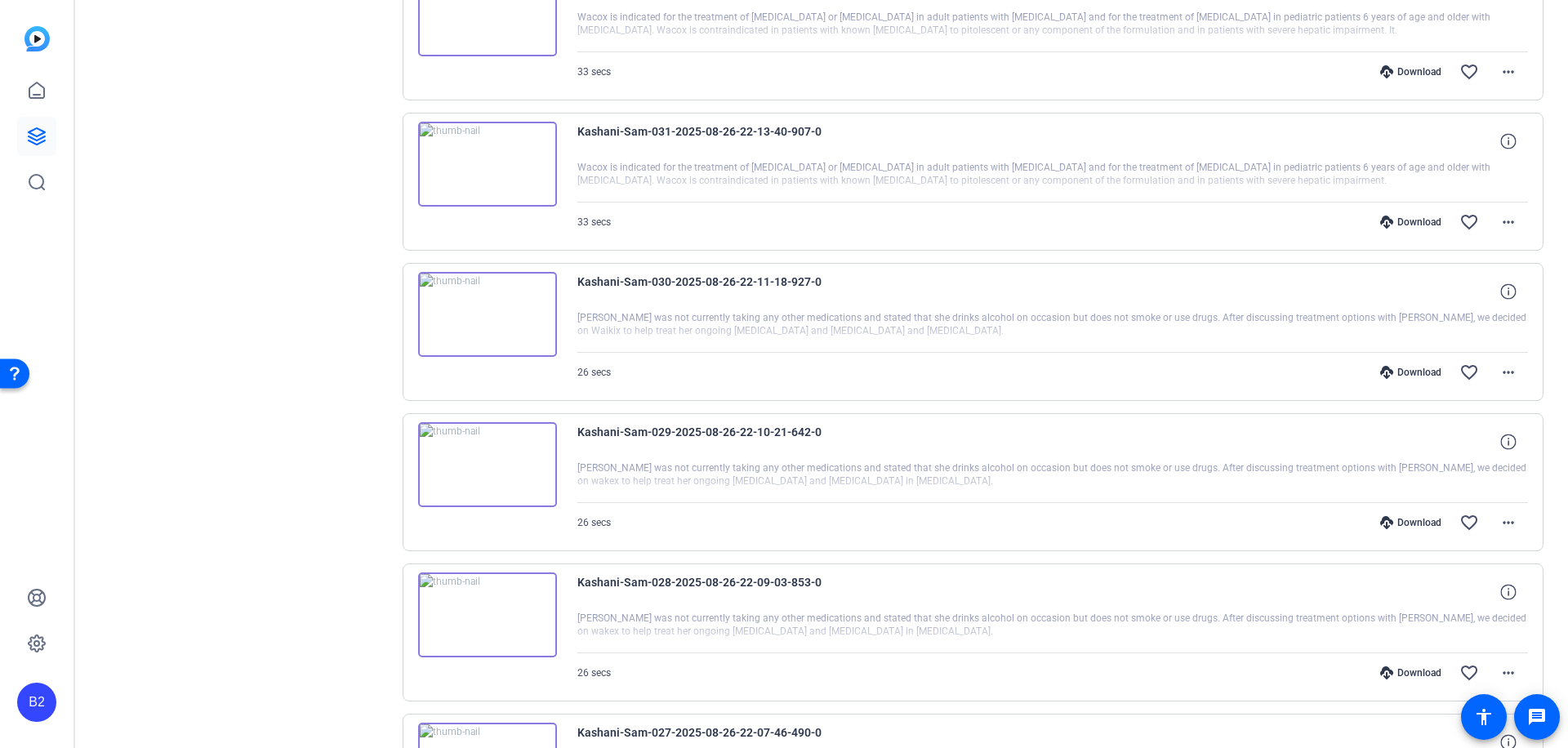
click at [1418, 671] on div "Download" at bounding box center [1411, 672] width 77 height 13
click at [1505, 670] on mat-icon "more_horiz" at bounding box center [1508, 674] width 20 height 20
click at [1484, 514] on span "Download MP4" at bounding box center [1457, 518] width 98 height 20
click at [1408, 672] on div "Download" at bounding box center [1411, 674] width 77 height 13
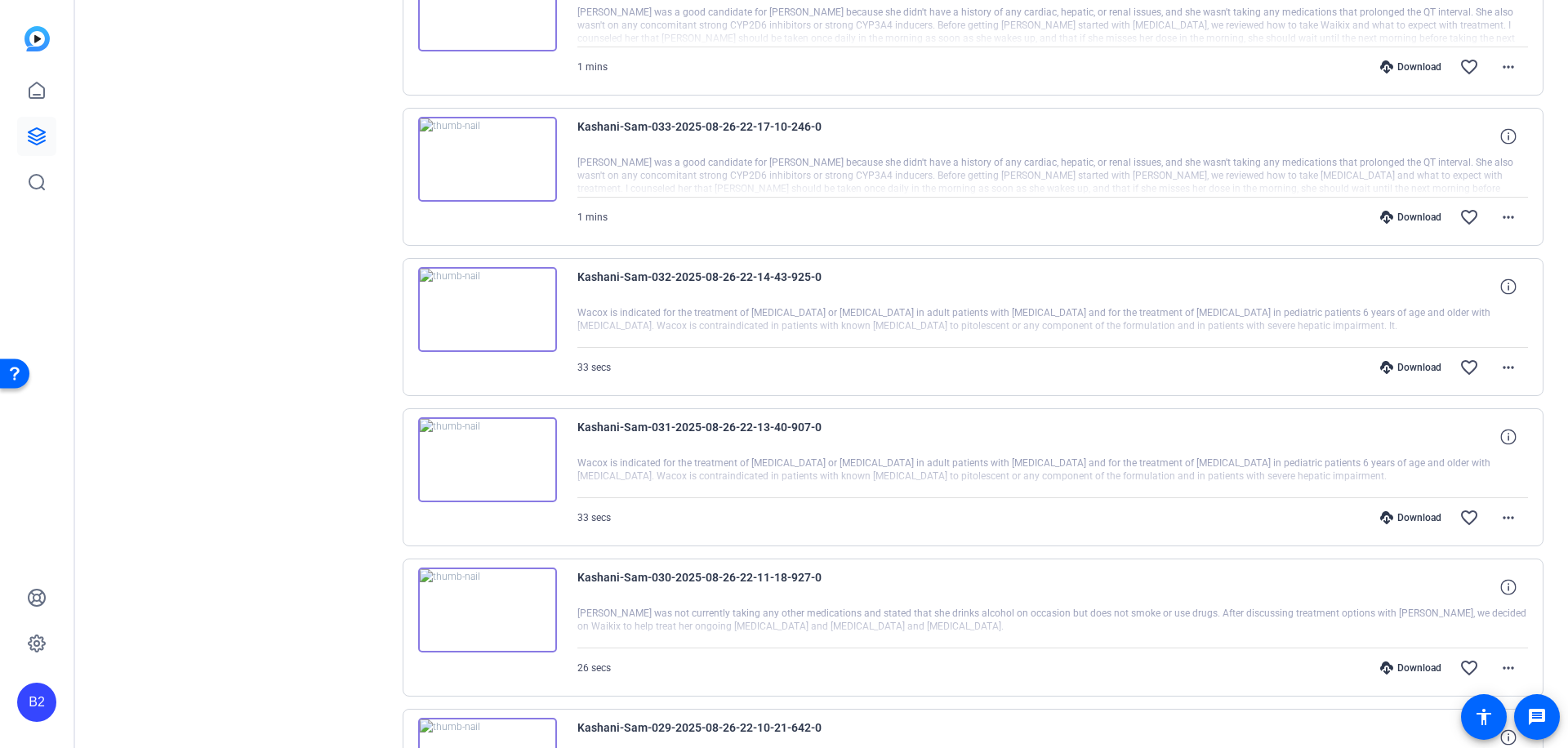
scroll to position [3709, 0]
click at [1500, 669] on mat-icon "more_horiz" at bounding box center [1508, 669] width 20 height 20
click at [1469, 513] on span "Download MP4" at bounding box center [1457, 513] width 98 height 20
click at [1412, 666] on div "Download" at bounding box center [1411, 669] width 77 height 13
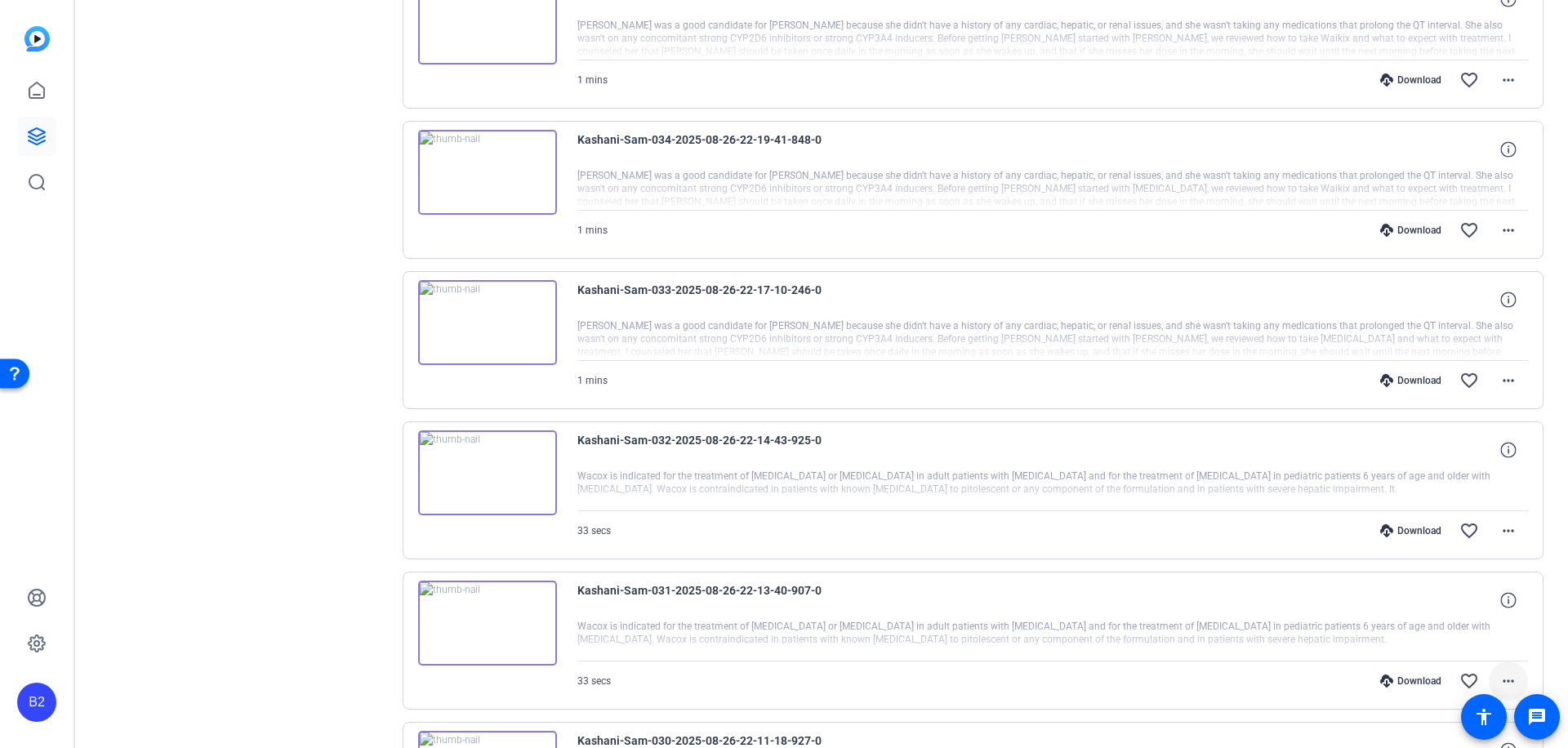
click at [1503, 677] on mat-icon "more_horiz" at bounding box center [1508, 680] width 20 height 20
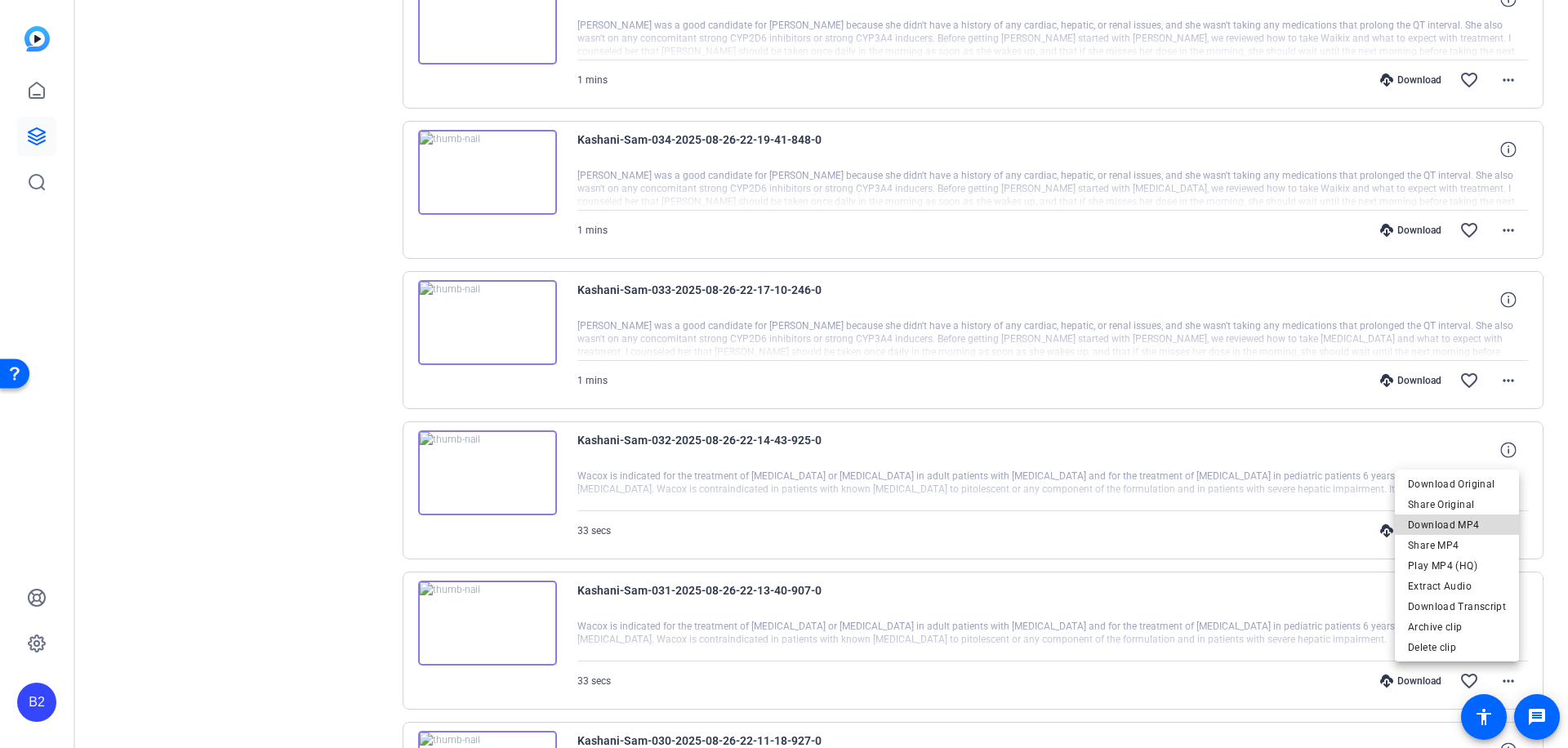
click at [1471, 521] on span "Download MP4" at bounding box center [1457, 525] width 98 height 20
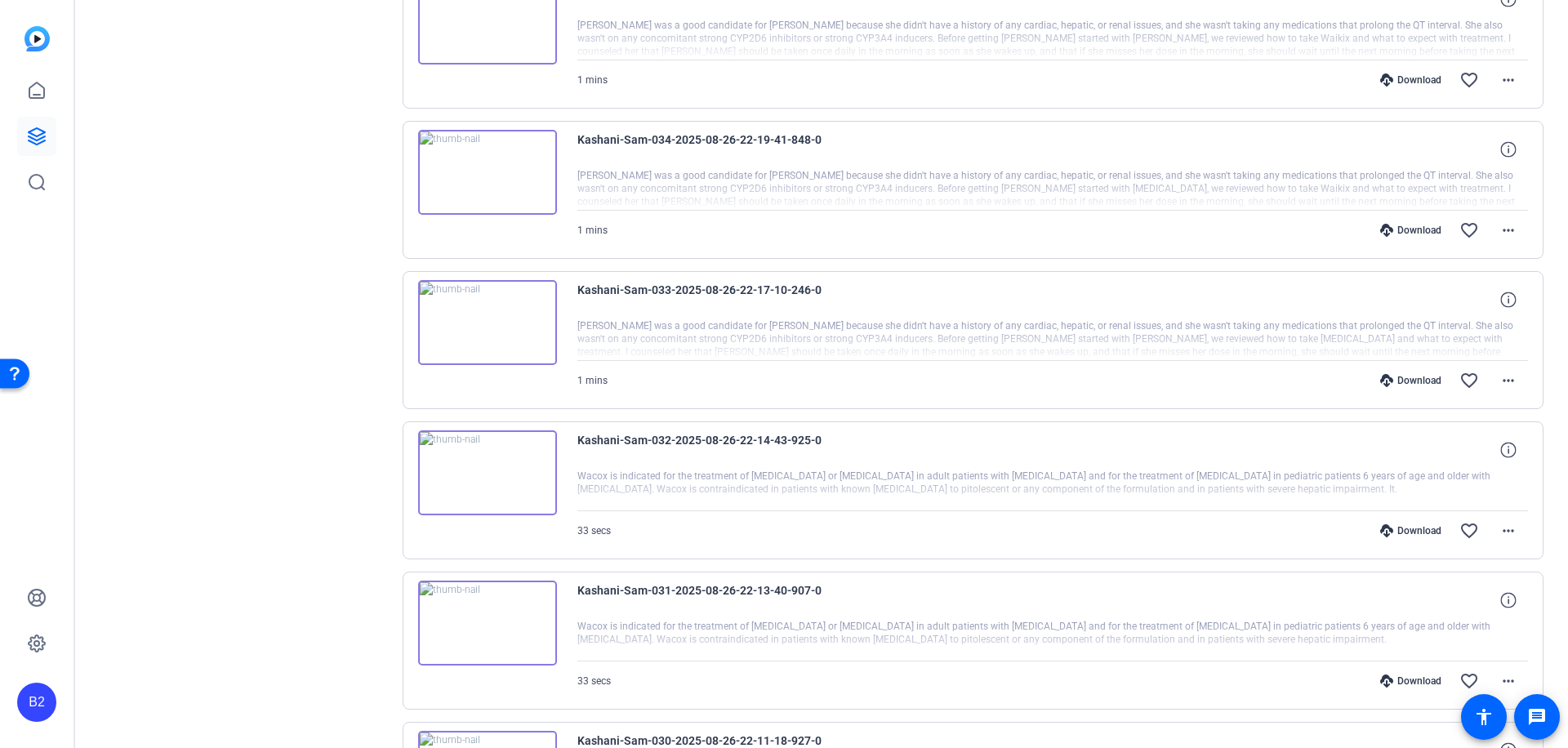
click at [1414, 679] on div "Download" at bounding box center [1411, 680] width 77 height 13
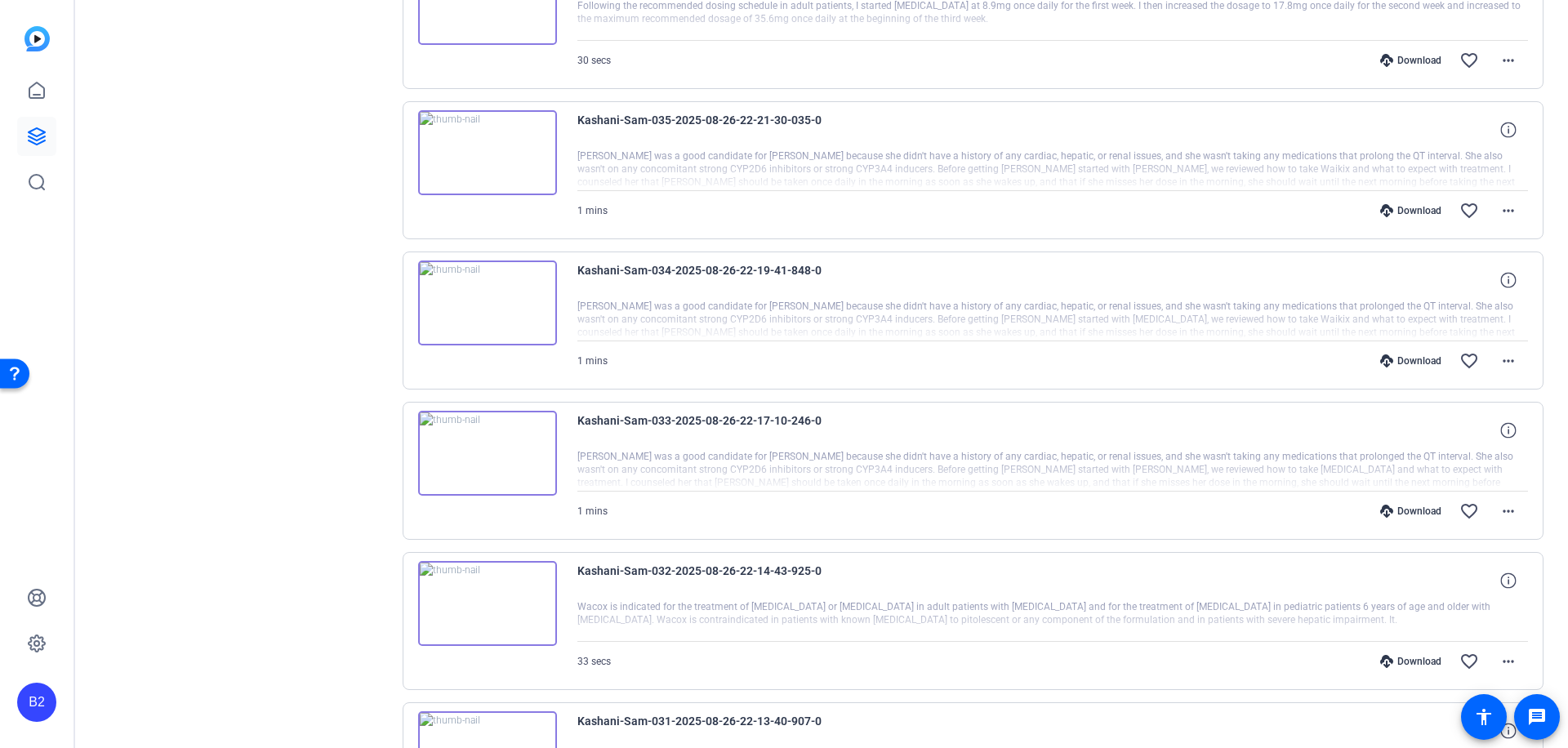
scroll to position [3417, 0]
click at [1502, 660] on mat-icon "more_horiz" at bounding box center [1508, 661] width 20 height 20
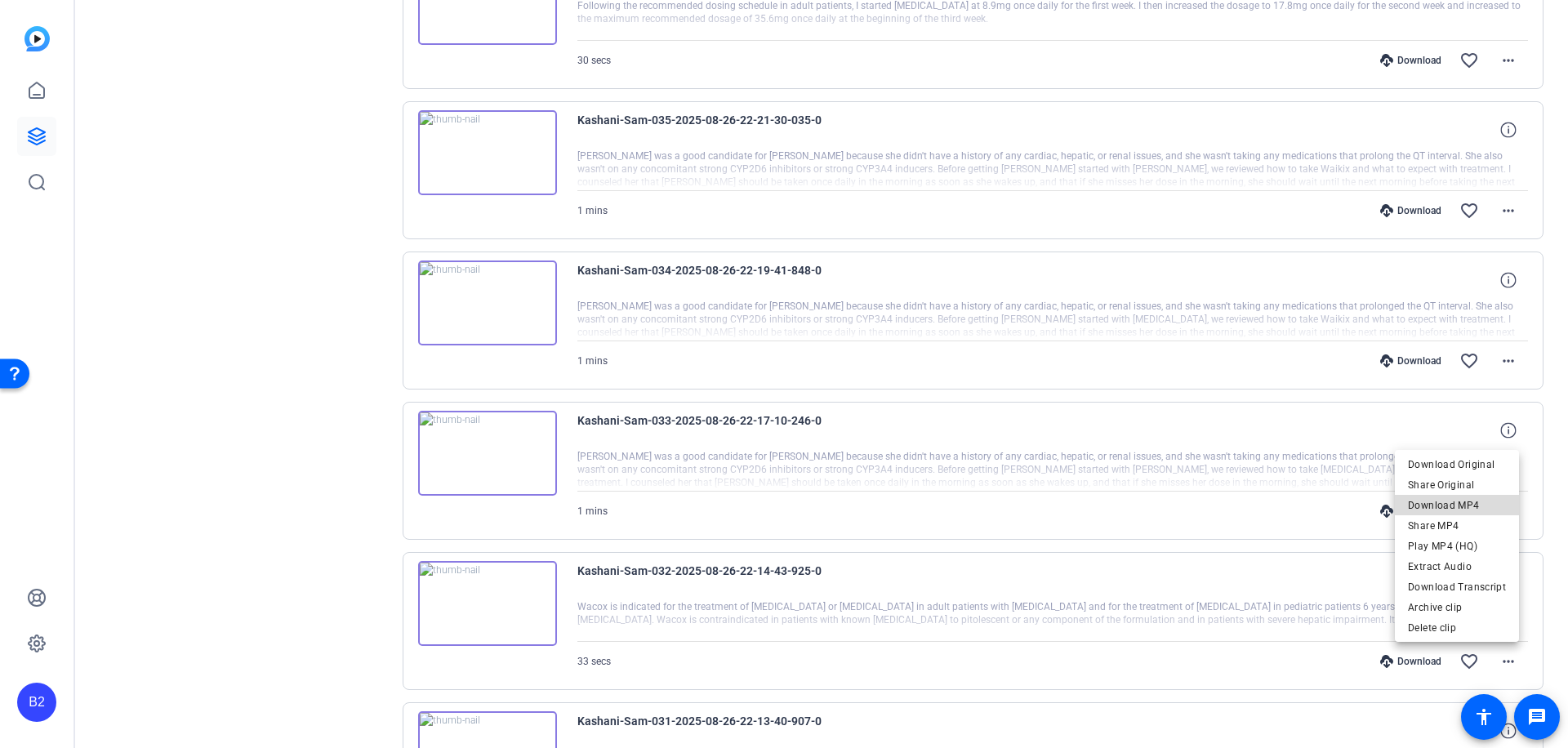
click at [1476, 504] on span "Download MP4" at bounding box center [1457, 505] width 98 height 20
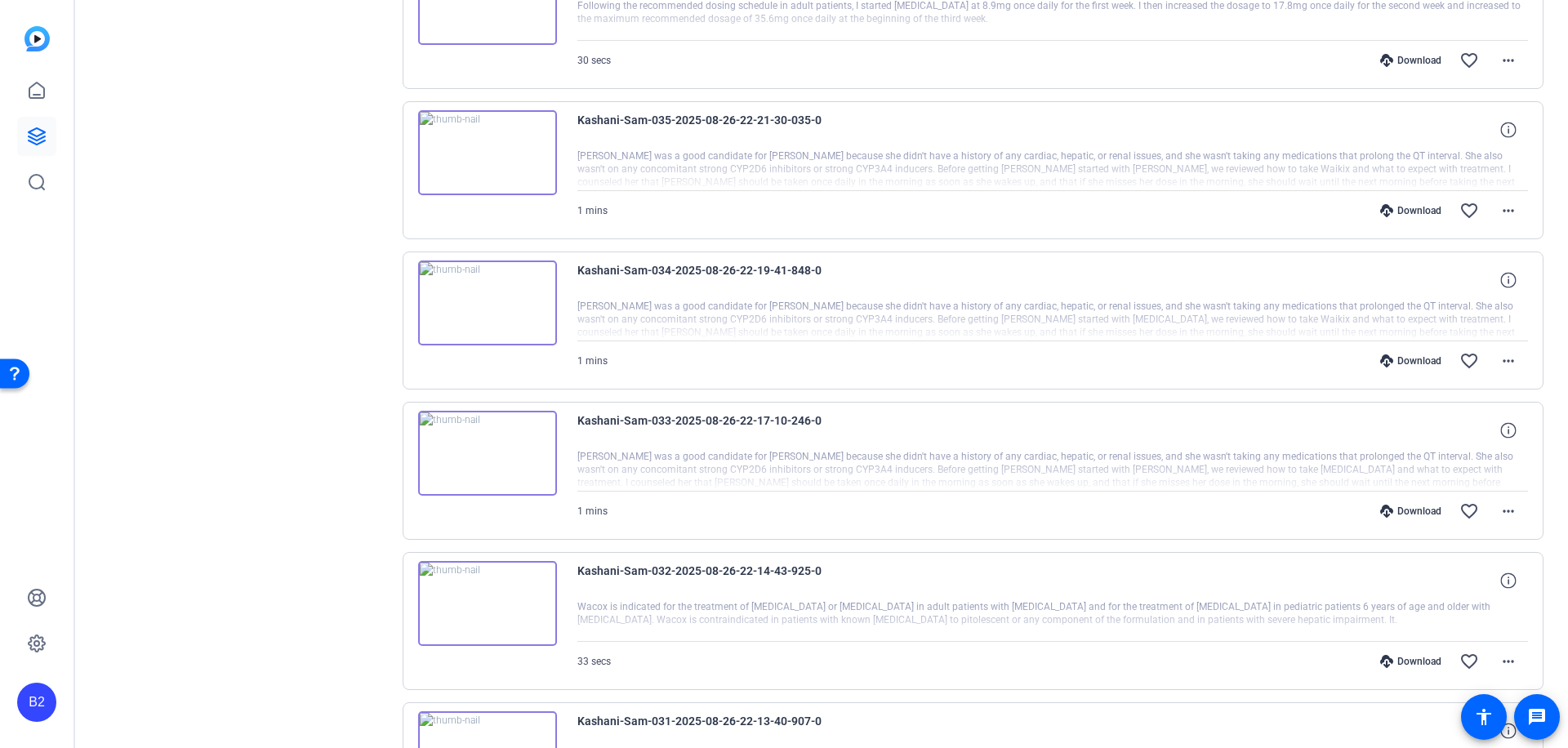
click at [1412, 660] on div "Download" at bounding box center [1411, 661] width 77 height 13
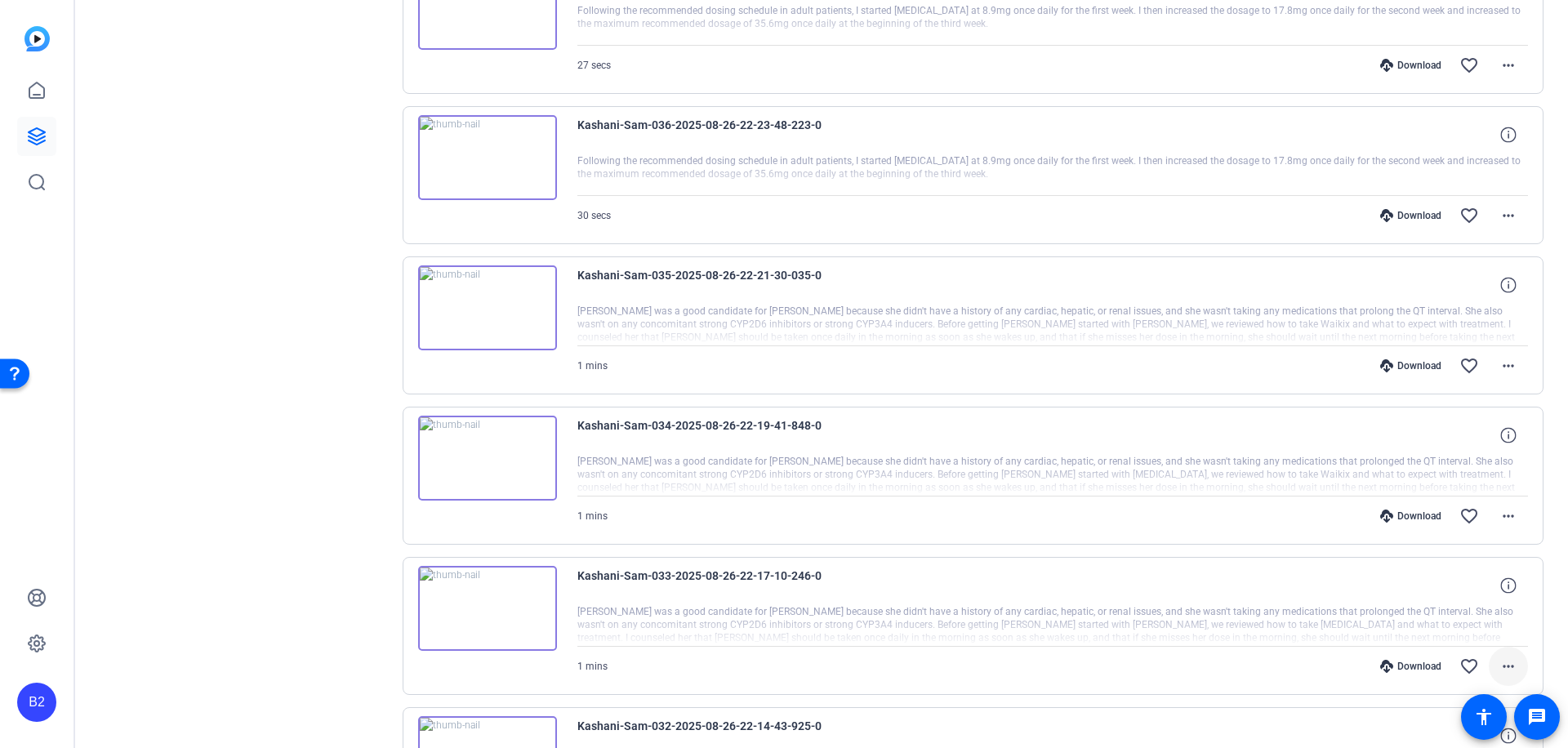
click at [1506, 658] on mat-icon "more_horiz" at bounding box center [1508, 666] width 20 height 20
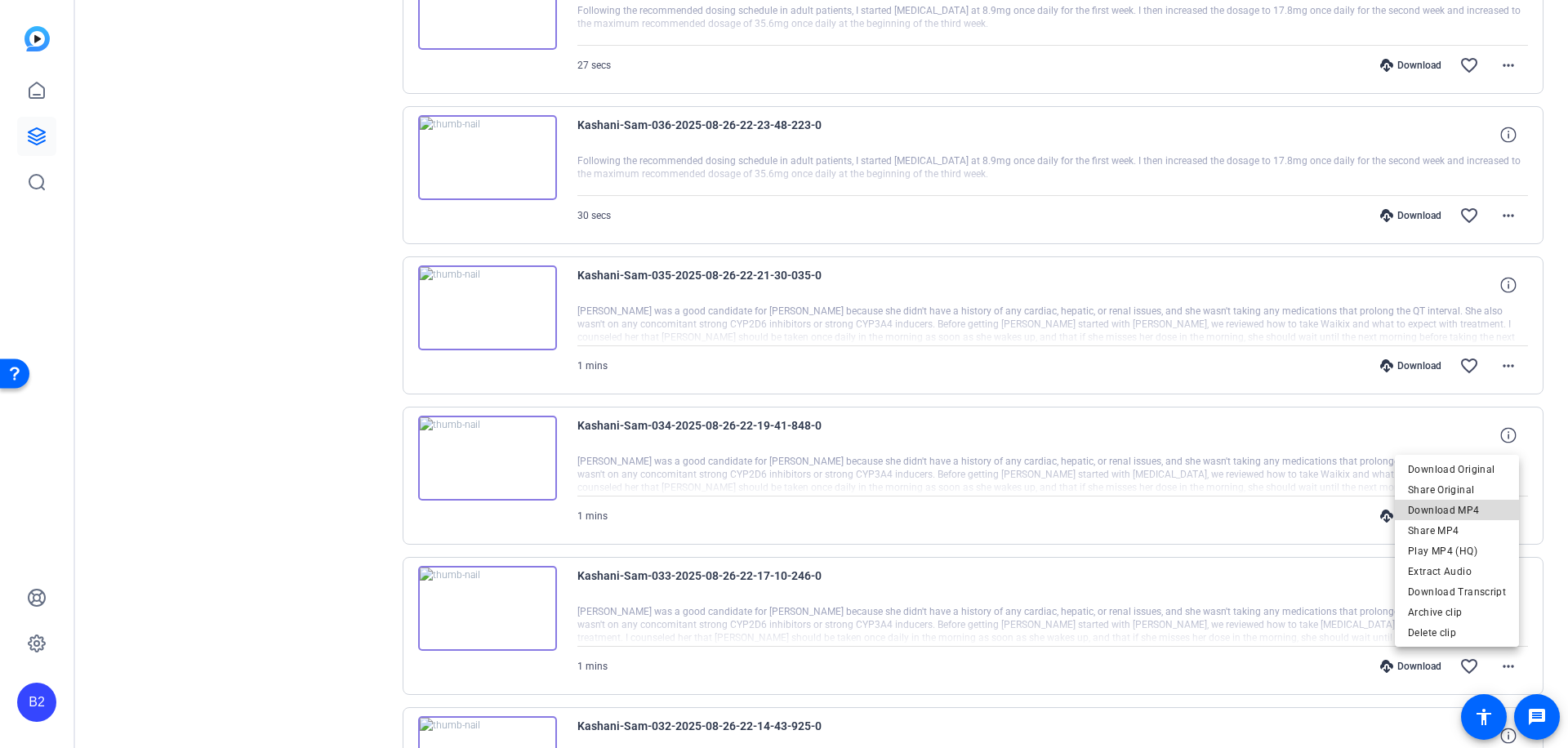
click at [1490, 504] on span "Download MP4" at bounding box center [1457, 510] width 98 height 20
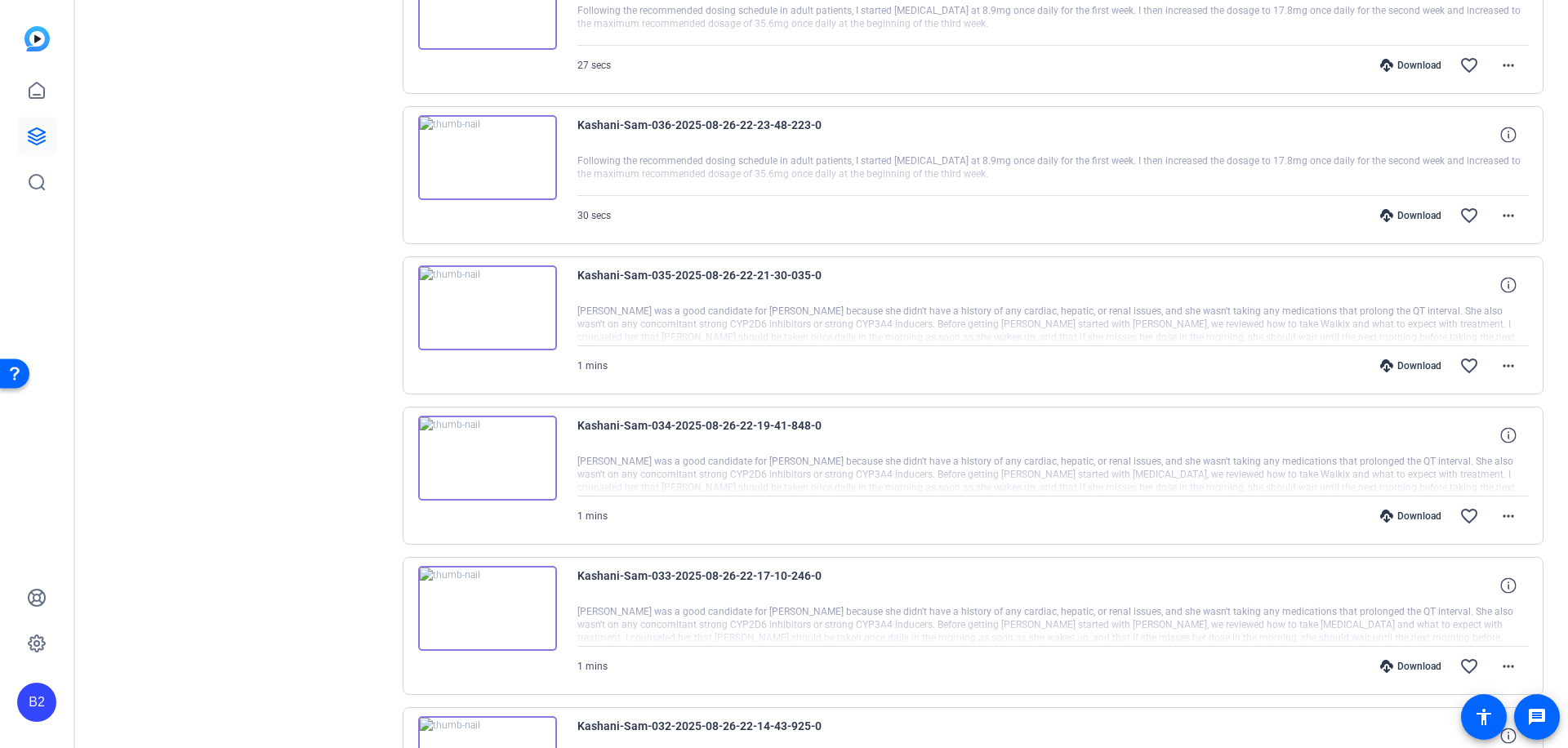
click at [1415, 661] on div "Download" at bounding box center [1411, 665] width 77 height 13
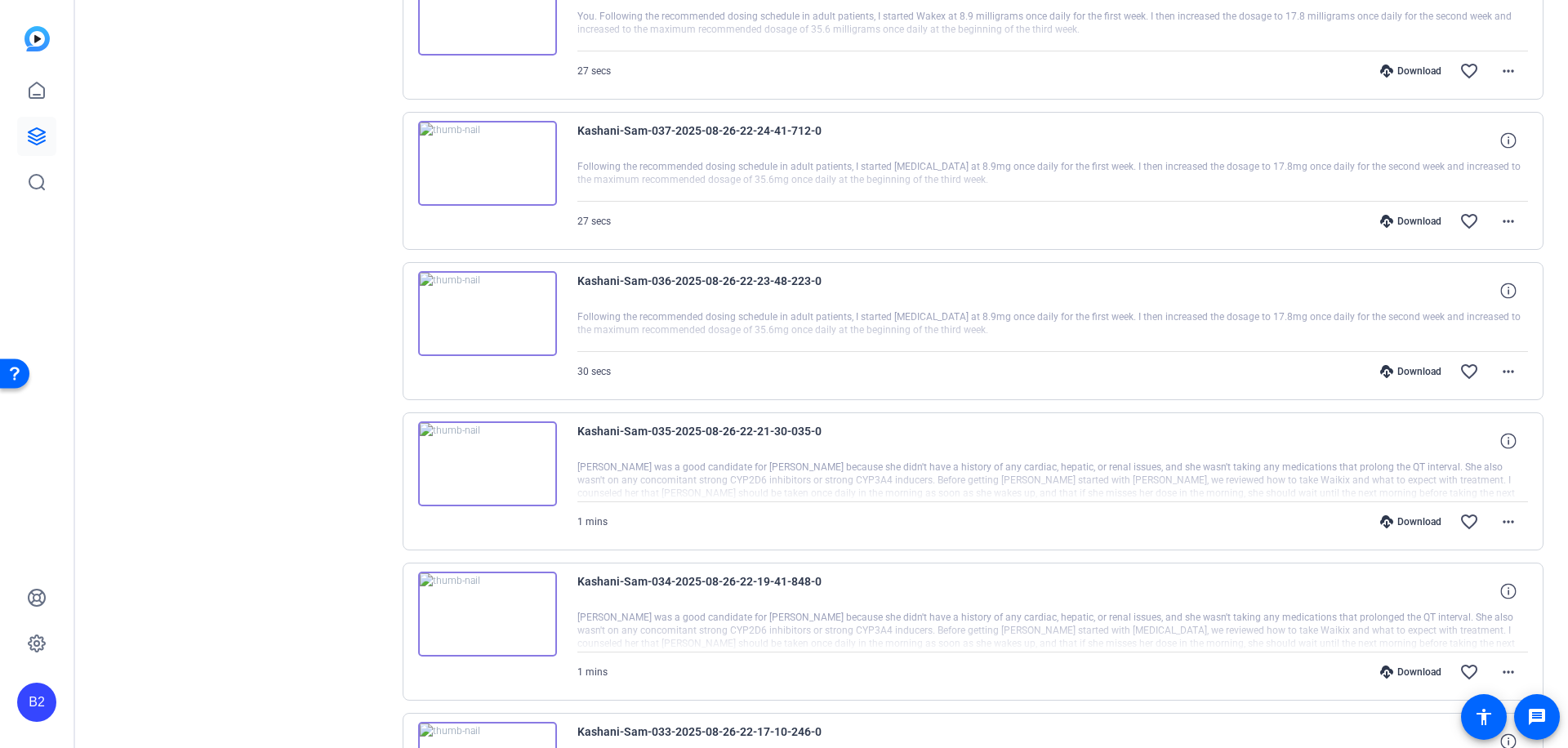
scroll to position [3104, 0]
click at [1505, 670] on mat-icon "more_horiz" at bounding box center [1508, 673] width 20 height 20
click at [1476, 515] on span "Download MP4" at bounding box center [1457, 517] width 98 height 20
click at [1416, 669] on div "Download" at bounding box center [1411, 673] width 77 height 13
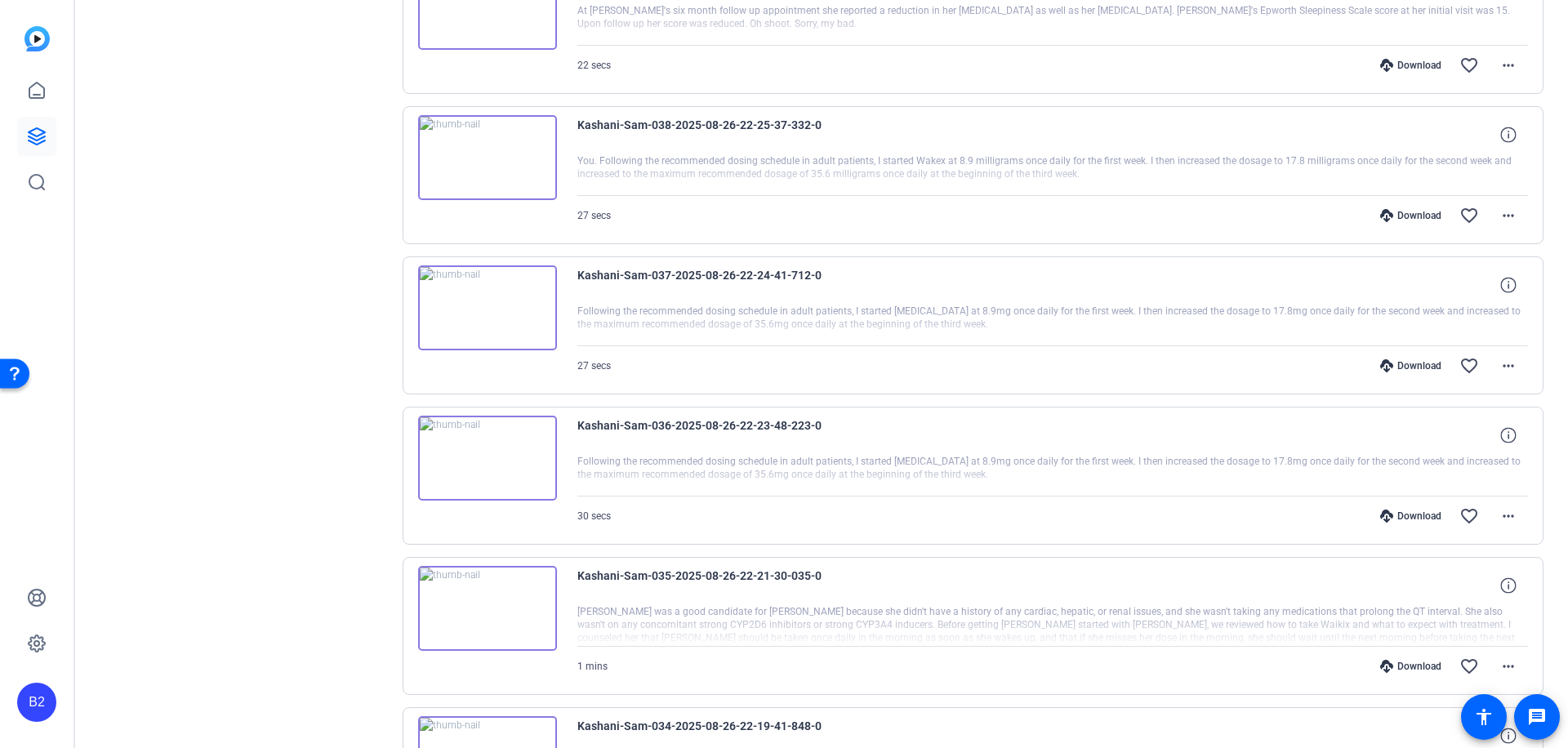
scroll to position [2959, 0]
click at [1500, 665] on mat-icon "more_horiz" at bounding box center [1508, 669] width 20 height 20
click at [1496, 506] on span "Download MP4" at bounding box center [1457, 512] width 98 height 20
click at [1406, 665] on div "Download" at bounding box center [1411, 668] width 77 height 13
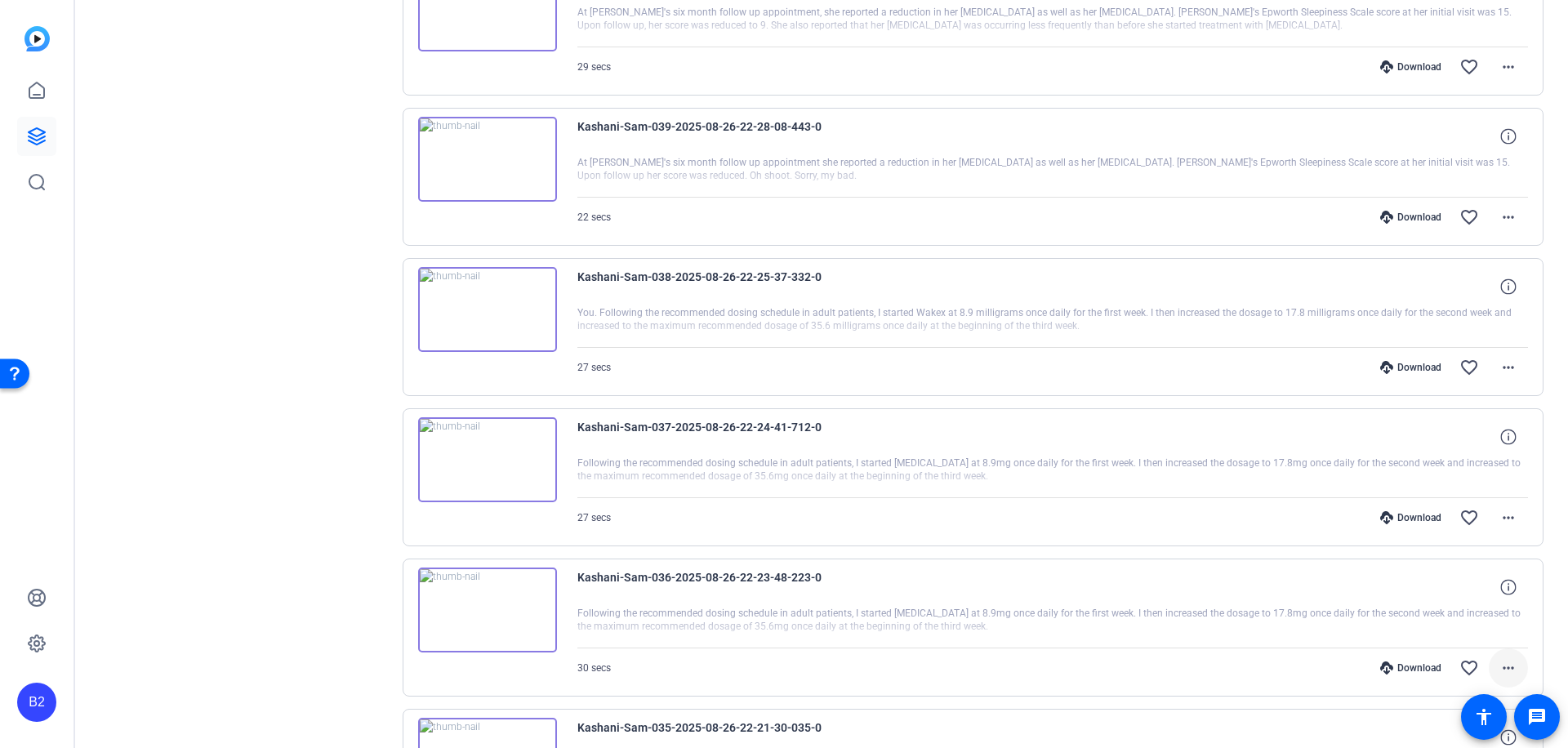
click at [1499, 668] on mat-icon "more_horiz" at bounding box center [1508, 668] width 20 height 20
click at [1476, 508] on span "Download MP4" at bounding box center [1457, 512] width 98 height 20
click at [1411, 663] on div "Download" at bounding box center [1411, 667] width 77 height 13
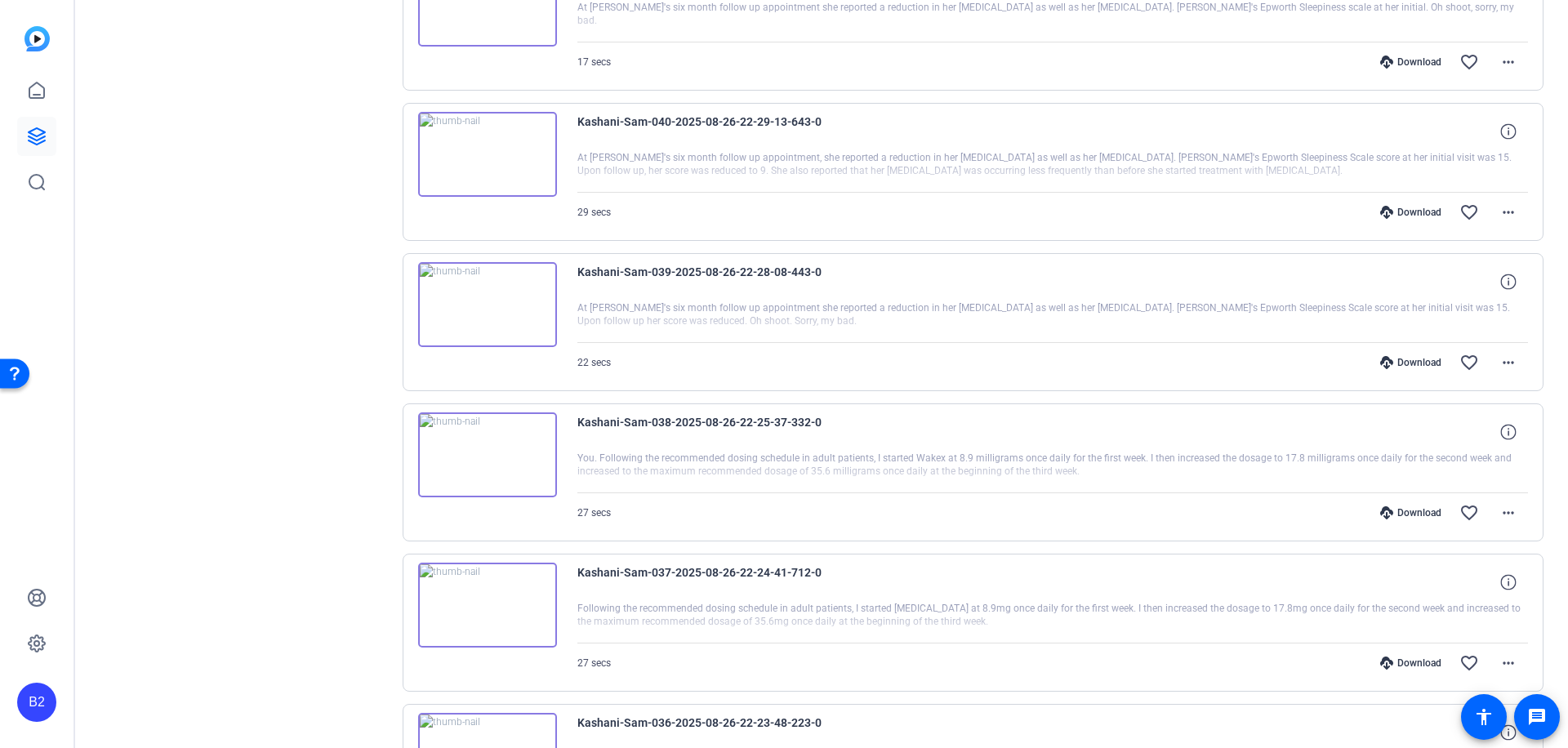
scroll to position [2663, 0]
click at [1500, 662] on mat-icon "more_horiz" at bounding box center [1508, 664] width 20 height 20
click at [1488, 505] on span "Download MP4" at bounding box center [1457, 507] width 98 height 20
click at [1415, 660] on div "Download" at bounding box center [1411, 664] width 77 height 13
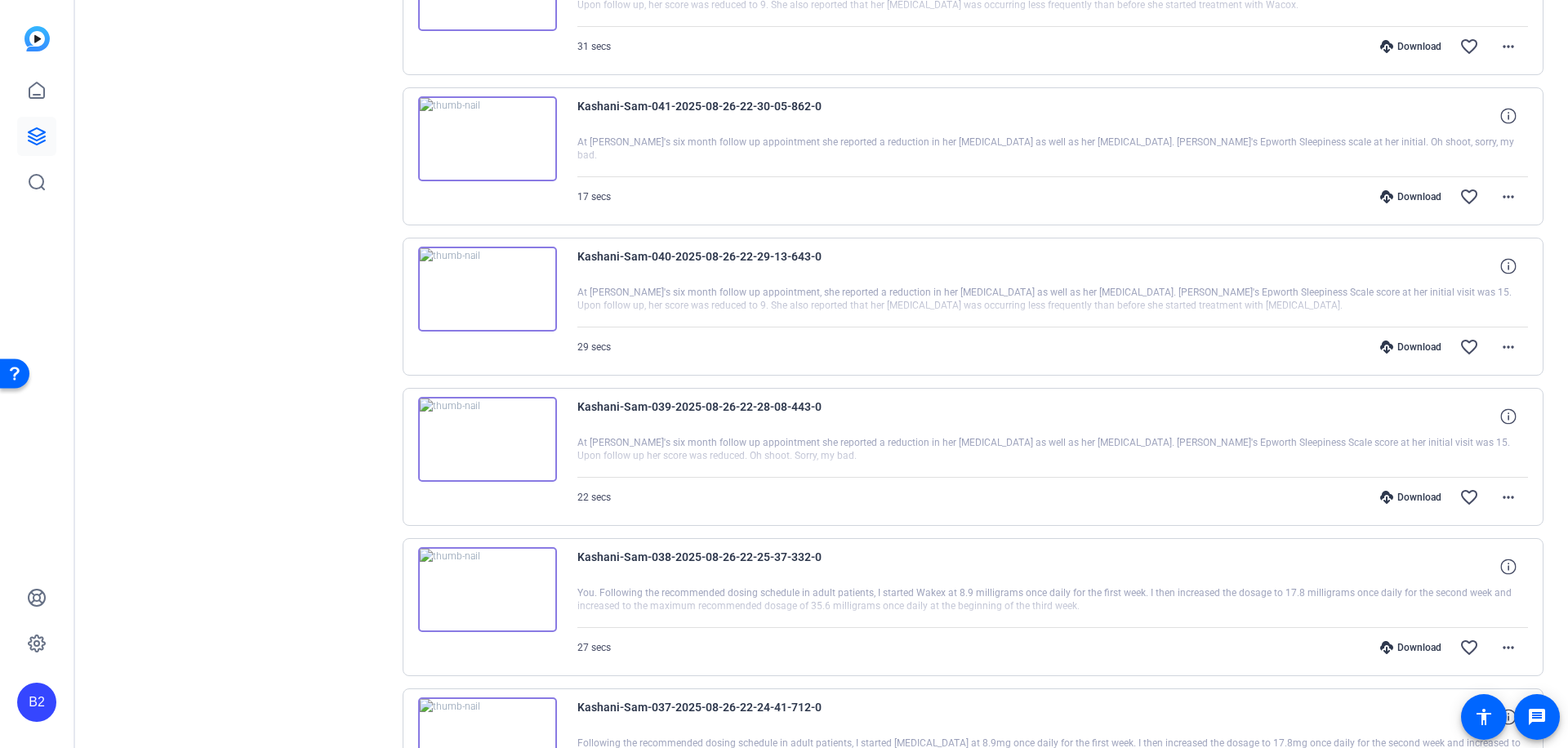
scroll to position [2514, 0]
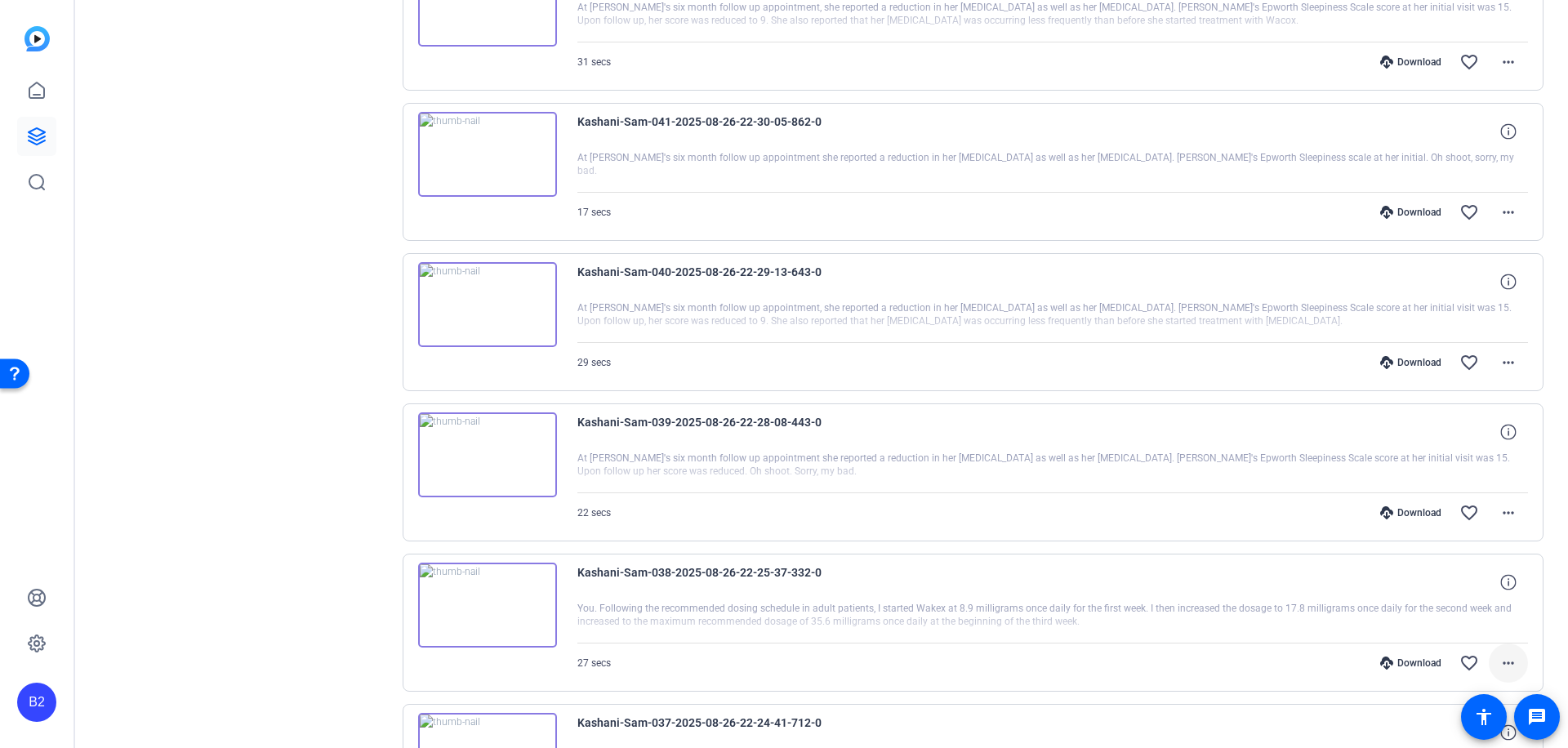
click at [1501, 661] on mat-icon "more_horiz" at bounding box center [1508, 663] width 20 height 20
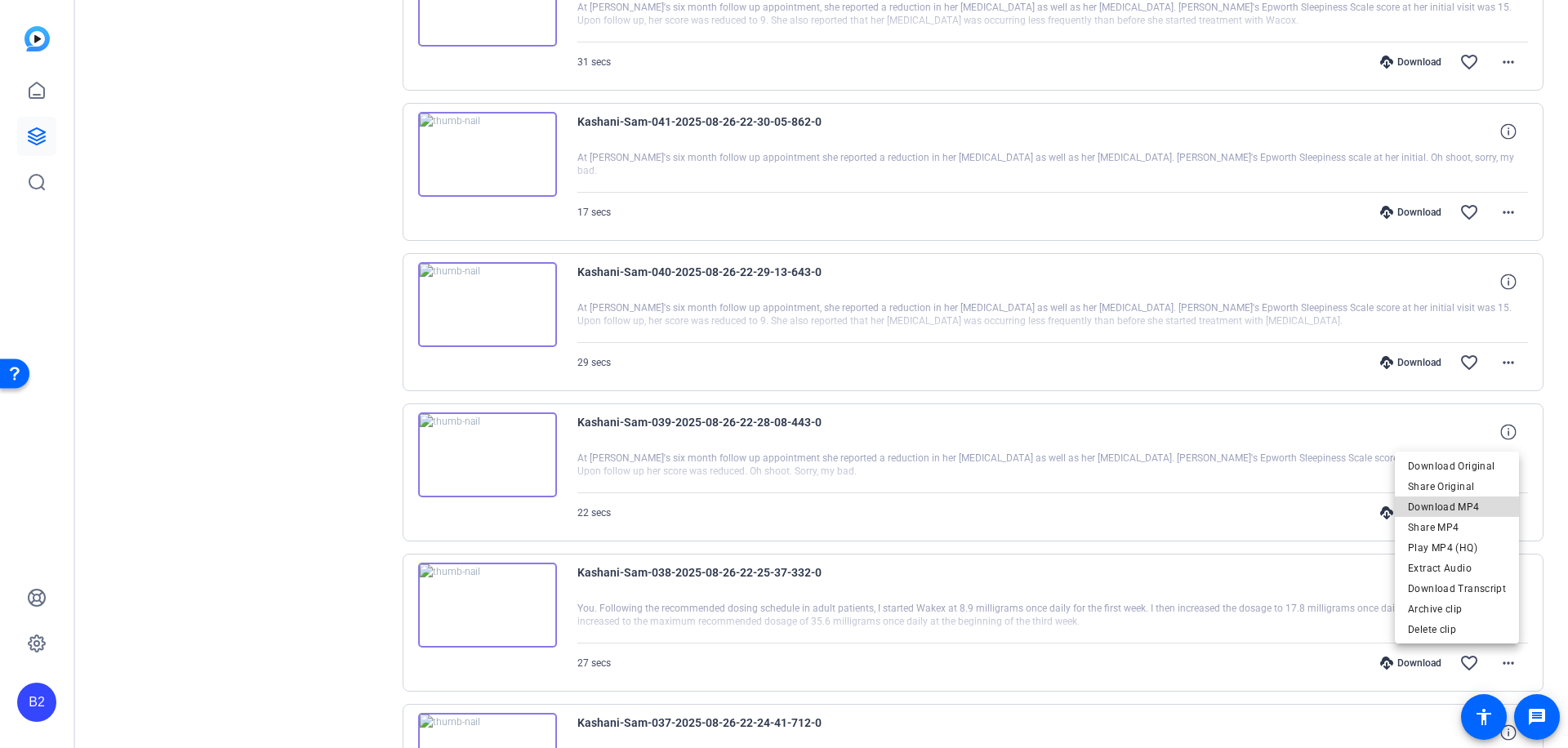
click at [1486, 506] on span "Download MP4" at bounding box center [1457, 506] width 98 height 20
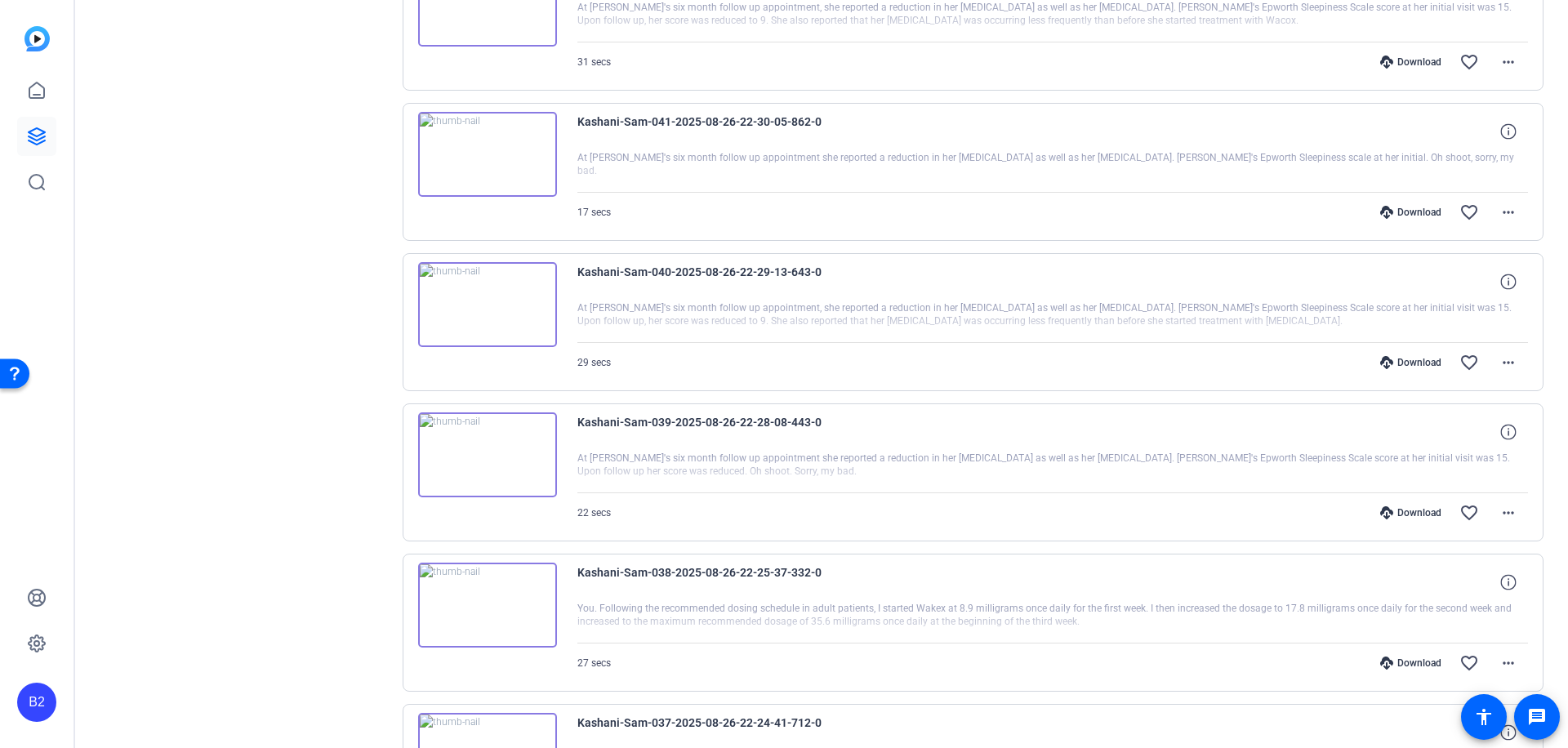
click at [1412, 659] on div "Download" at bounding box center [1411, 663] width 77 height 13
click at [1500, 508] on mat-icon "more_horiz" at bounding box center [1508, 513] width 20 height 20
click at [1475, 586] on span "Download MP4" at bounding box center [1457, 587] width 98 height 20
click at [1415, 511] on div "Download" at bounding box center [1411, 513] width 77 height 13
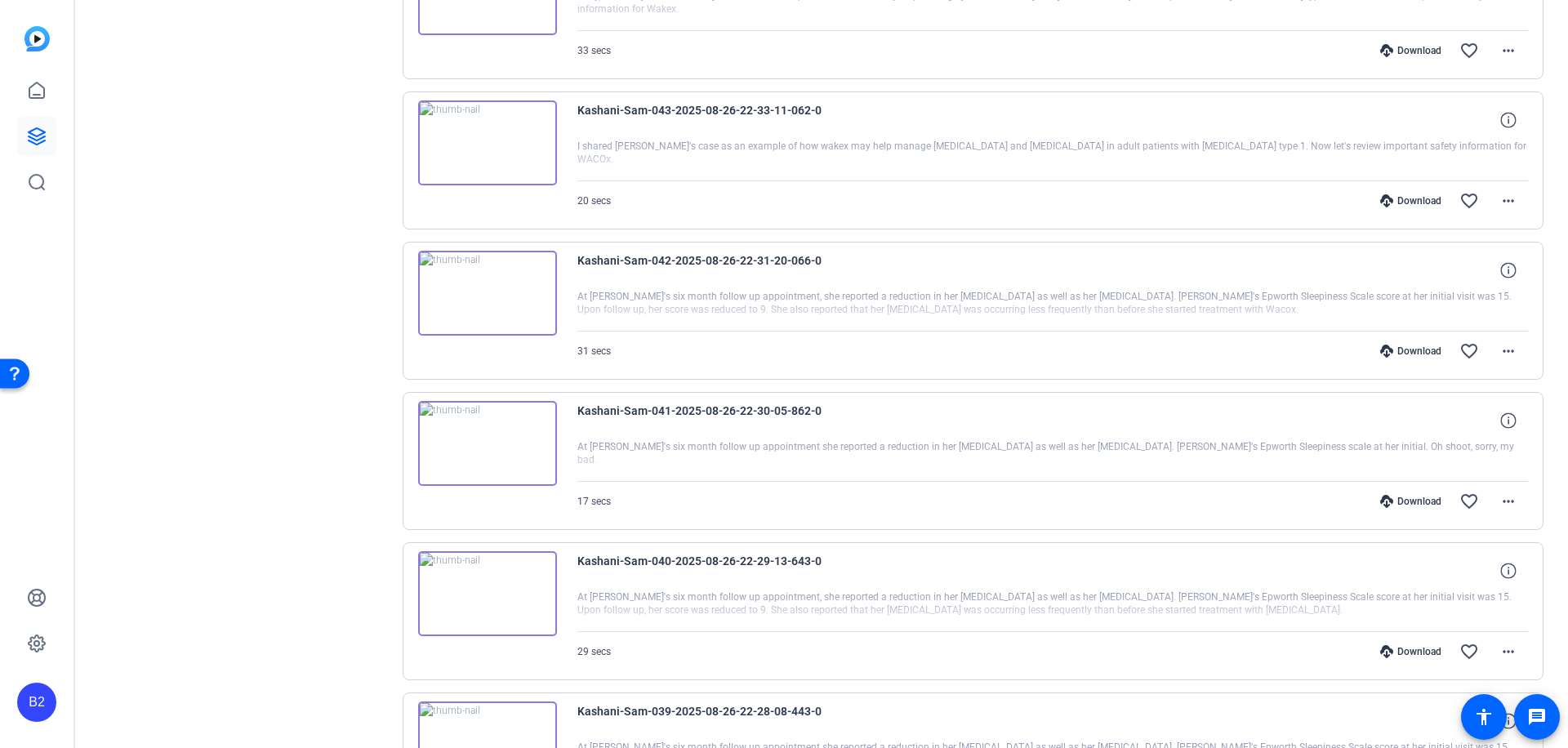
scroll to position [2226, 0]
click at [1500, 647] on mat-icon "more_horiz" at bounding box center [1508, 650] width 20 height 20
click at [1476, 492] on span "Download MP4" at bounding box center [1457, 495] width 98 height 20
click at [1414, 649] on div "Download" at bounding box center [1411, 650] width 77 height 13
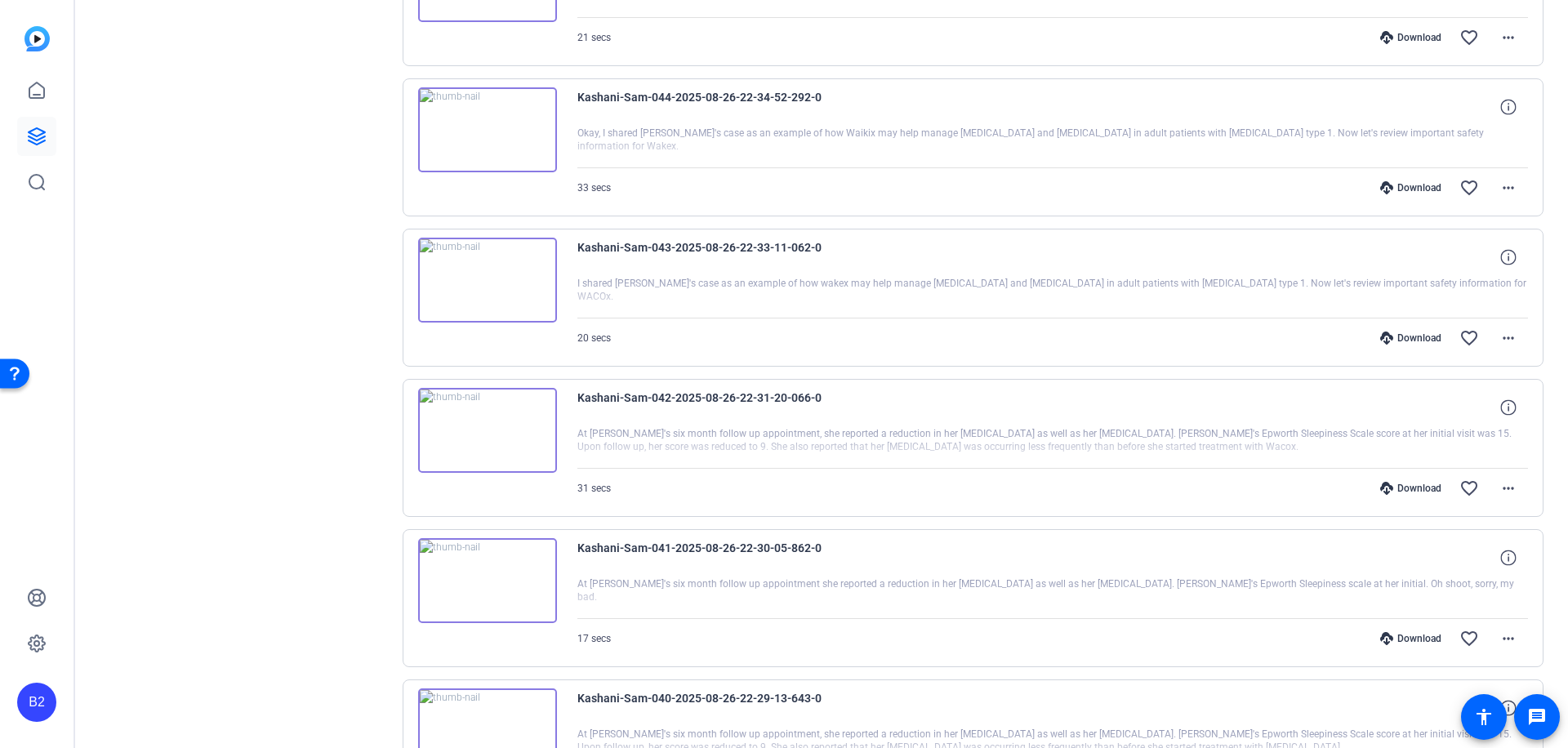
scroll to position [2087, 0]
click at [1504, 635] on mat-icon "more_horiz" at bounding box center [1508, 640] width 20 height 20
click at [1488, 481] on span "Download MP4" at bounding box center [1457, 483] width 98 height 20
click at [1414, 638] on div "Download" at bounding box center [1411, 640] width 77 height 13
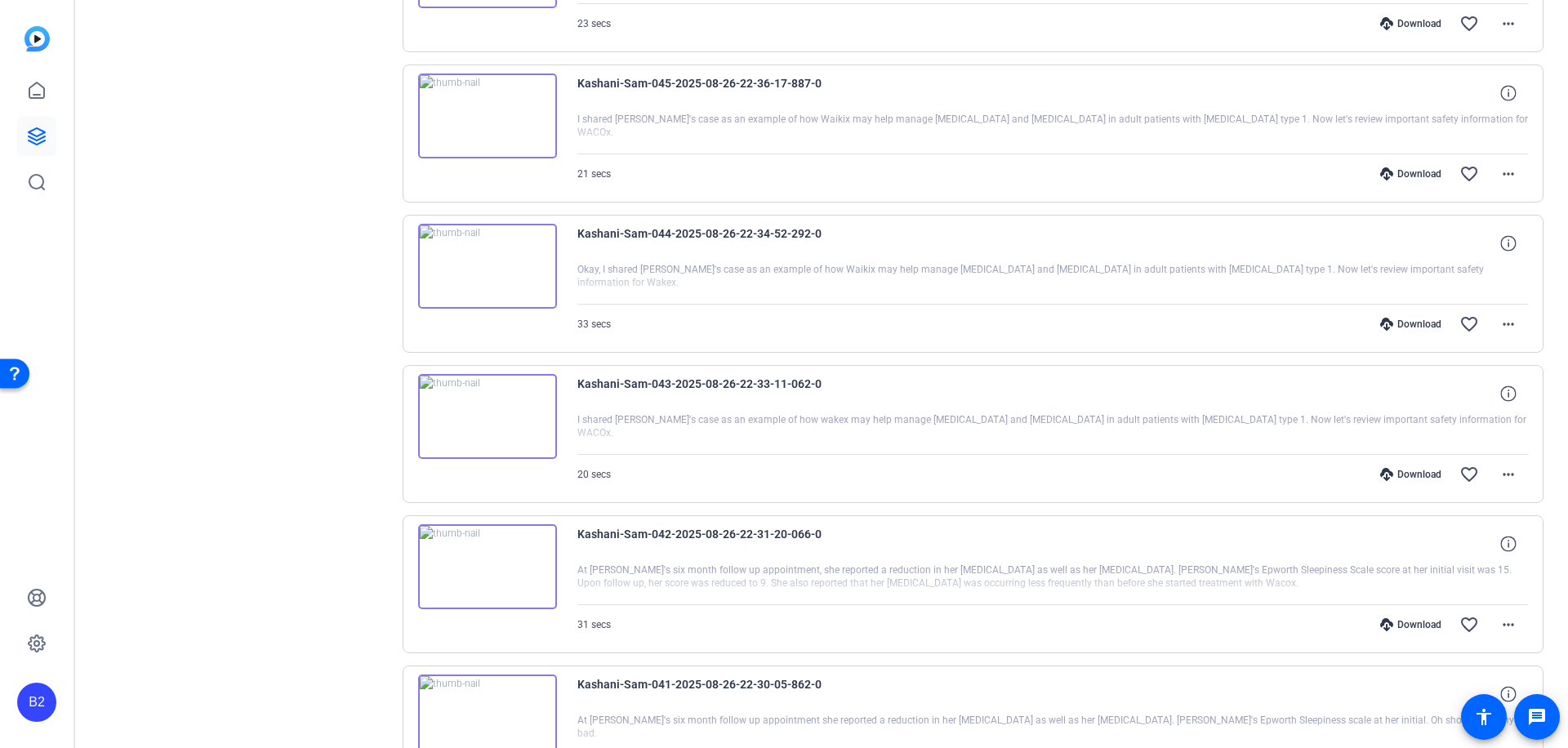
scroll to position [1952, 0]
click at [1507, 624] on mat-icon "more_horiz" at bounding box center [1508, 625] width 20 height 20
click at [1483, 468] on span "Download MP4" at bounding box center [1457, 468] width 98 height 20
click at [1409, 623] on div "Download" at bounding box center [1411, 625] width 77 height 13
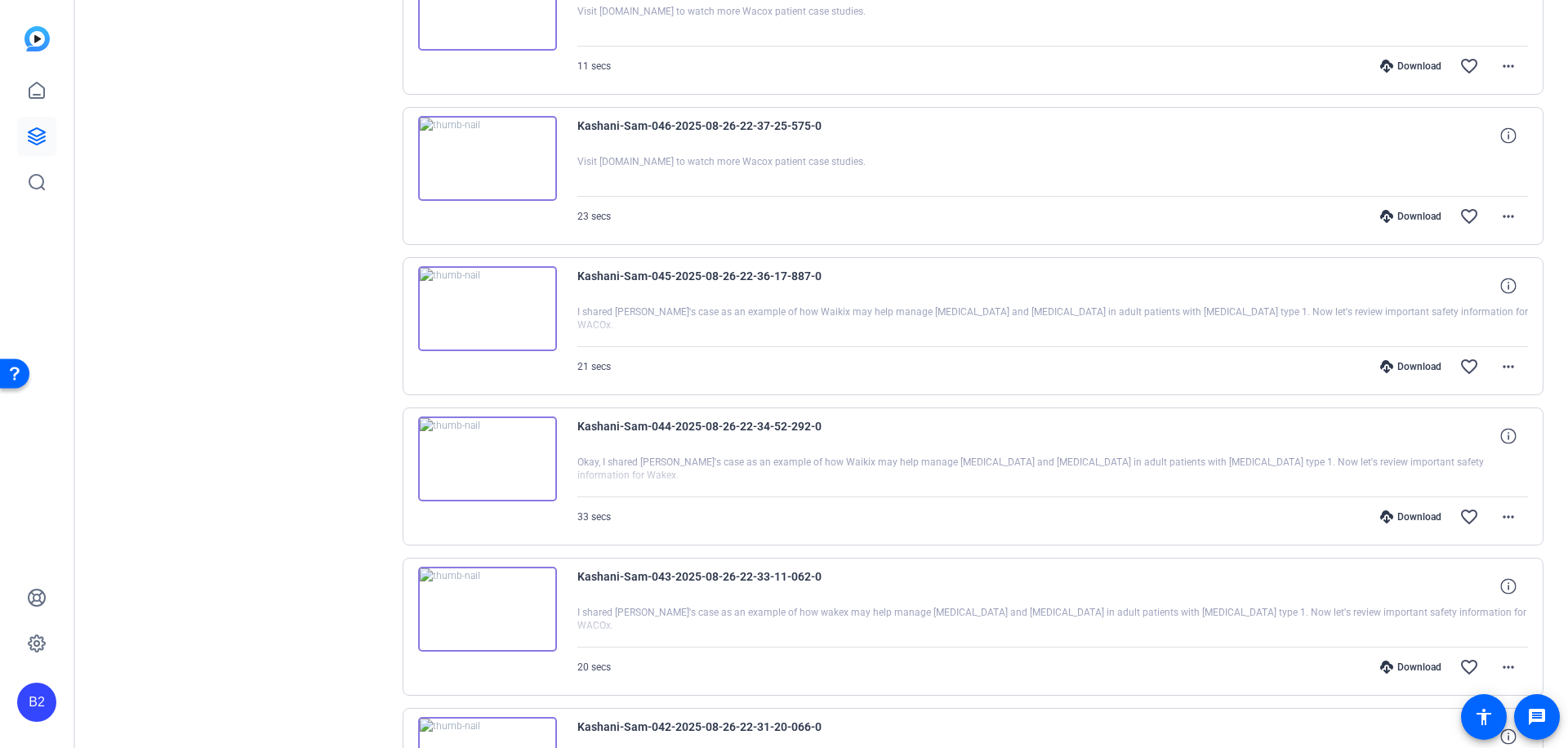
scroll to position [1759, 0]
click at [1500, 669] on mat-icon "more_horiz" at bounding box center [1508, 667] width 20 height 20
click at [1476, 505] on span "Download MP4" at bounding box center [1457, 511] width 98 height 20
click at [1411, 664] on div "Download" at bounding box center [1411, 666] width 77 height 13
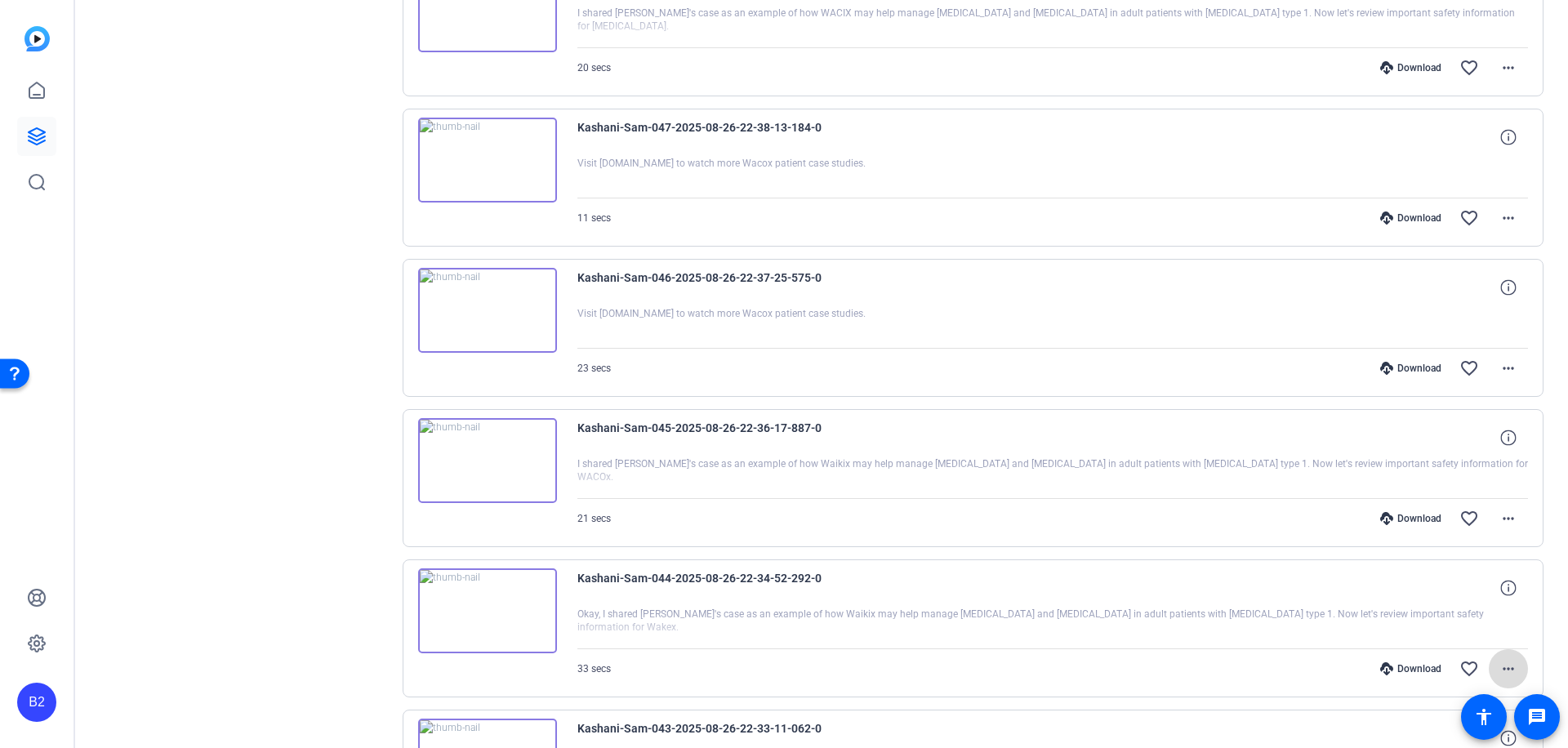
click at [1501, 665] on mat-icon "more_horiz" at bounding box center [1508, 669] width 20 height 20
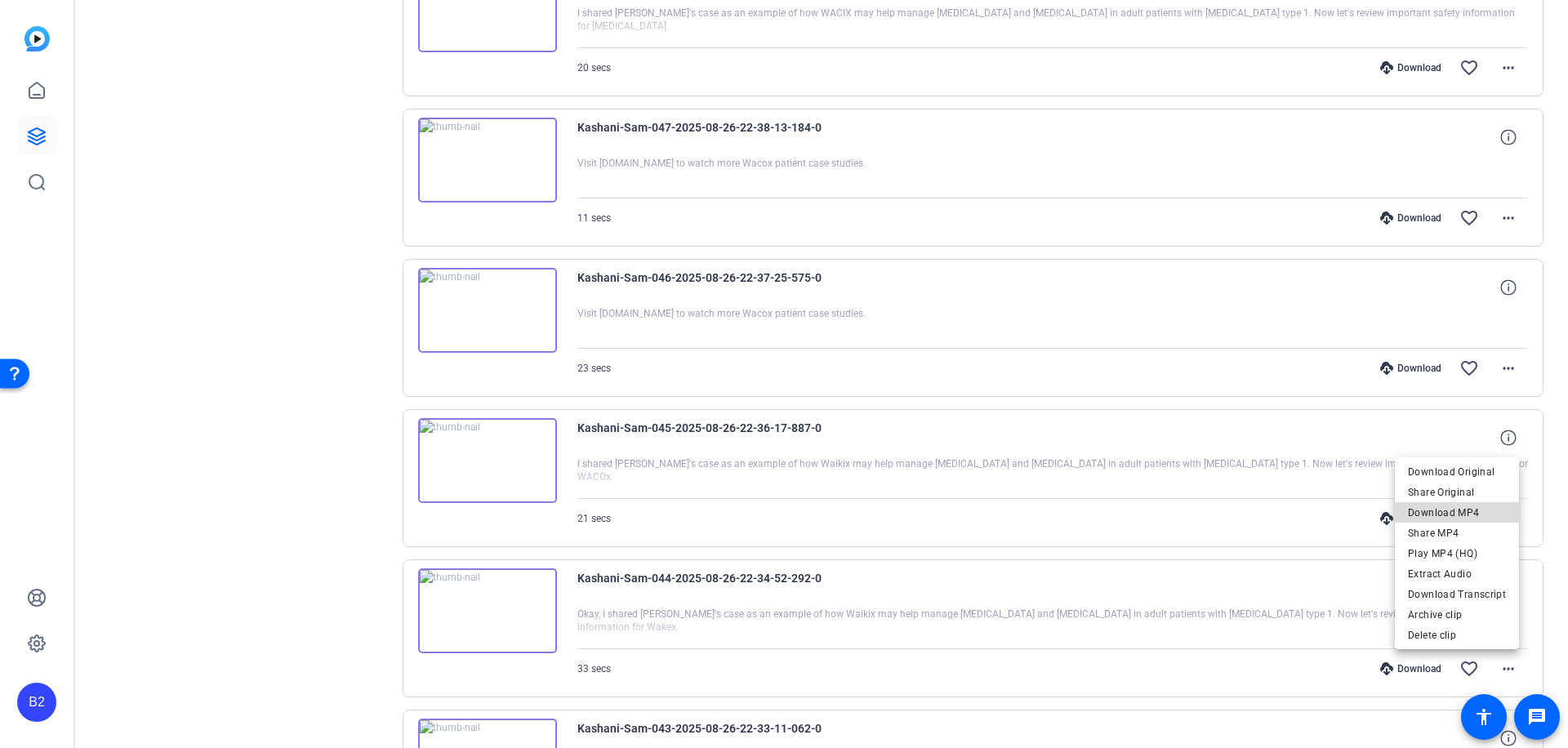
click at [1475, 512] on span "Download MP4" at bounding box center [1457, 512] width 98 height 20
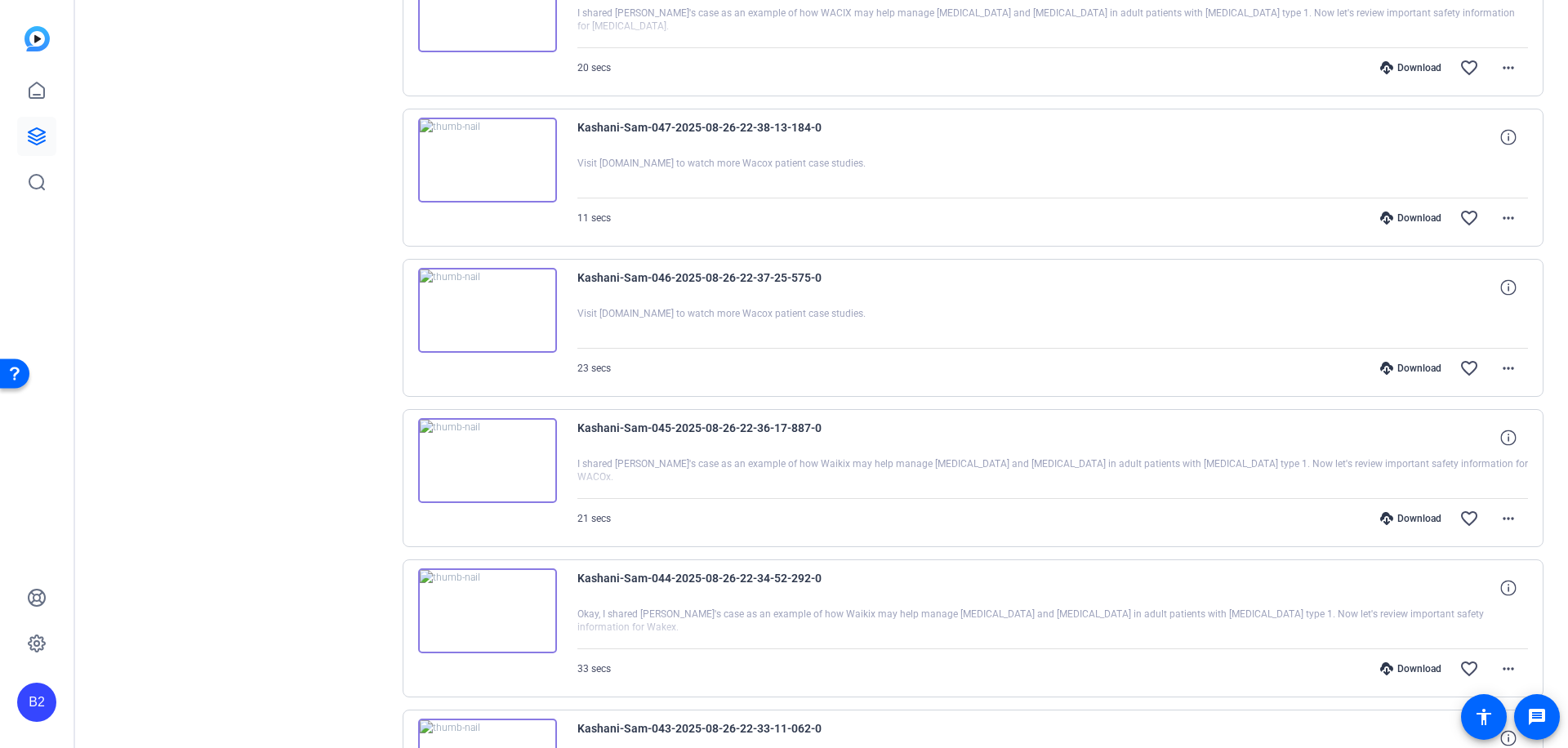
click at [1410, 668] on div "Download" at bounding box center [1411, 668] width 77 height 13
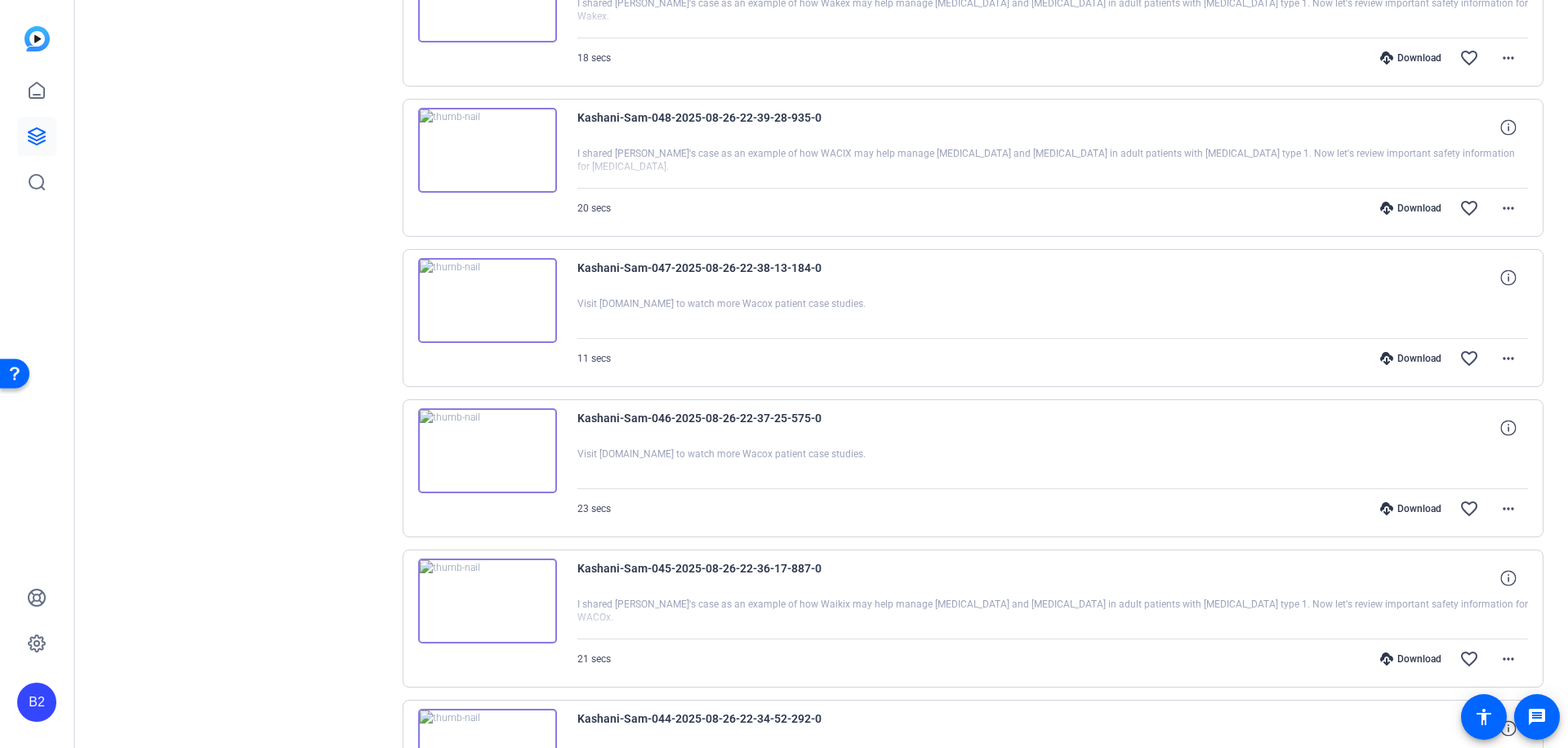
scroll to position [1465, 0]
click at [1506, 656] on mat-icon "more_horiz" at bounding box center [1508, 660] width 20 height 20
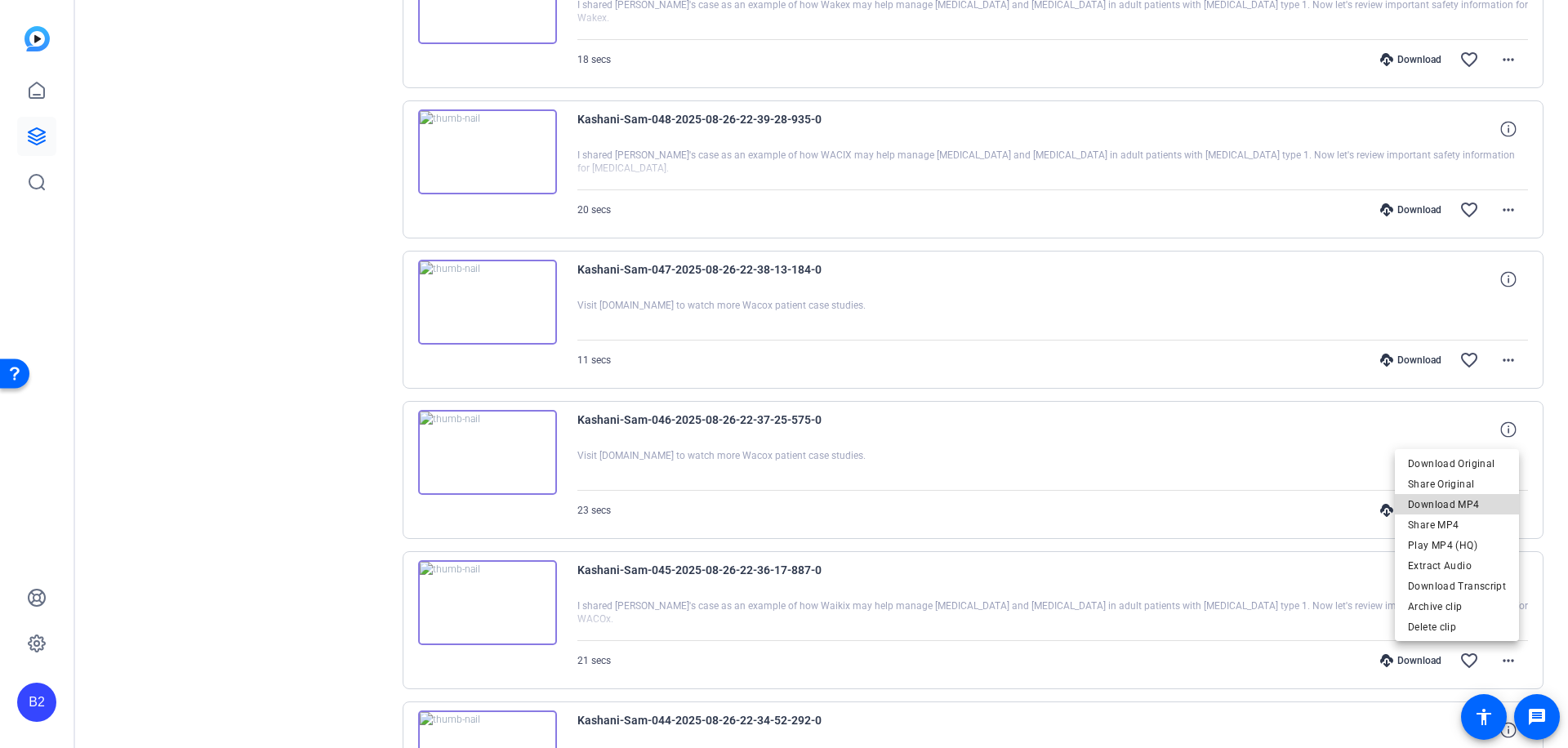
click at [1491, 503] on span "Download MP4" at bounding box center [1457, 505] width 98 height 20
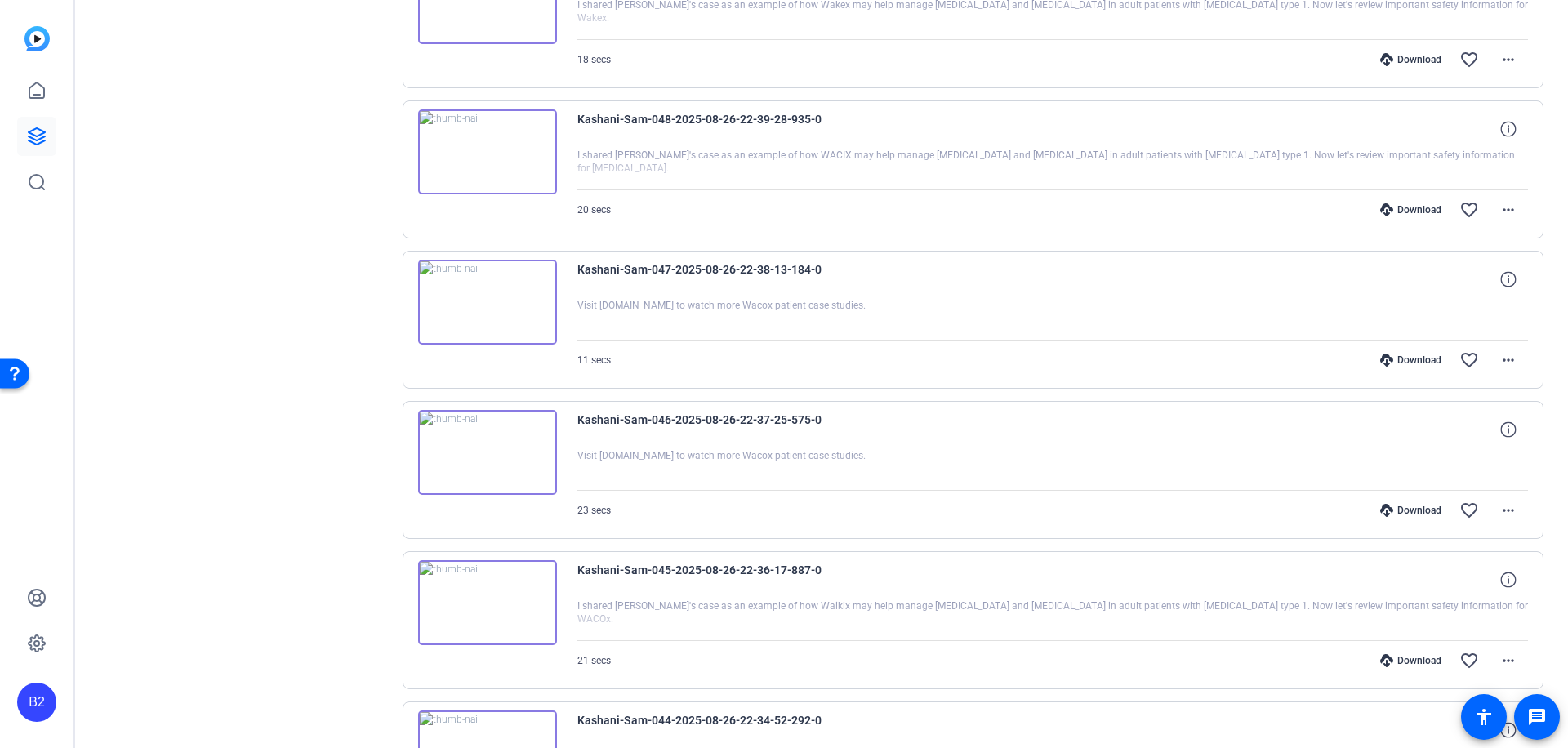
click at [1405, 657] on div "Download" at bounding box center [1411, 660] width 77 height 13
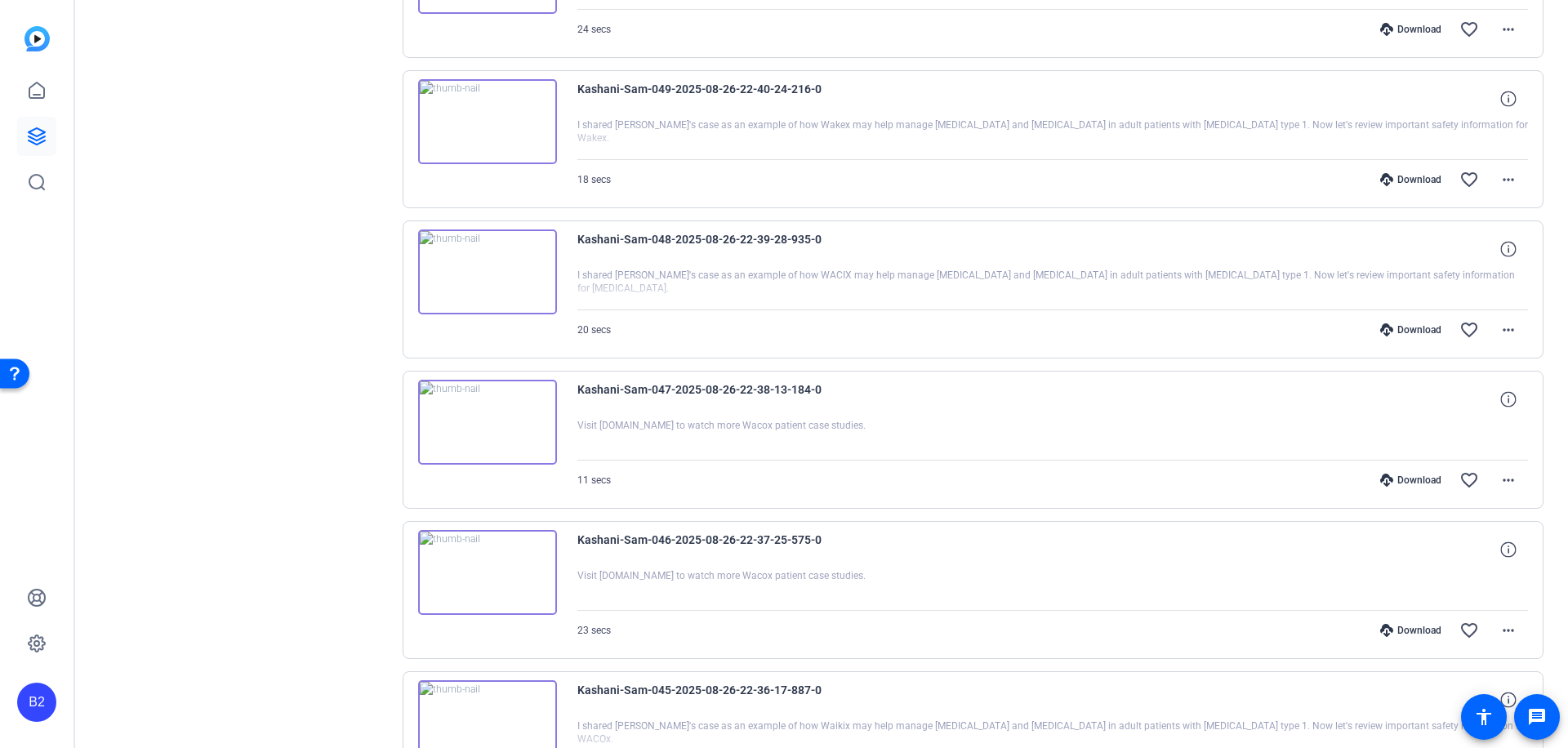
scroll to position [1346, 0]
click at [1501, 618] on span at bounding box center [1508, 629] width 39 height 39
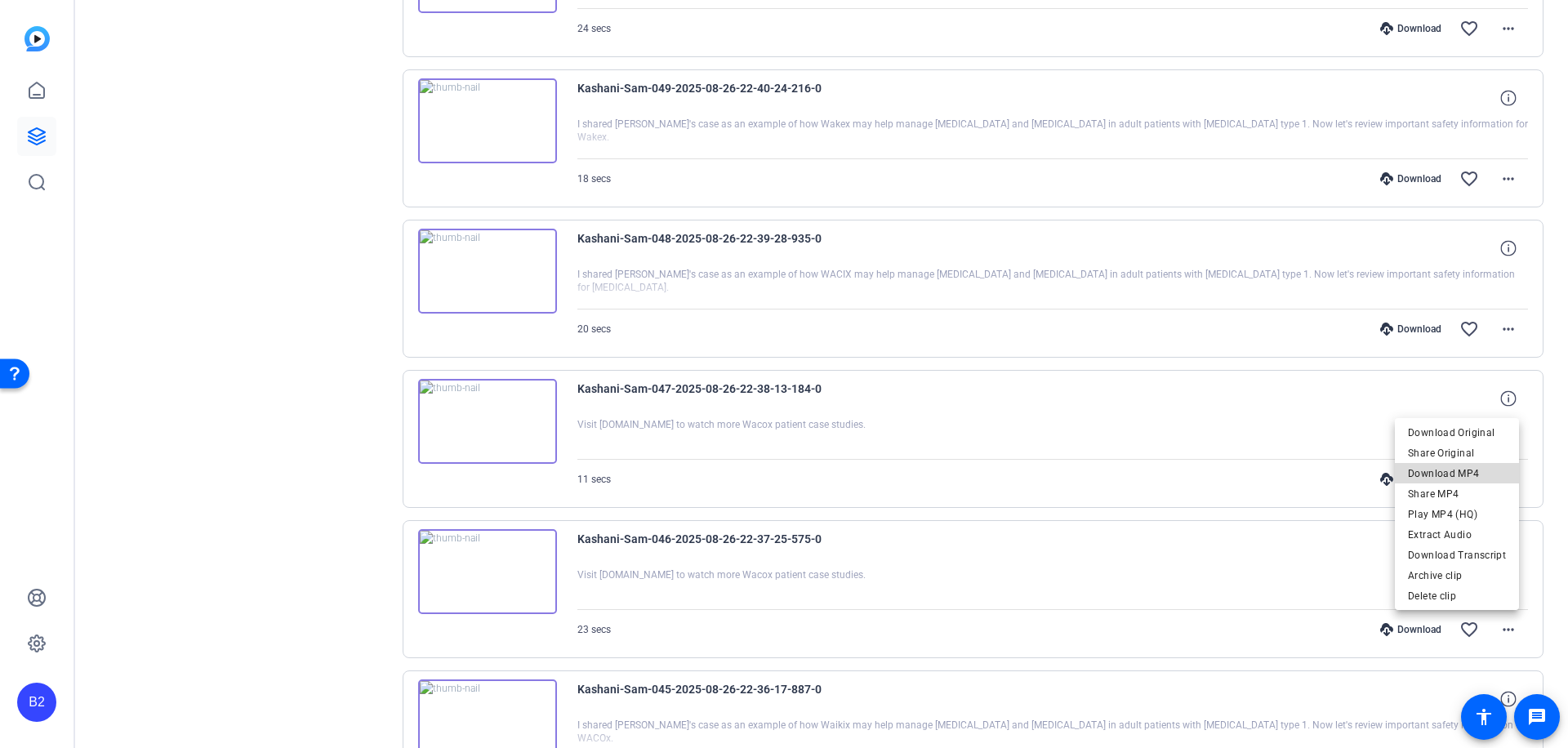
click at [1484, 471] on span "Download MP4" at bounding box center [1457, 473] width 98 height 20
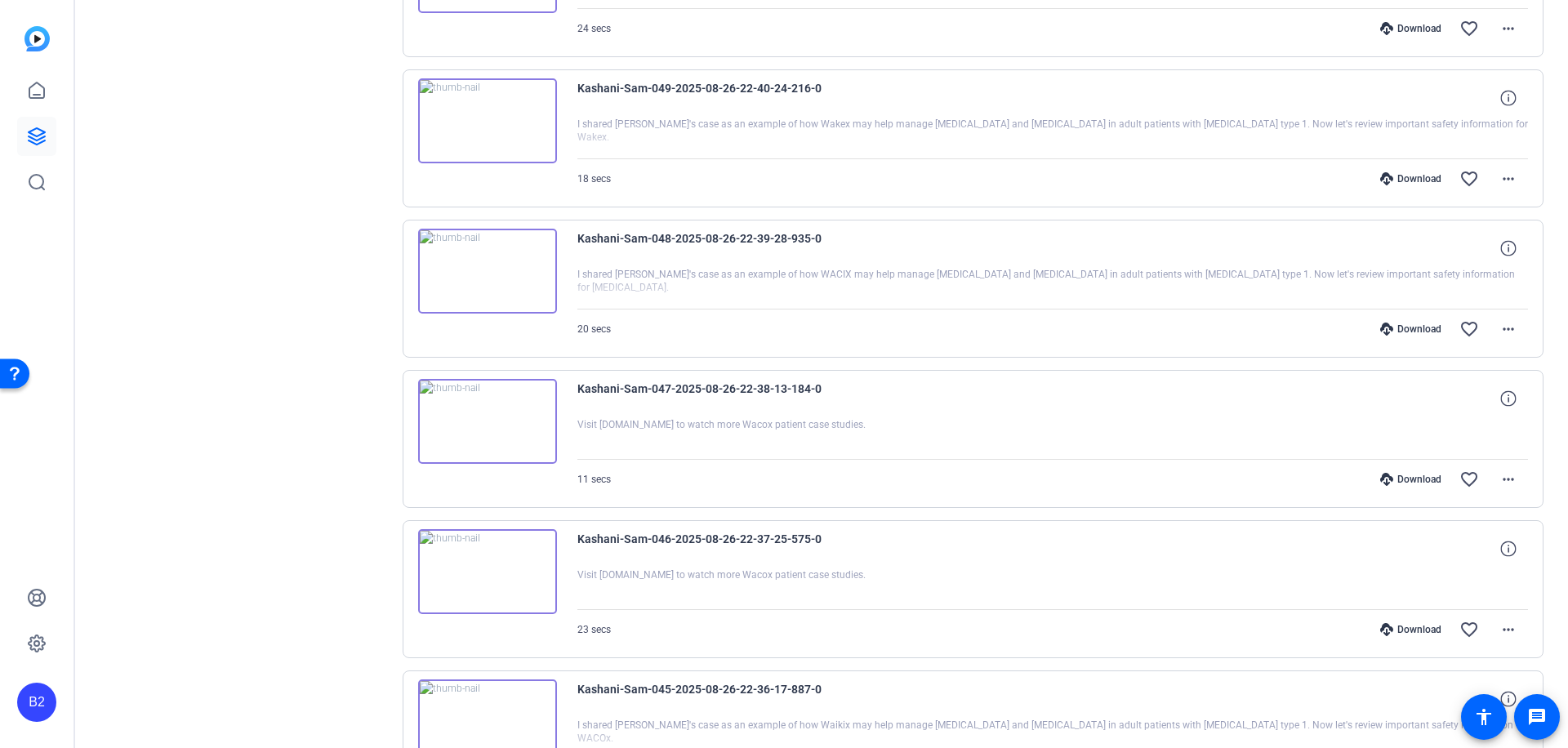
click at [1417, 630] on div "Download" at bounding box center [1411, 629] width 77 height 13
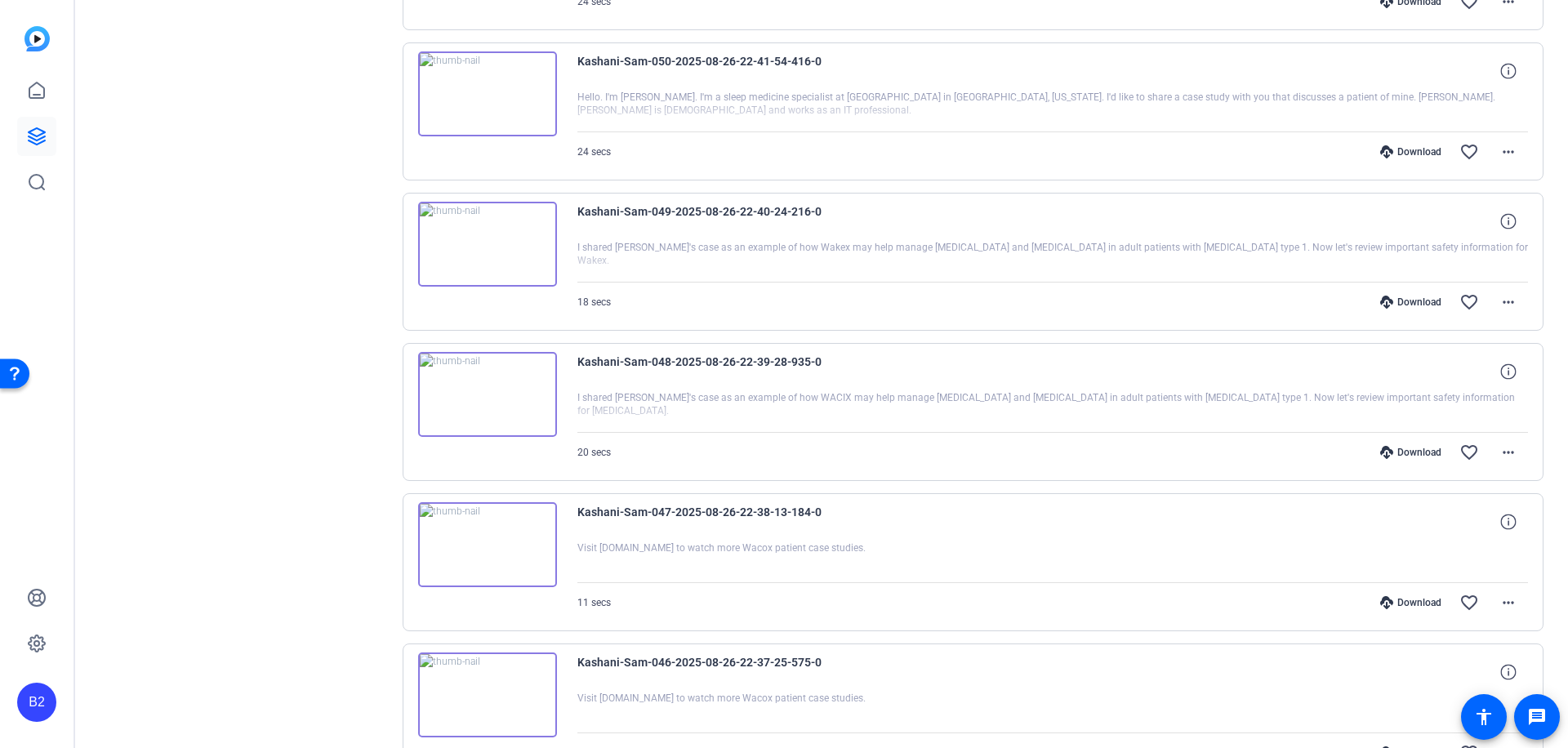
scroll to position [1170, 0]
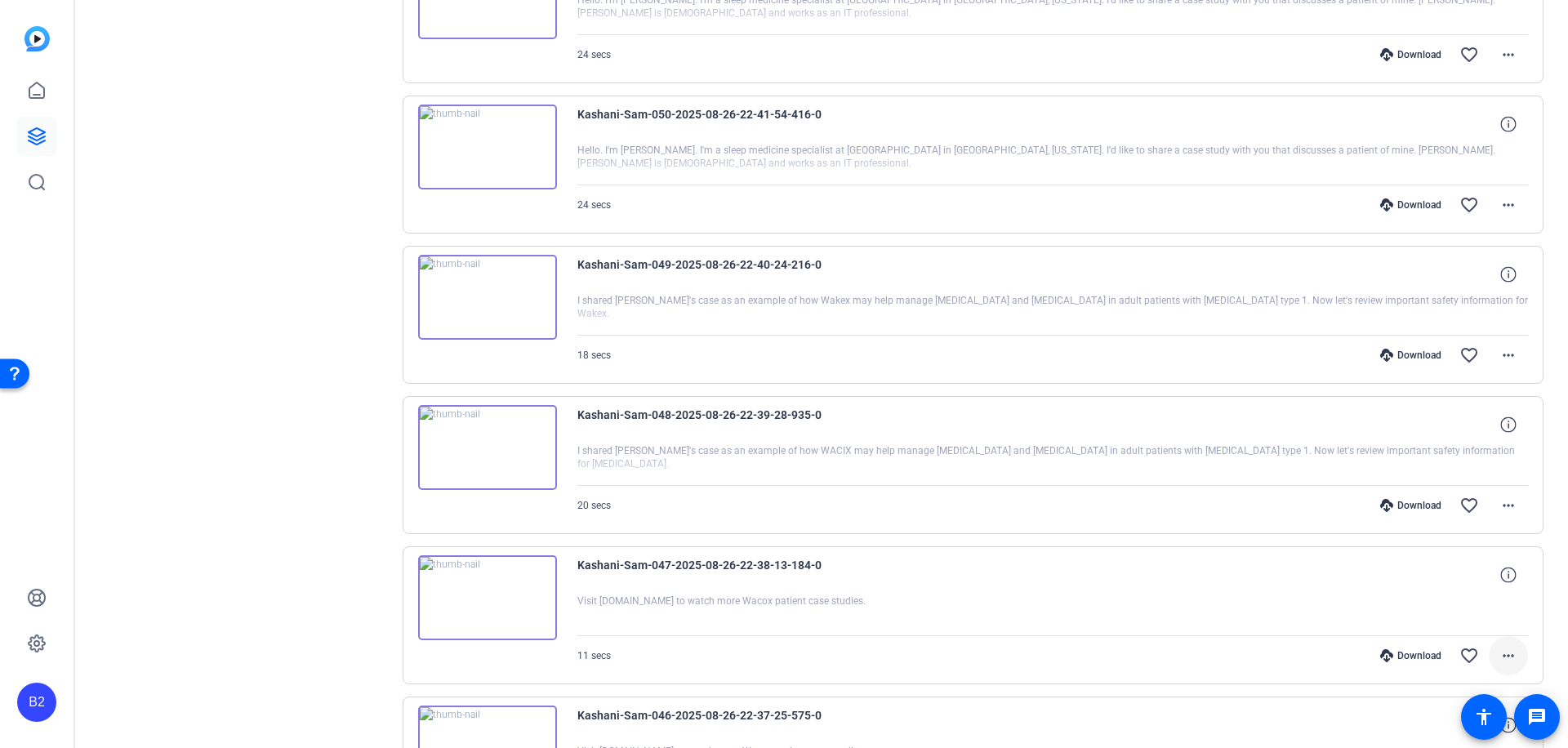
click at [1499, 655] on mat-icon "more_horiz" at bounding box center [1508, 656] width 20 height 20
click at [1482, 498] on span "Download MP4" at bounding box center [1457, 499] width 98 height 20
click at [1418, 654] on div "Download" at bounding box center [1411, 655] width 77 height 13
click at [1500, 656] on mat-icon "more_horiz" at bounding box center [1508, 658] width 20 height 20
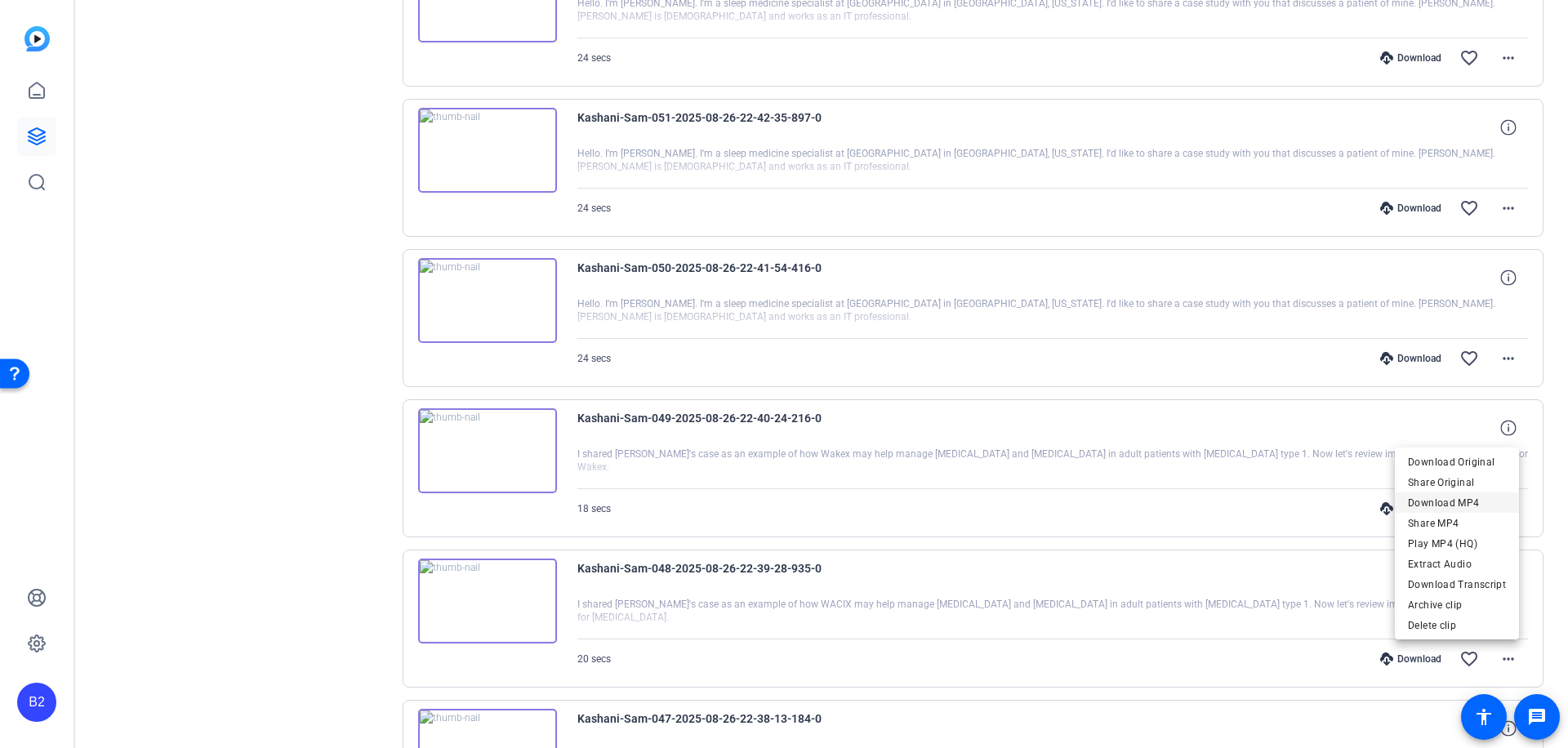
click at [1486, 504] on span "Download MP4" at bounding box center [1457, 503] width 98 height 20
click at [1412, 654] on div "Download" at bounding box center [1411, 658] width 77 height 13
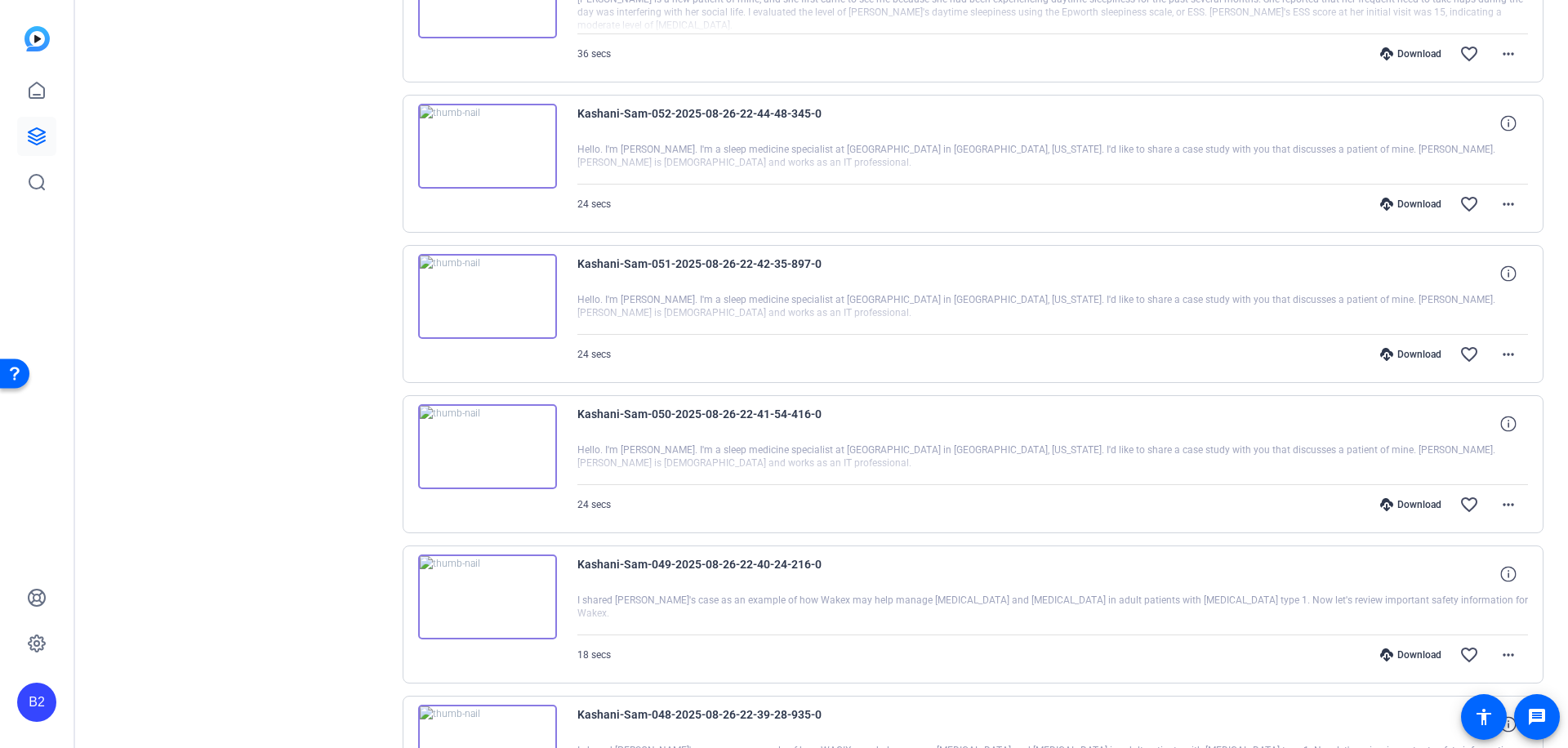
scroll to position [871, 0]
click at [1501, 650] on mat-icon "more_horiz" at bounding box center [1508, 655] width 20 height 20
click at [1484, 497] on span "Download MP4" at bounding box center [1457, 498] width 98 height 20
click at [1420, 649] on div "Download" at bounding box center [1411, 655] width 77 height 13
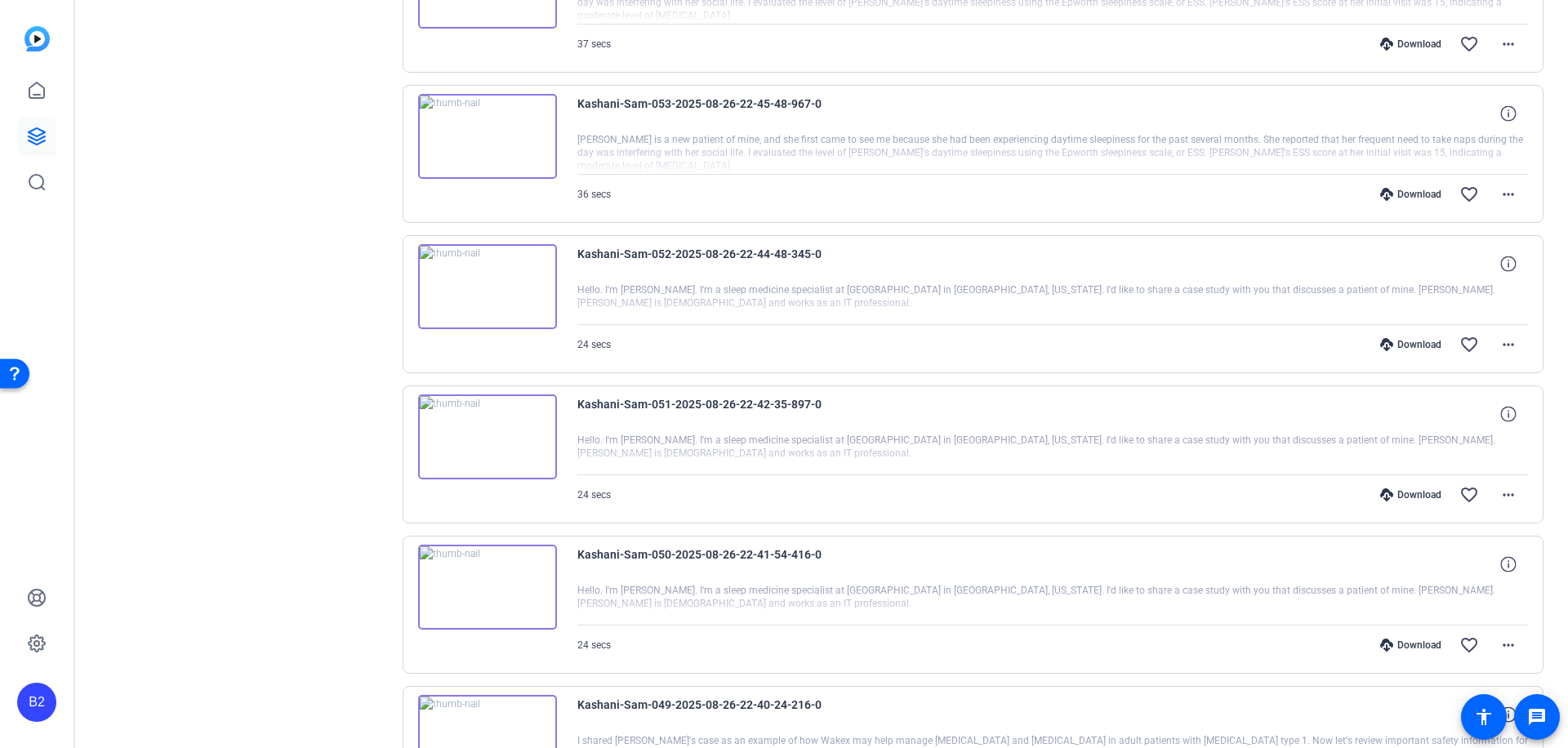
scroll to position [730, 0]
click at [1500, 640] on mat-icon "more_horiz" at bounding box center [1508, 644] width 20 height 20
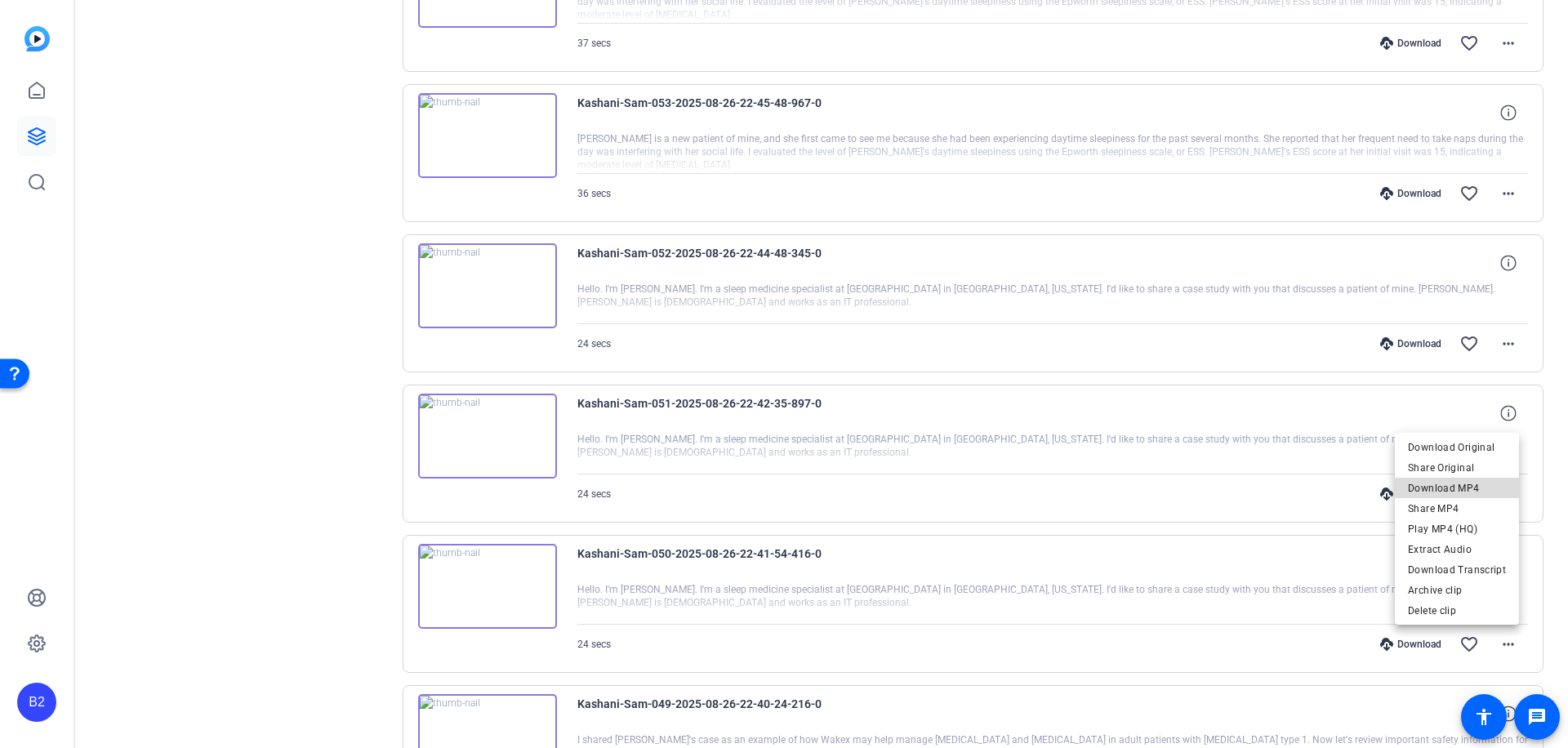
click at [1476, 486] on span "Download MP4" at bounding box center [1457, 488] width 98 height 20
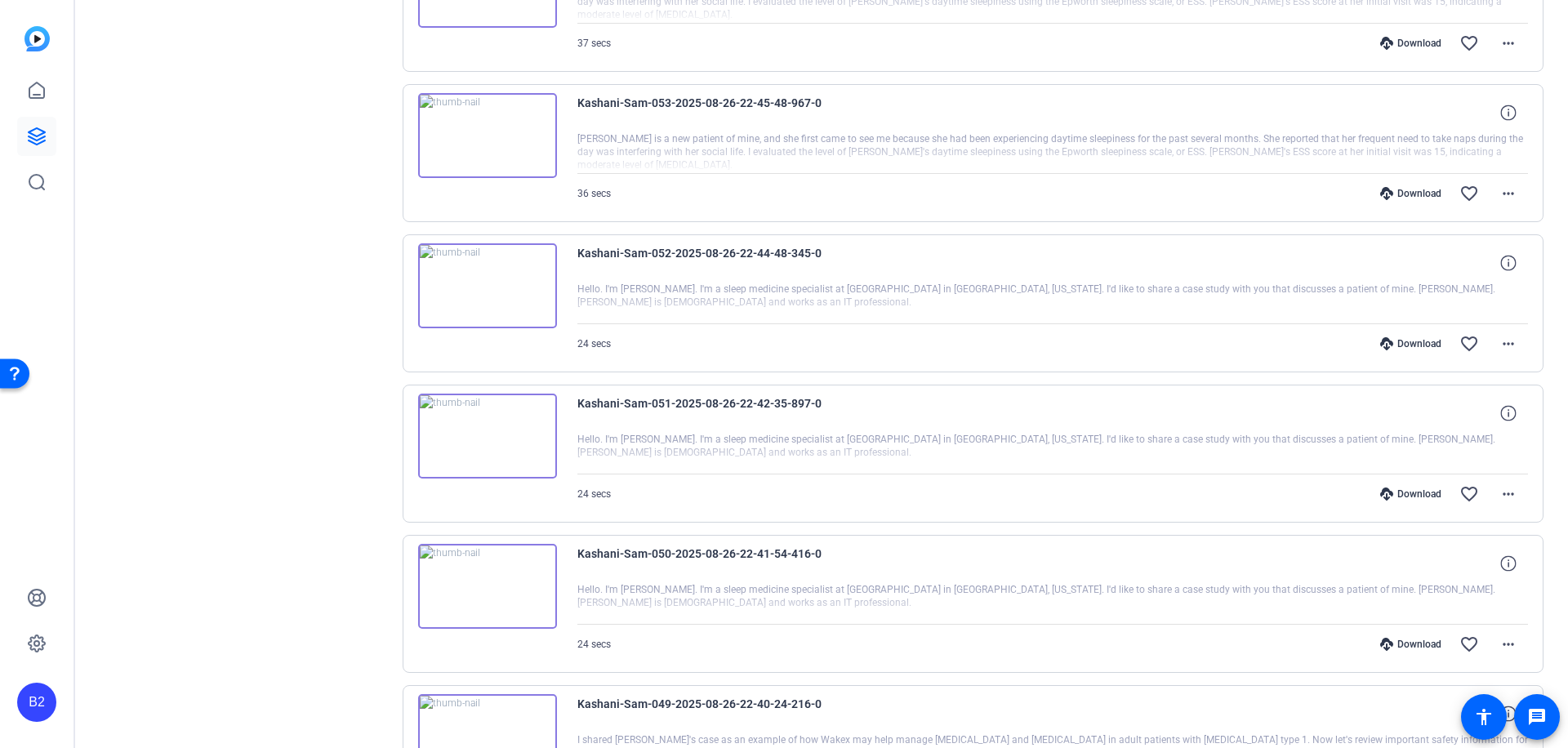
click at [1419, 641] on div "Download" at bounding box center [1411, 644] width 77 height 13
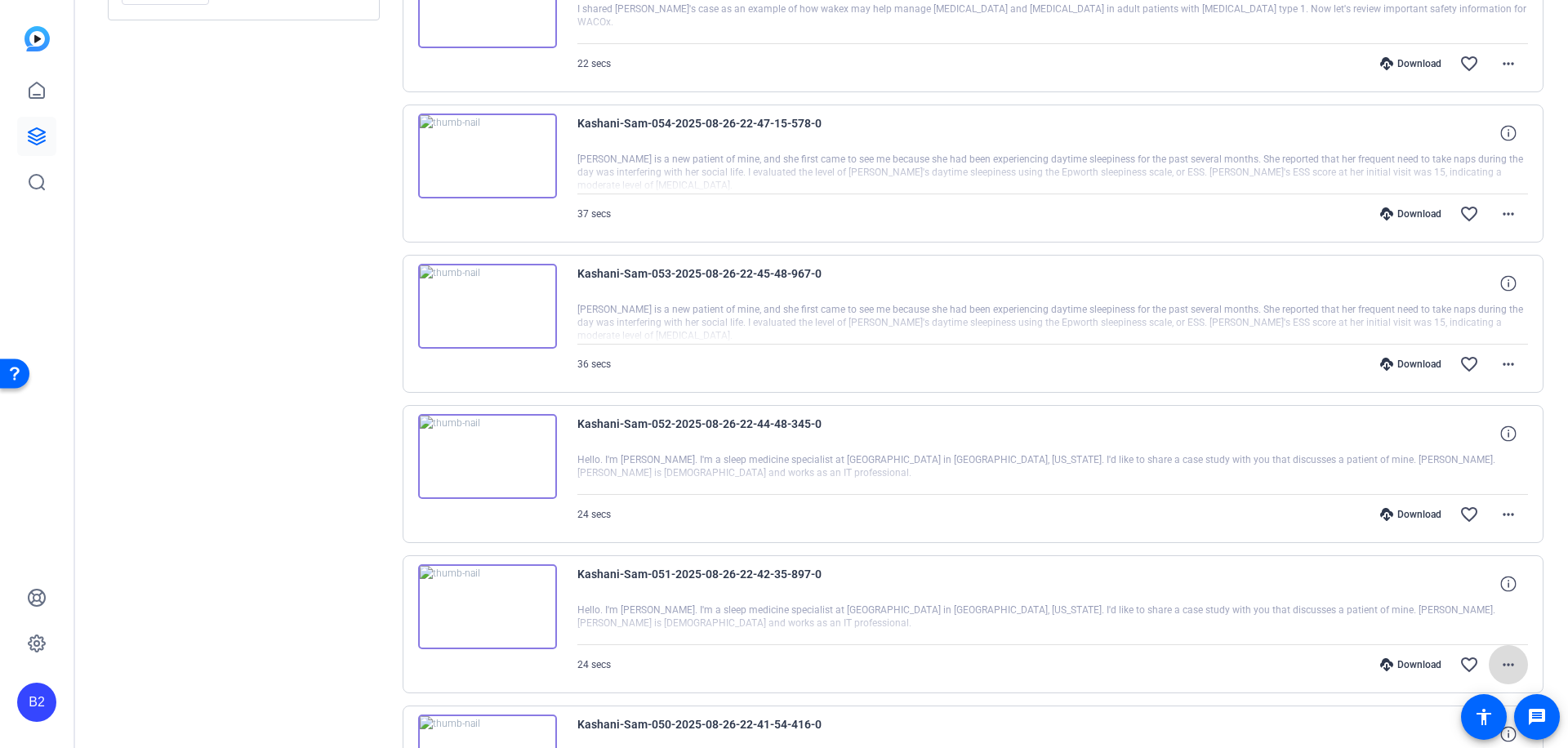
click at [1499, 660] on mat-icon "more_horiz" at bounding box center [1508, 664] width 20 height 20
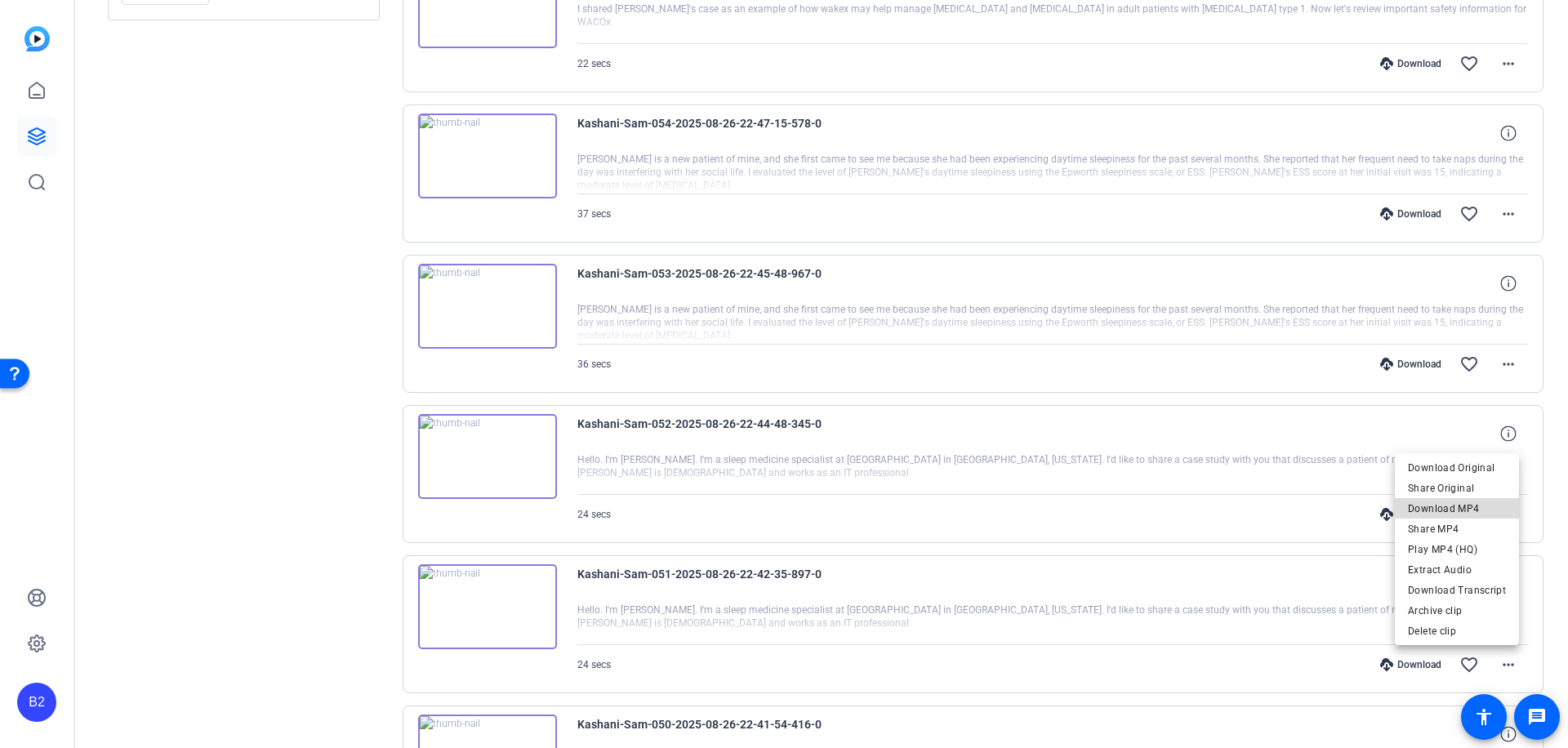
click at [1490, 505] on span "Download MP4" at bounding box center [1457, 508] width 98 height 20
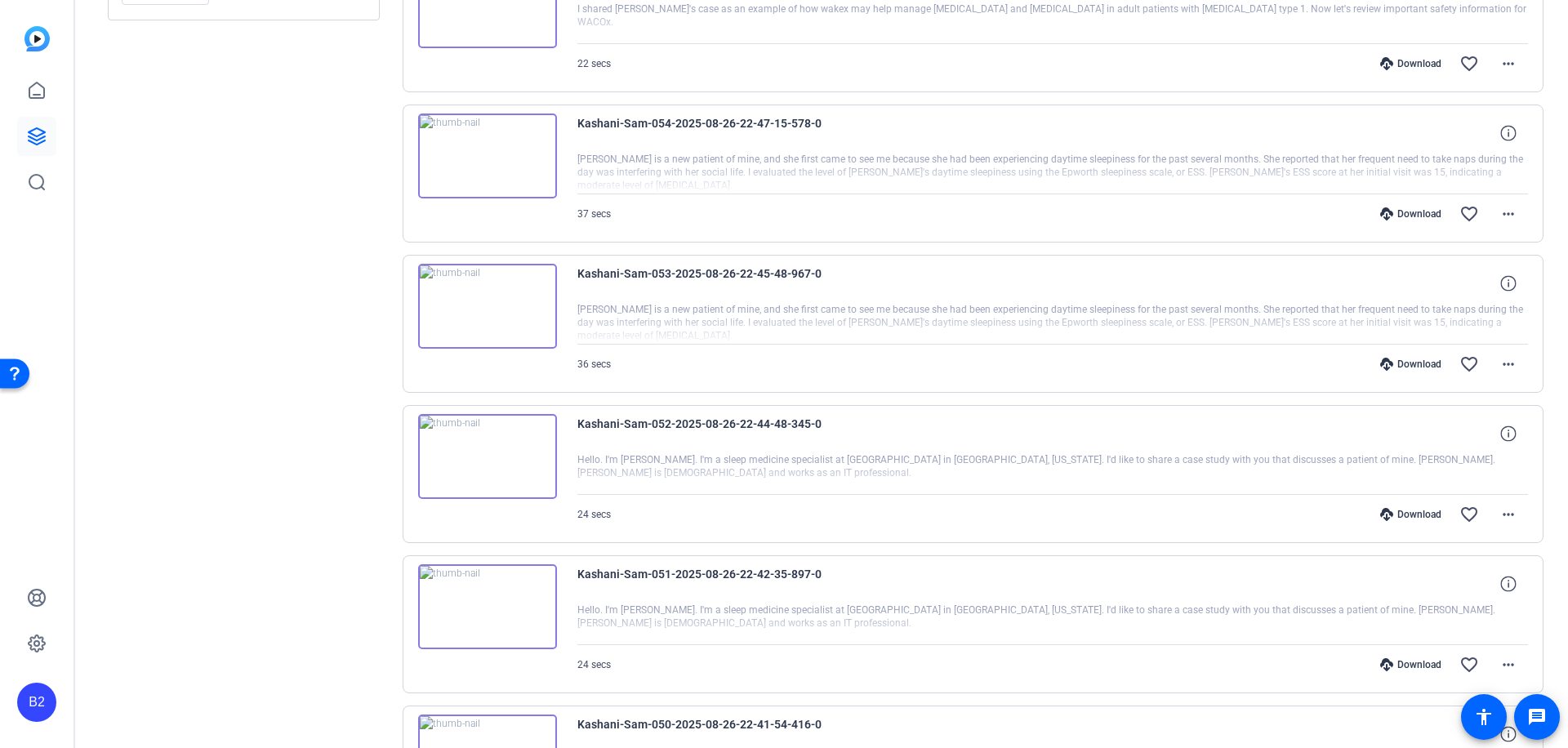
click at [1404, 659] on div "Download" at bounding box center [1411, 664] width 77 height 13
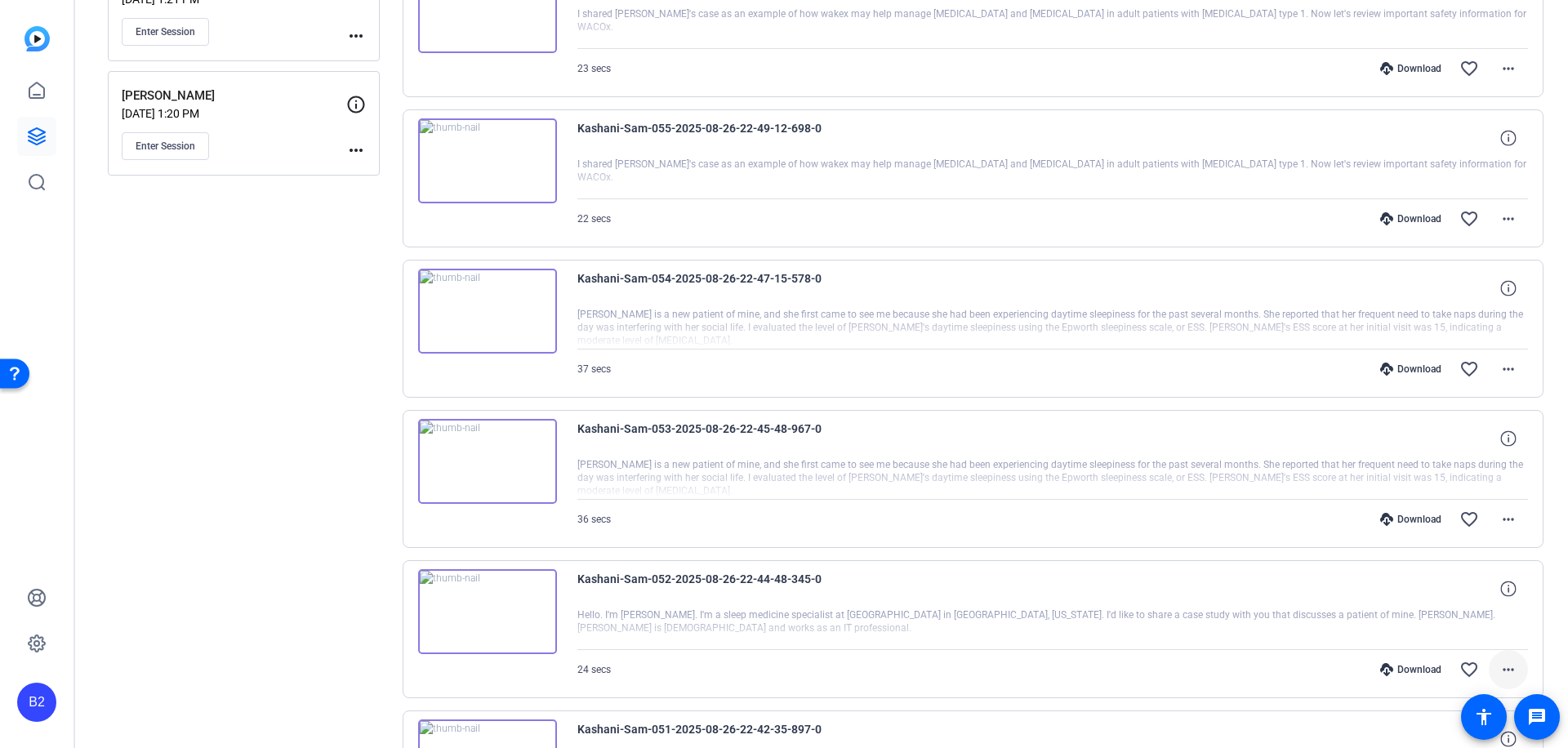
click at [1502, 666] on mat-icon "more_horiz" at bounding box center [1508, 669] width 20 height 20
click at [1481, 508] on span "Download MP4" at bounding box center [1457, 513] width 98 height 20
click at [1407, 665] on div "Download" at bounding box center [1411, 669] width 77 height 13
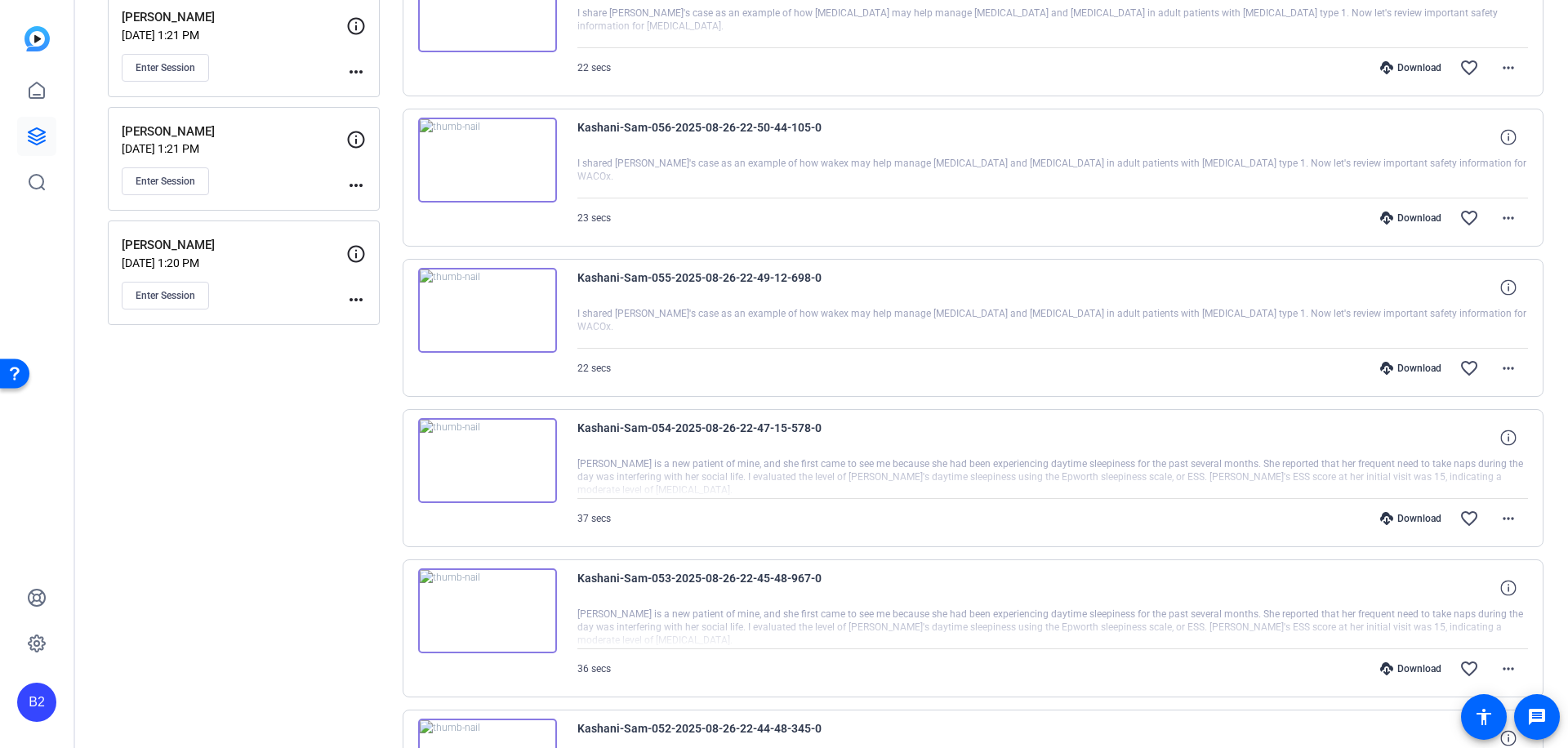
scroll to position [254, 0]
click at [1506, 669] on mat-icon "more_horiz" at bounding box center [1508, 670] width 20 height 20
click at [1479, 510] on span "Download MP4" at bounding box center [1457, 514] width 98 height 20
click at [1410, 669] on div "Download" at bounding box center [1411, 670] width 77 height 13
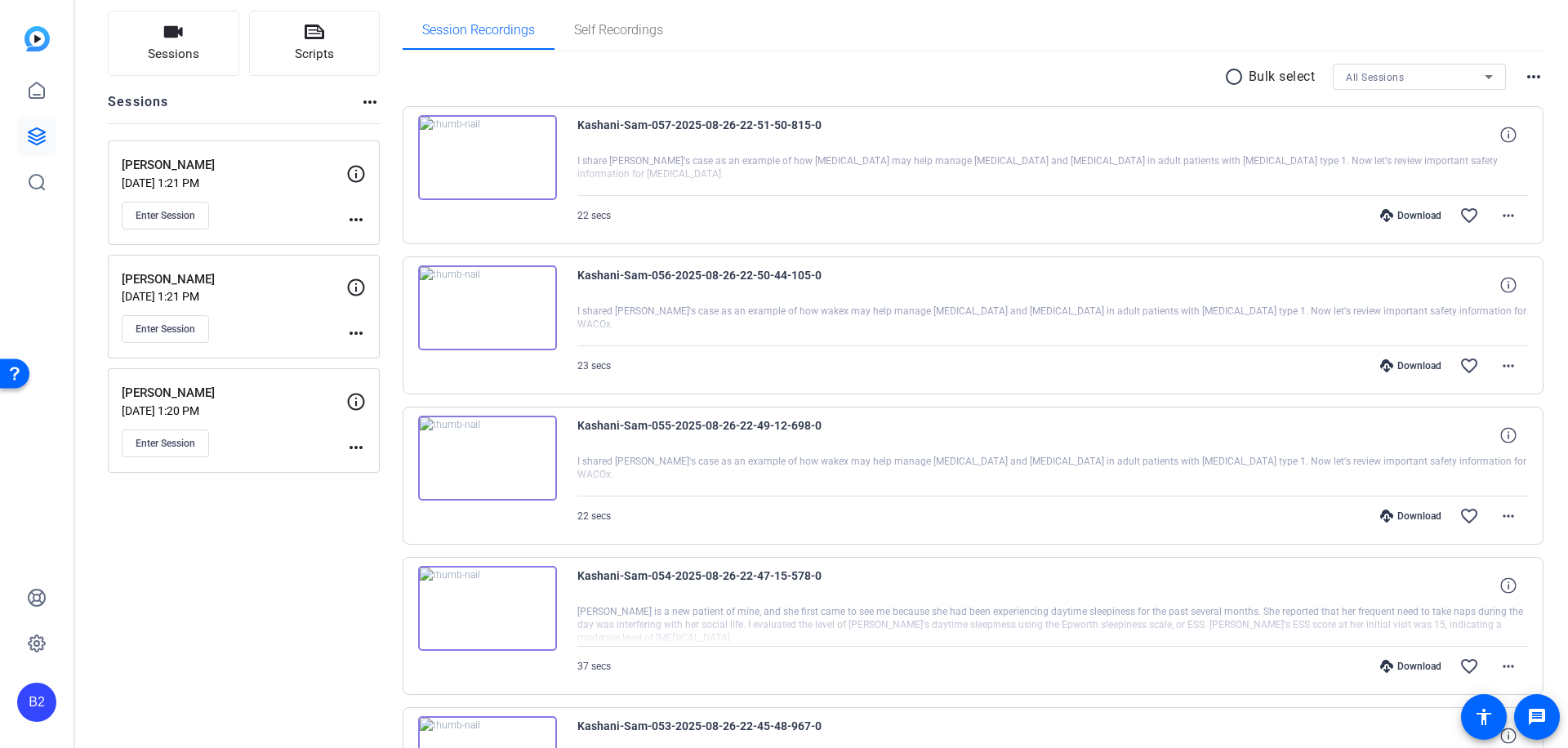
scroll to position [105, 0]
click at [1506, 665] on mat-icon "more_horiz" at bounding box center [1508, 669] width 20 height 20
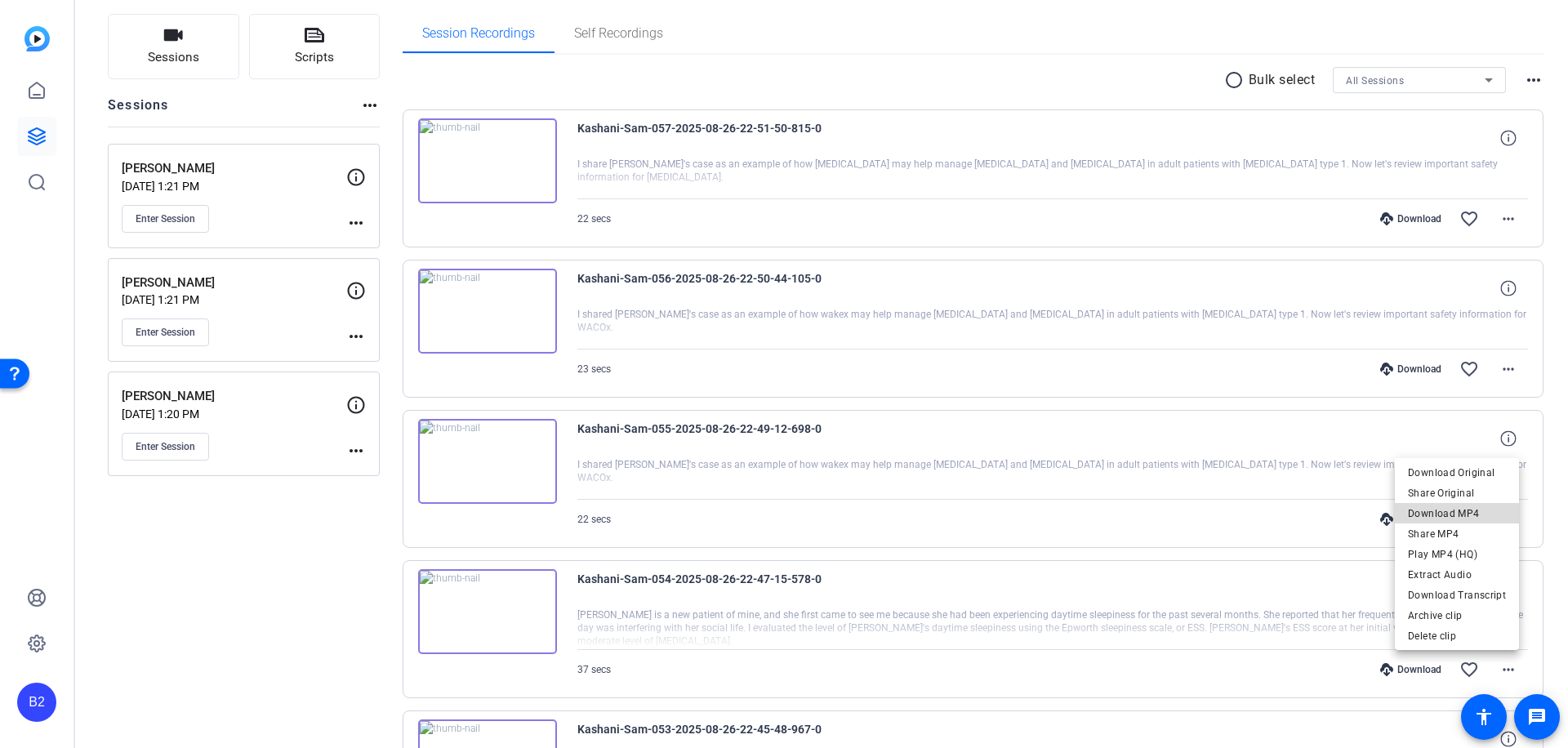
click at [1482, 513] on span "Download MP4" at bounding box center [1457, 513] width 98 height 20
click at [1415, 665] on div "Download" at bounding box center [1411, 669] width 77 height 13
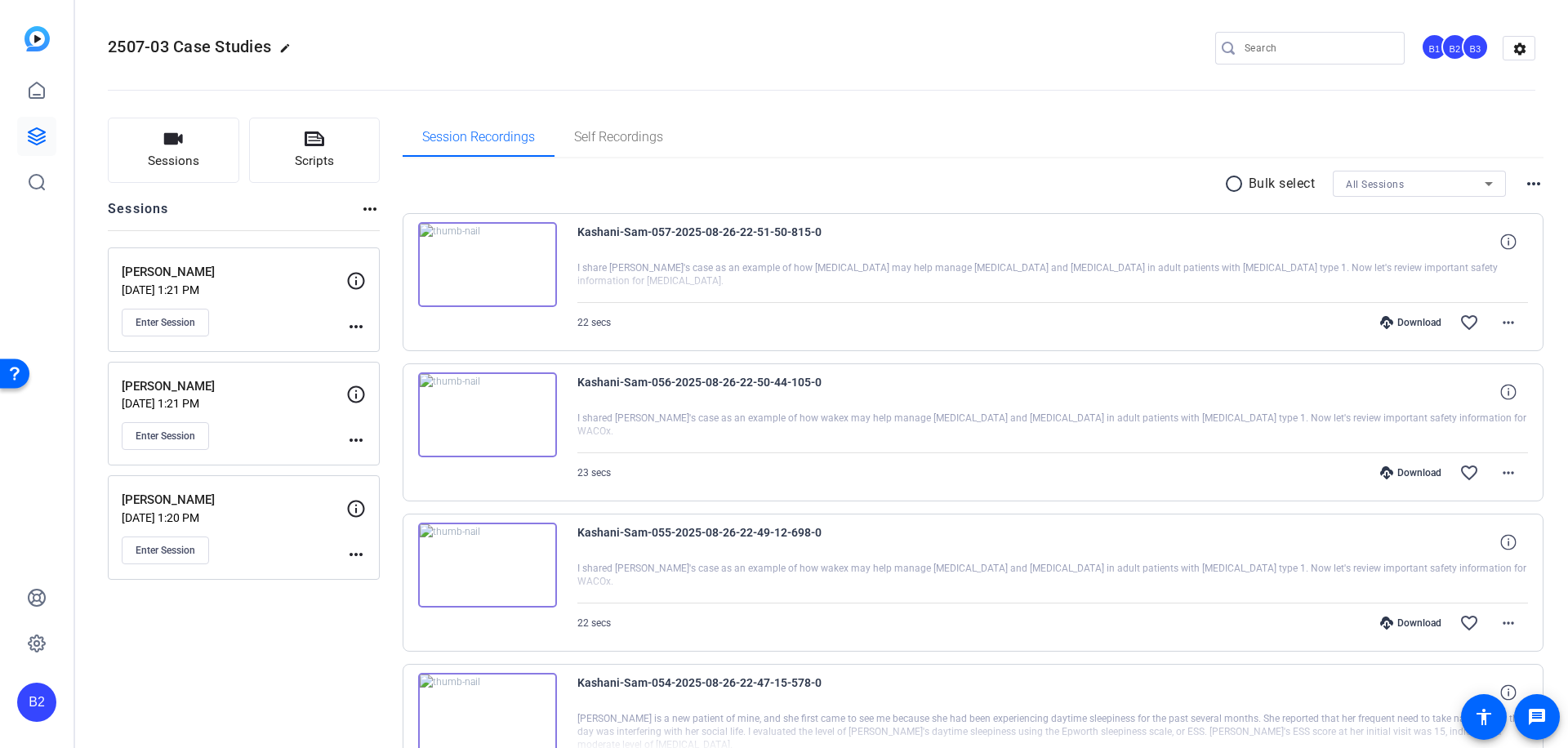
scroll to position [0, 0]
click at [1502, 620] on mat-icon "more_horiz" at bounding box center [1508, 624] width 20 height 20
click at [1481, 463] on span "Download MP4" at bounding box center [1457, 467] width 98 height 20
click at [1412, 620] on div "Download" at bounding box center [1411, 624] width 77 height 13
click at [1502, 469] on mat-icon "more_horiz" at bounding box center [1508, 473] width 20 height 20
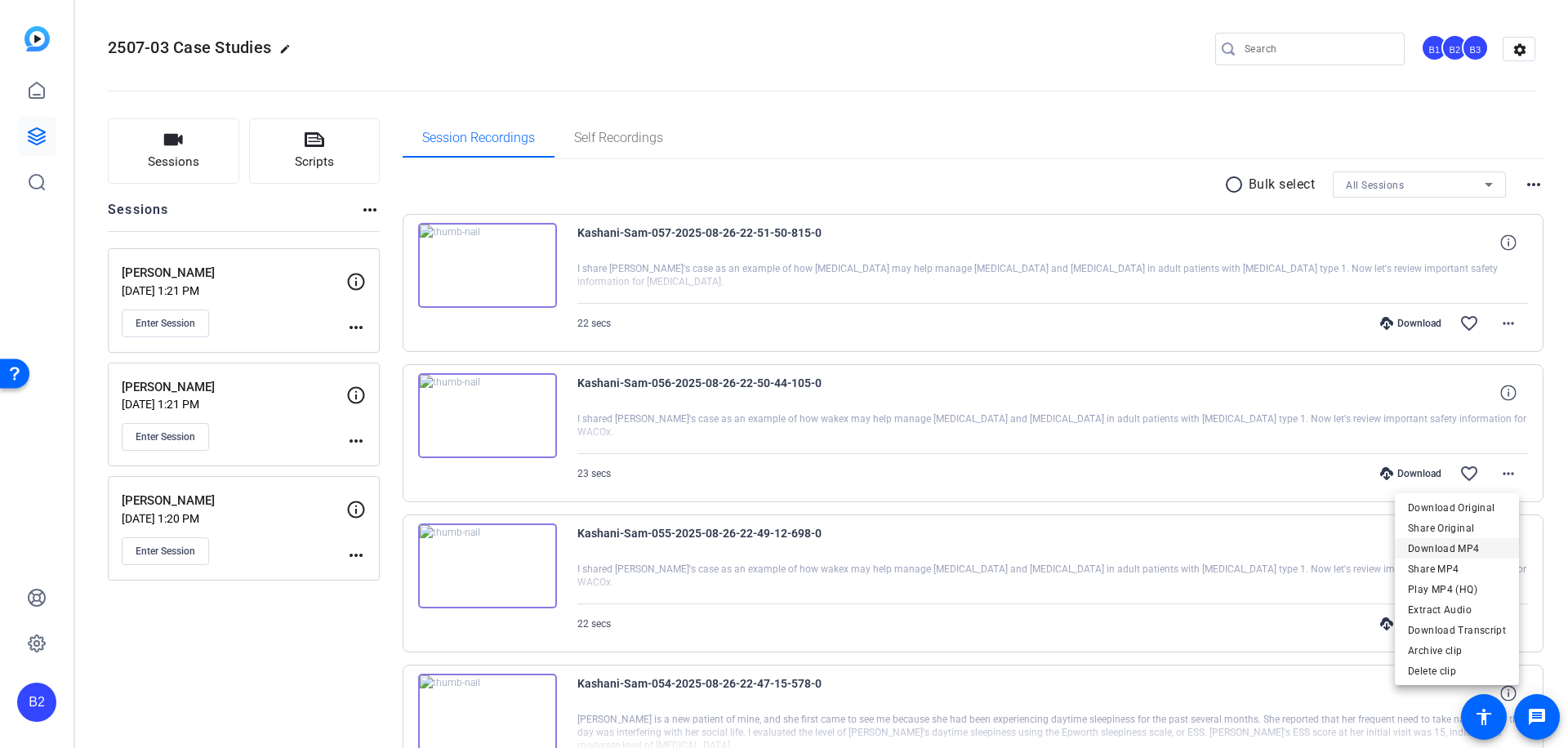
click at [1475, 545] on span "Download MP4" at bounding box center [1457, 548] width 98 height 20
click at [1414, 474] on div "Download" at bounding box center [1411, 473] width 77 height 13
click at [1500, 321] on mat-icon "more_horiz" at bounding box center [1508, 323] width 20 height 20
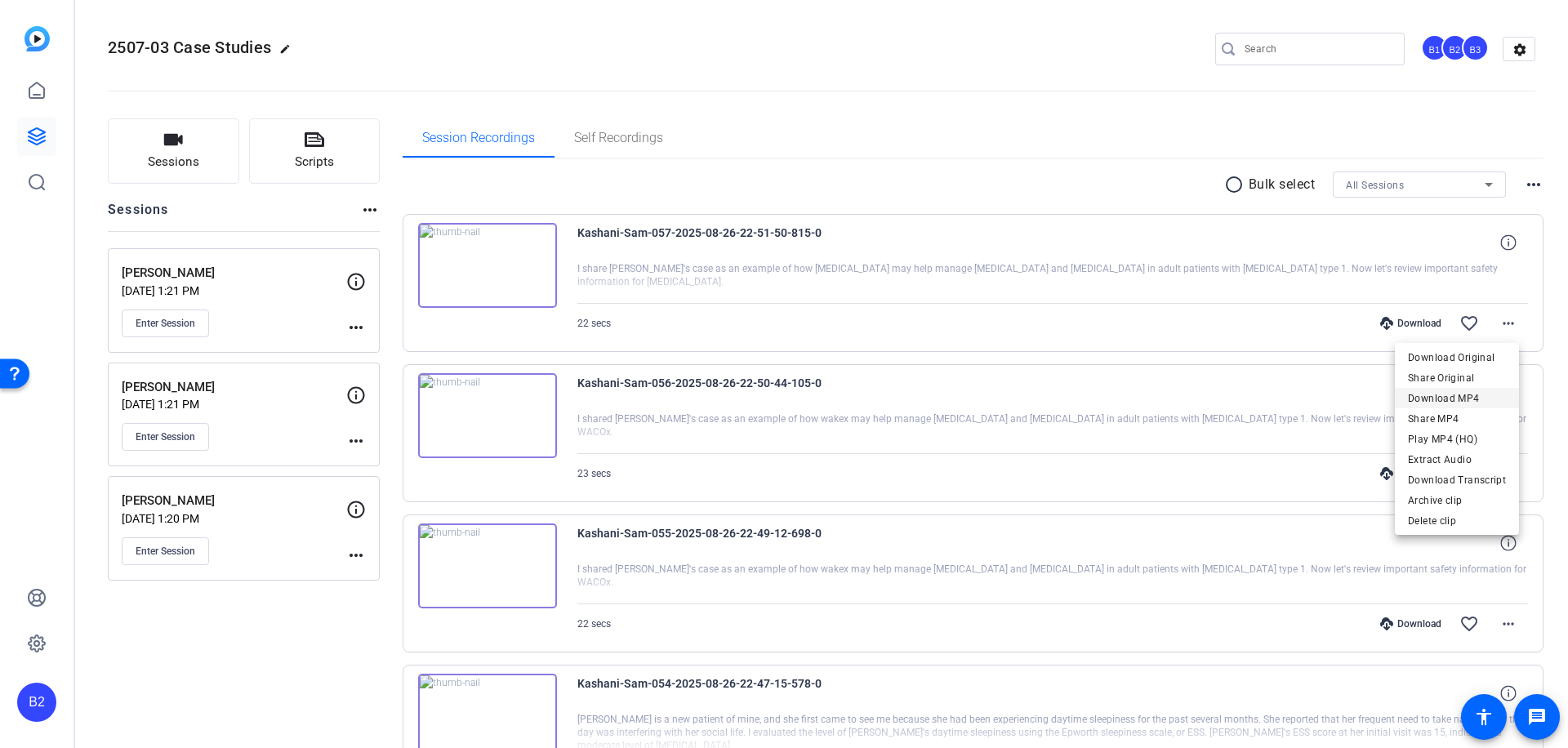
click at [1477, 394] on span "Download MP4" at bounding box center [1457, 398] width 98 height 20
click at [1399, 320] on div "Download" at bounding box center [1411, 323] width 77 height 13
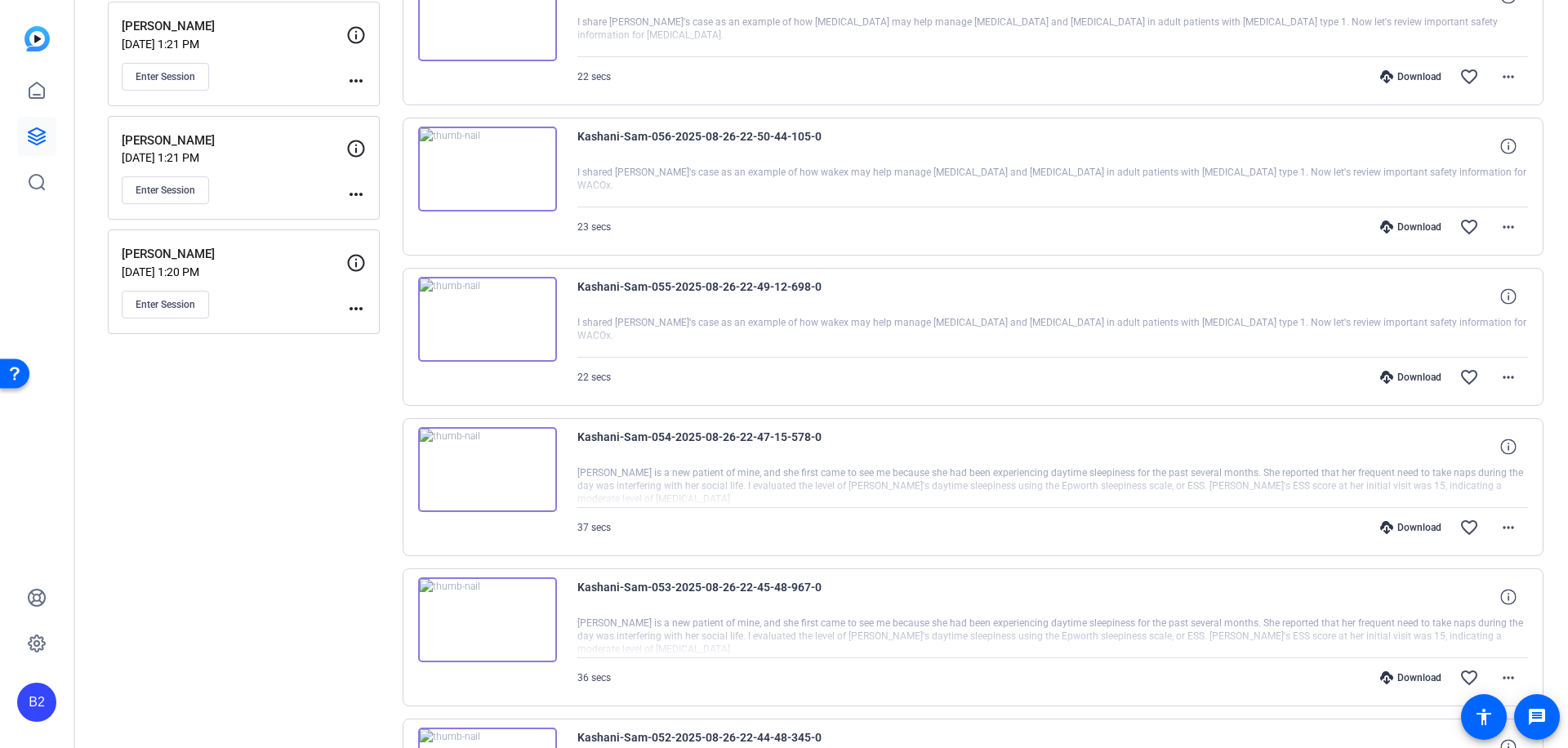
scroll to position [291, 0]
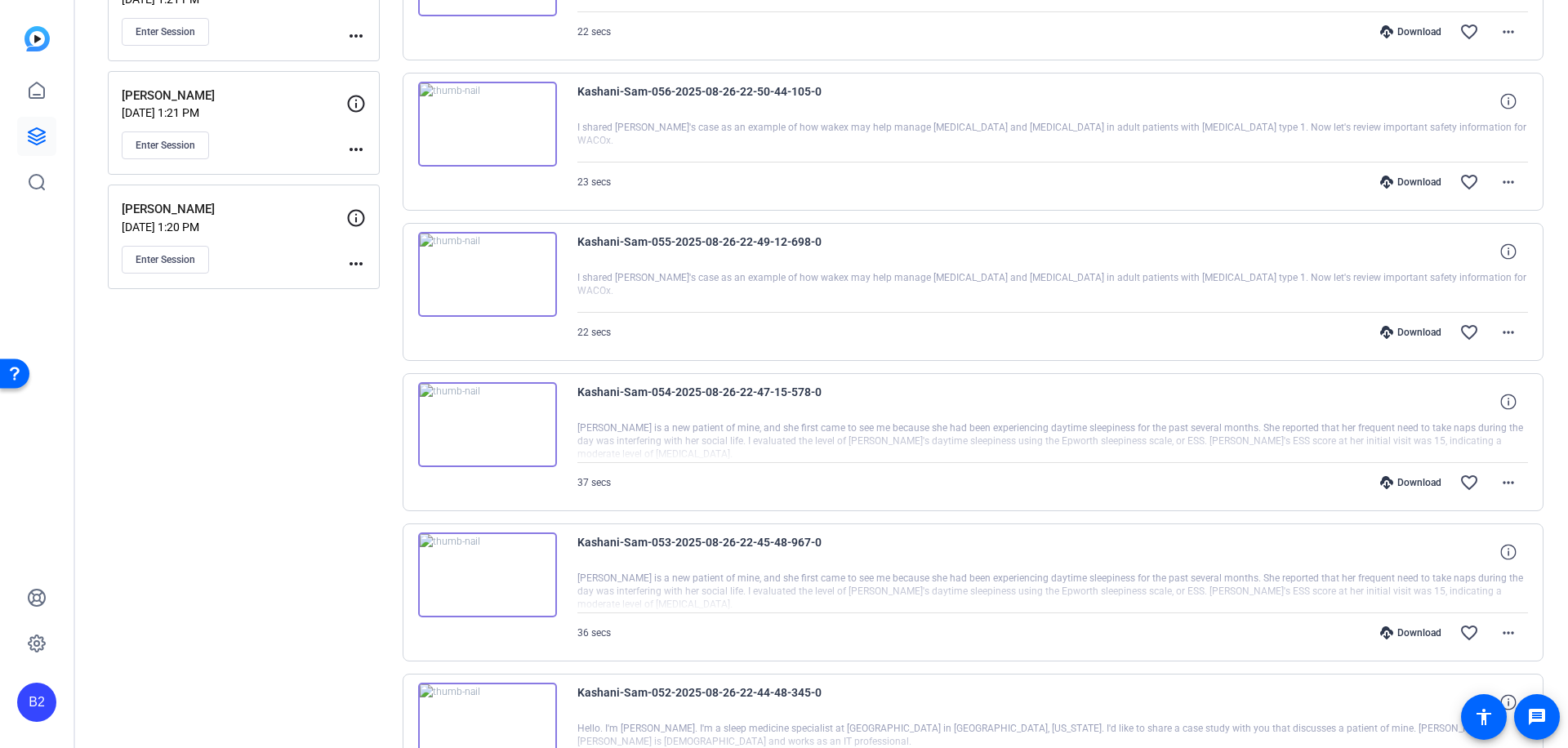
click at [1406, 478] on div "Download" at bounding box center [1411, 482] width 77 height 13
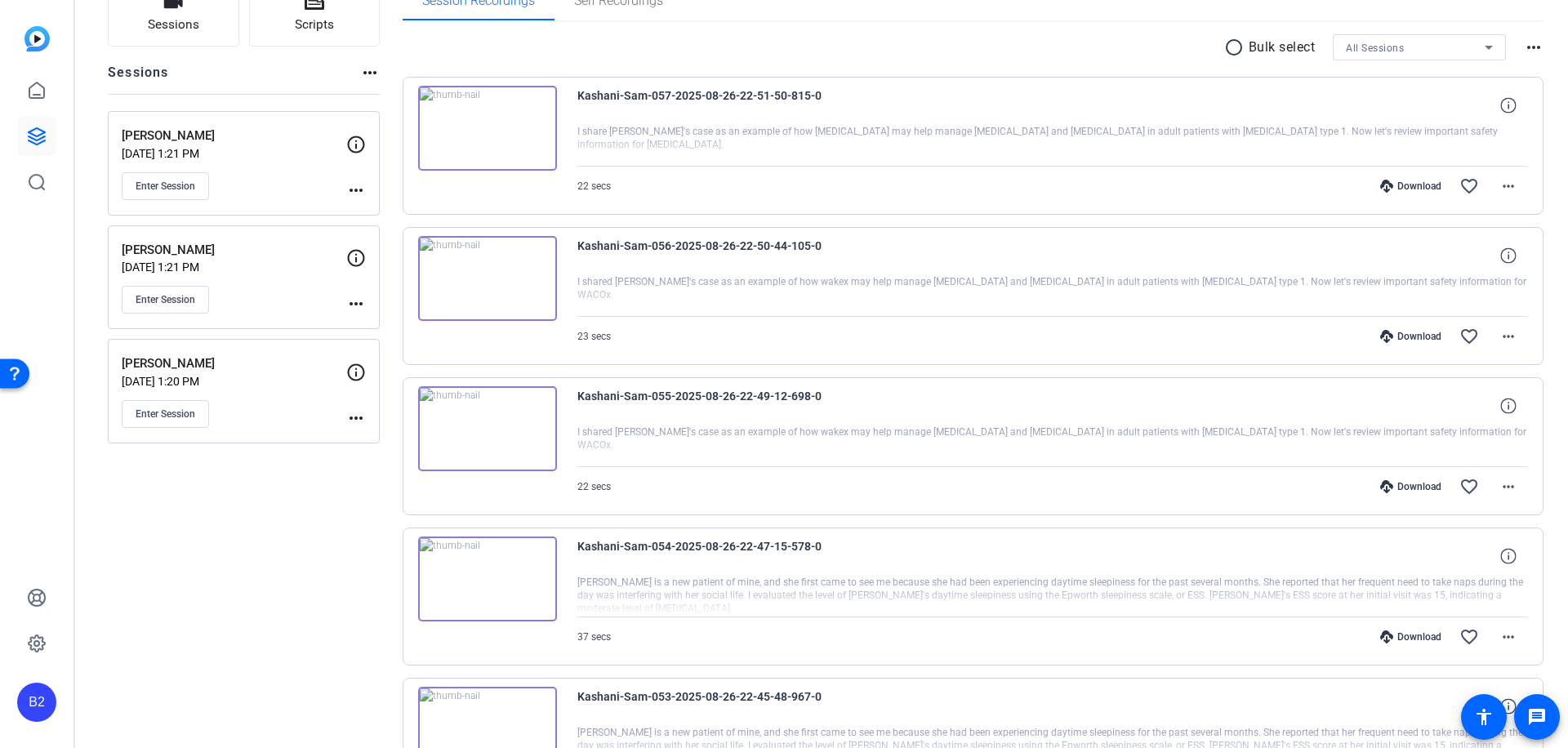
scroll to position [40, 0]
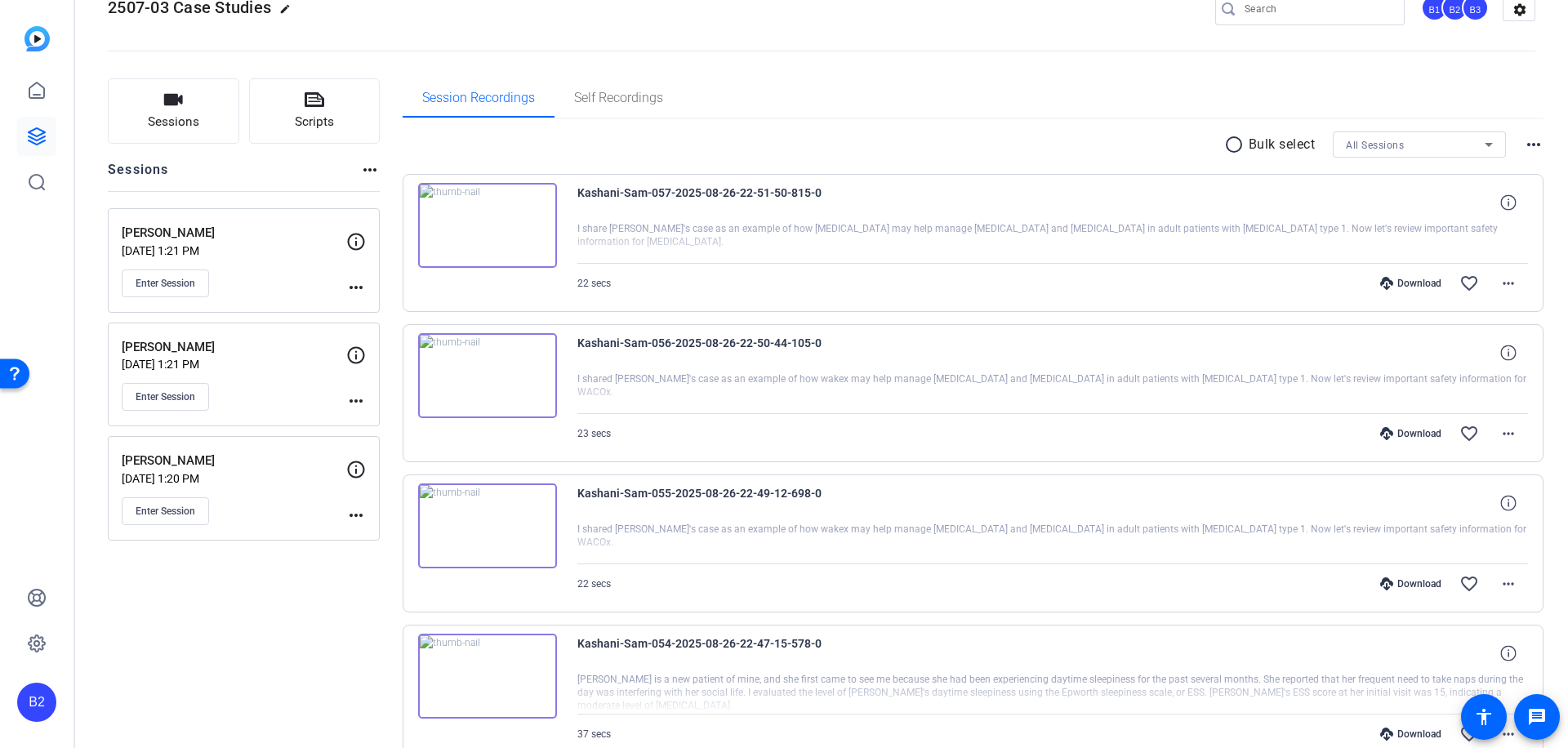
click at [1404, 428] on div "Download" at bounding box center [1411, 434] width 77 height 13
click at [1499, 282] on mat-icon "more_horiz" at bounding box center [1508, 283] width 20 height 20
click at [1475, 355] on span "Download MP4" at bounding box center [1457, 358] width 98 height 20
click at [1404, 280] on div "Download" at bounding box center [1411, 282] width 77 height 13
